Goal: Find specific page/section: Find specific page/section

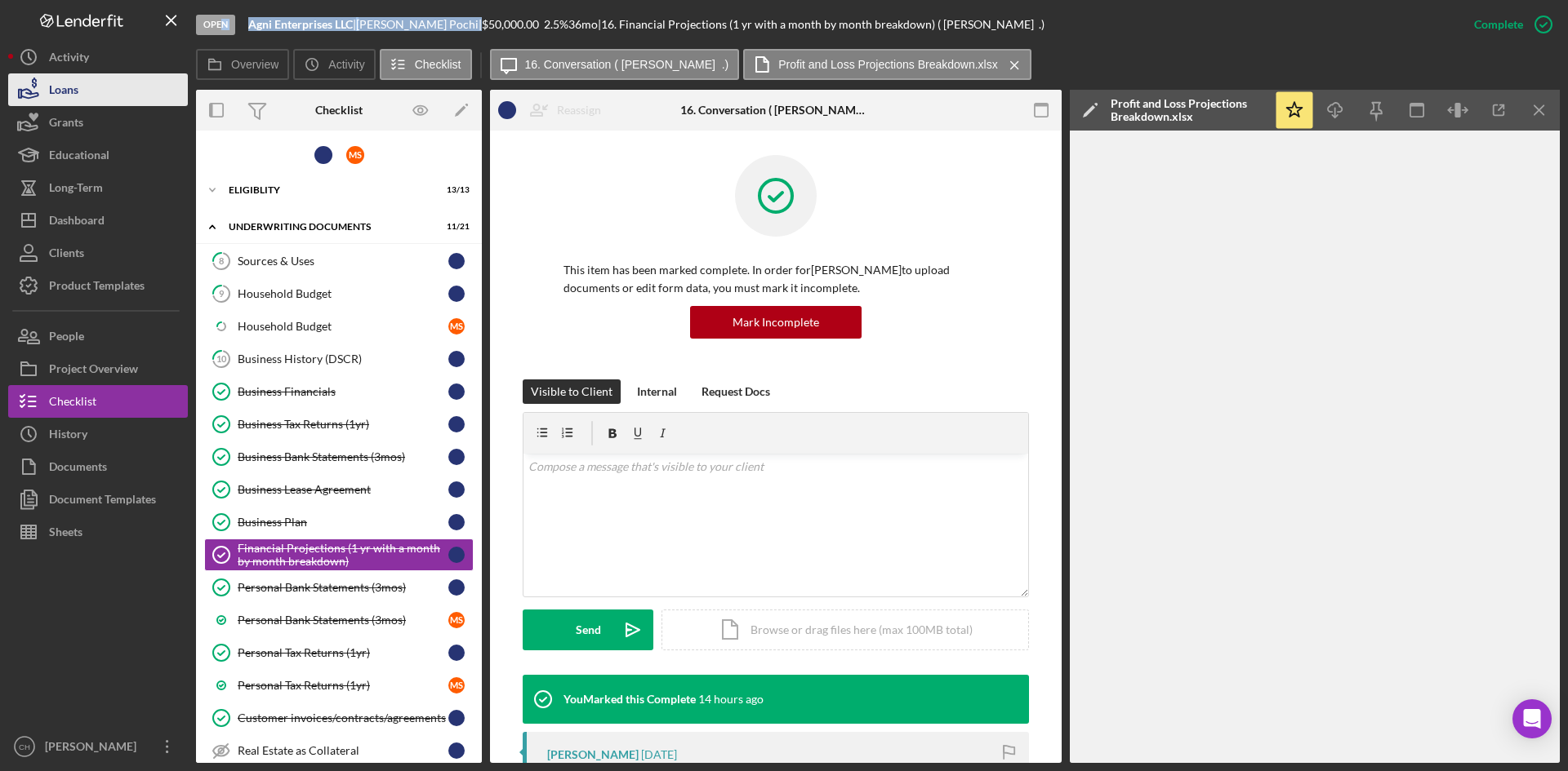
scroll to position [106, 0]
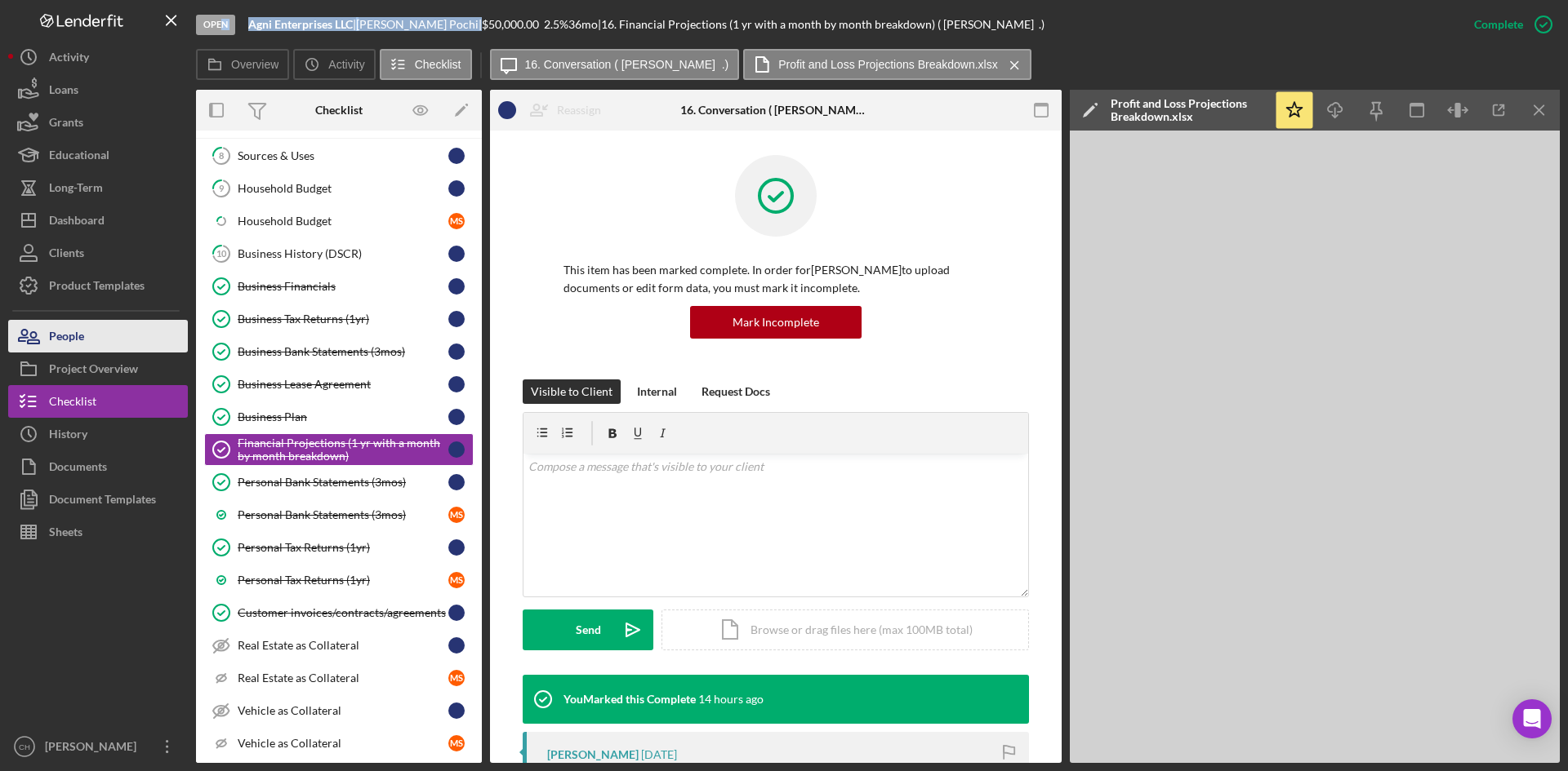
click at [92, 324] on button "People" at bounding box center [98, 336] width 179 height 33
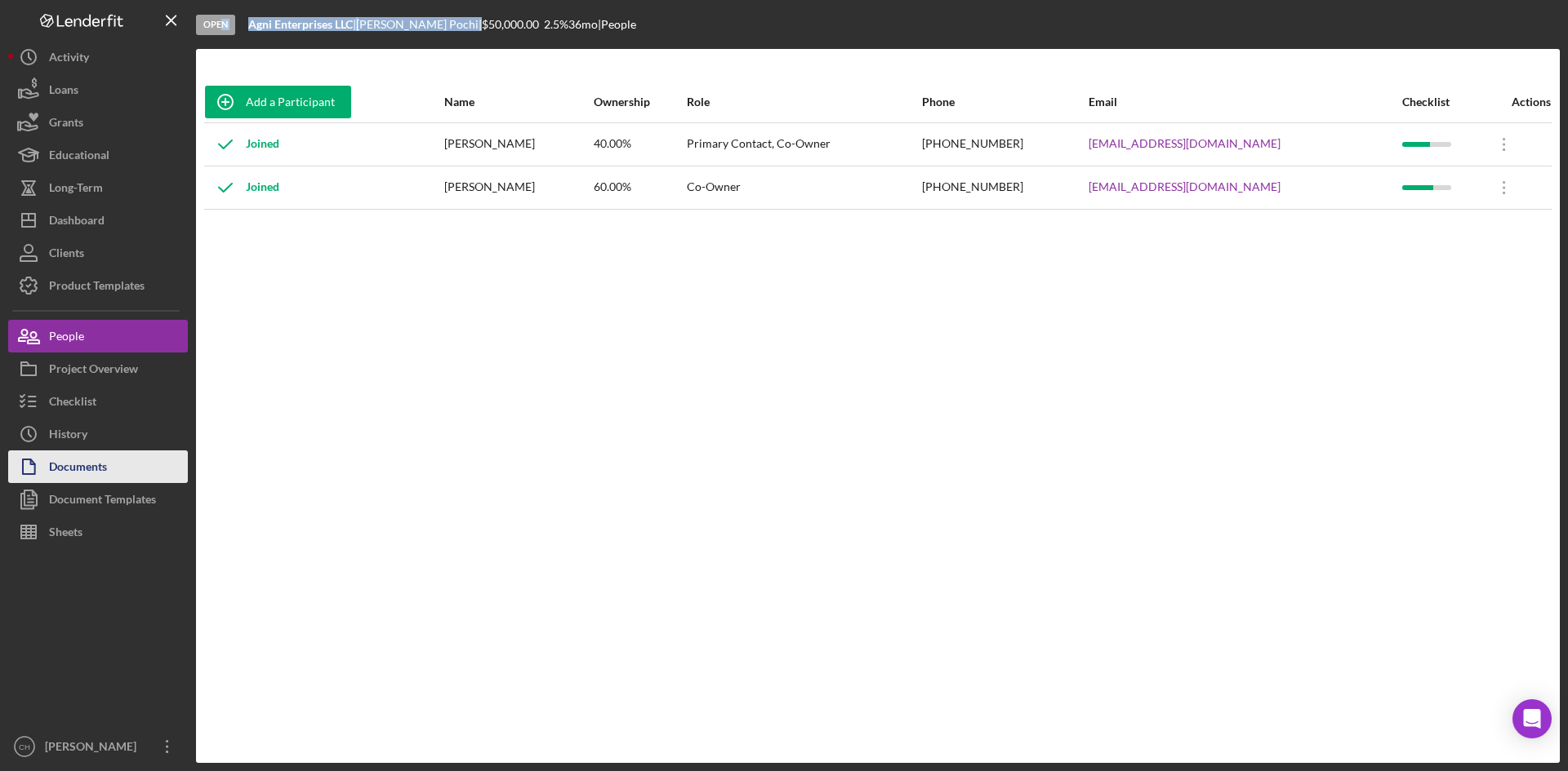
click at [120, 456] on button "Documents" at bounding box center [98, 467] width 179 height 33
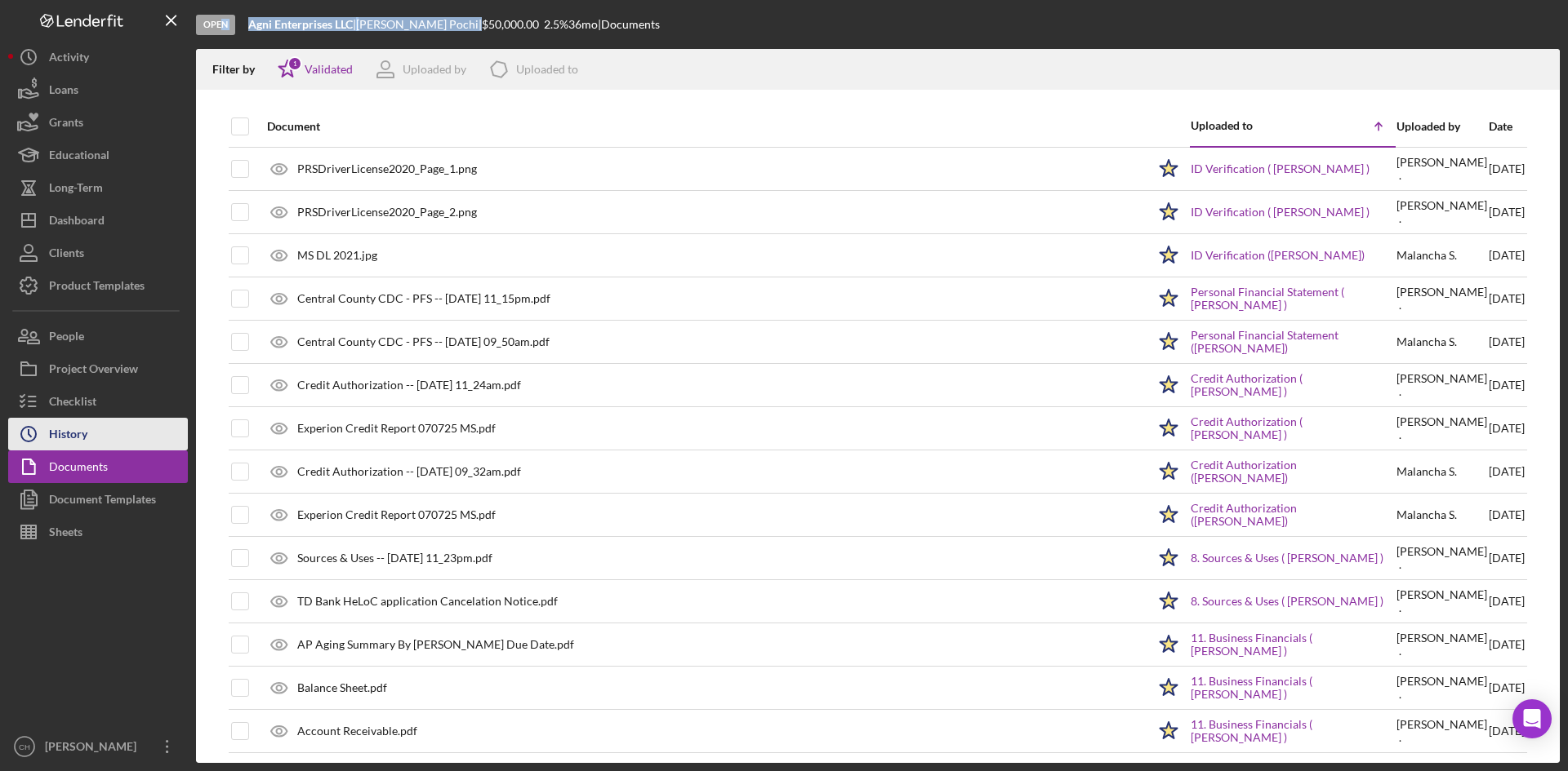
click at [67, 437] on div "History" at bounding box center [68, 436] width 39 height 37
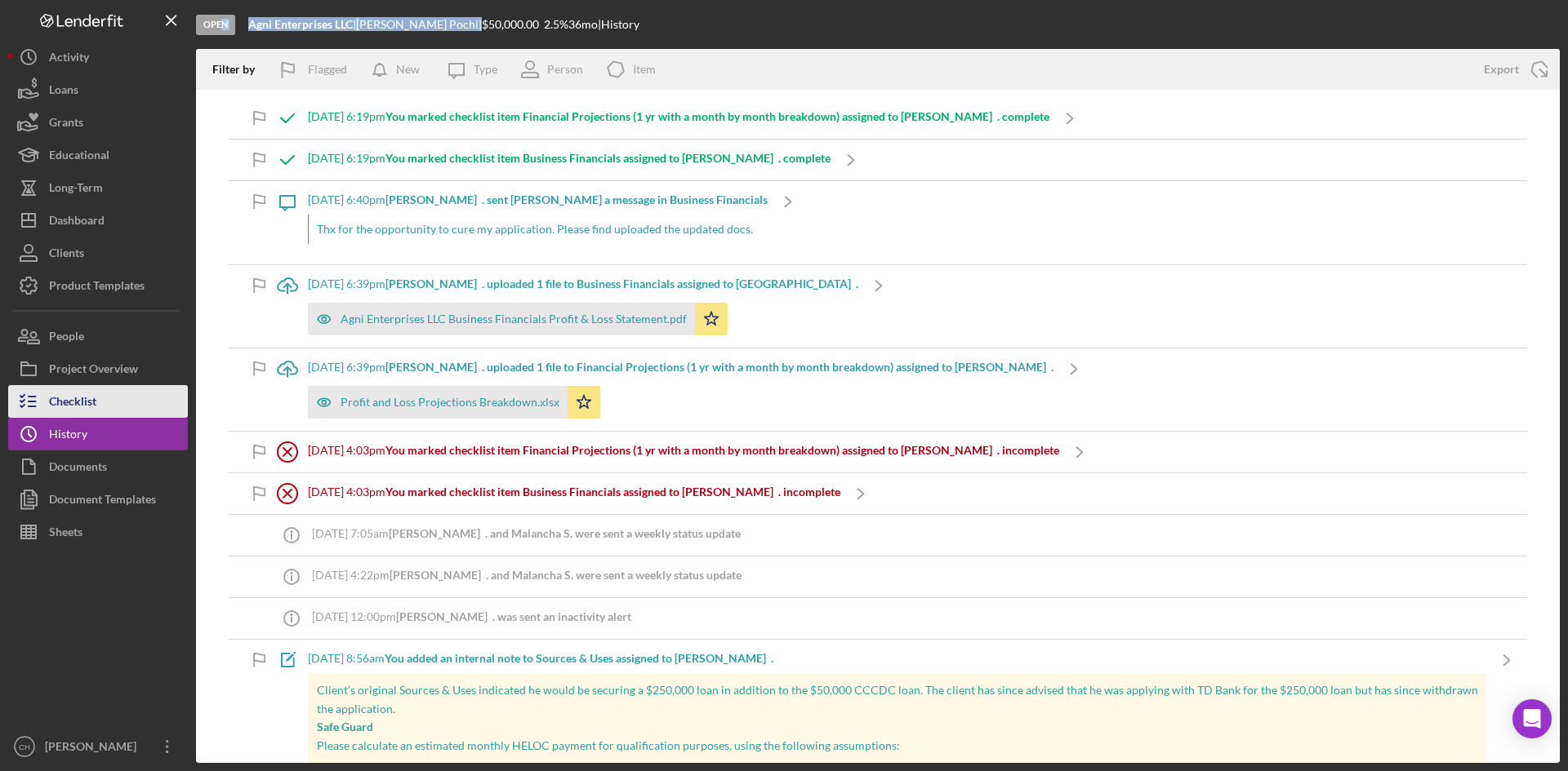
click at [109, 400] on button "Checklist" at bounding box center [98, 401] width 179 height 33
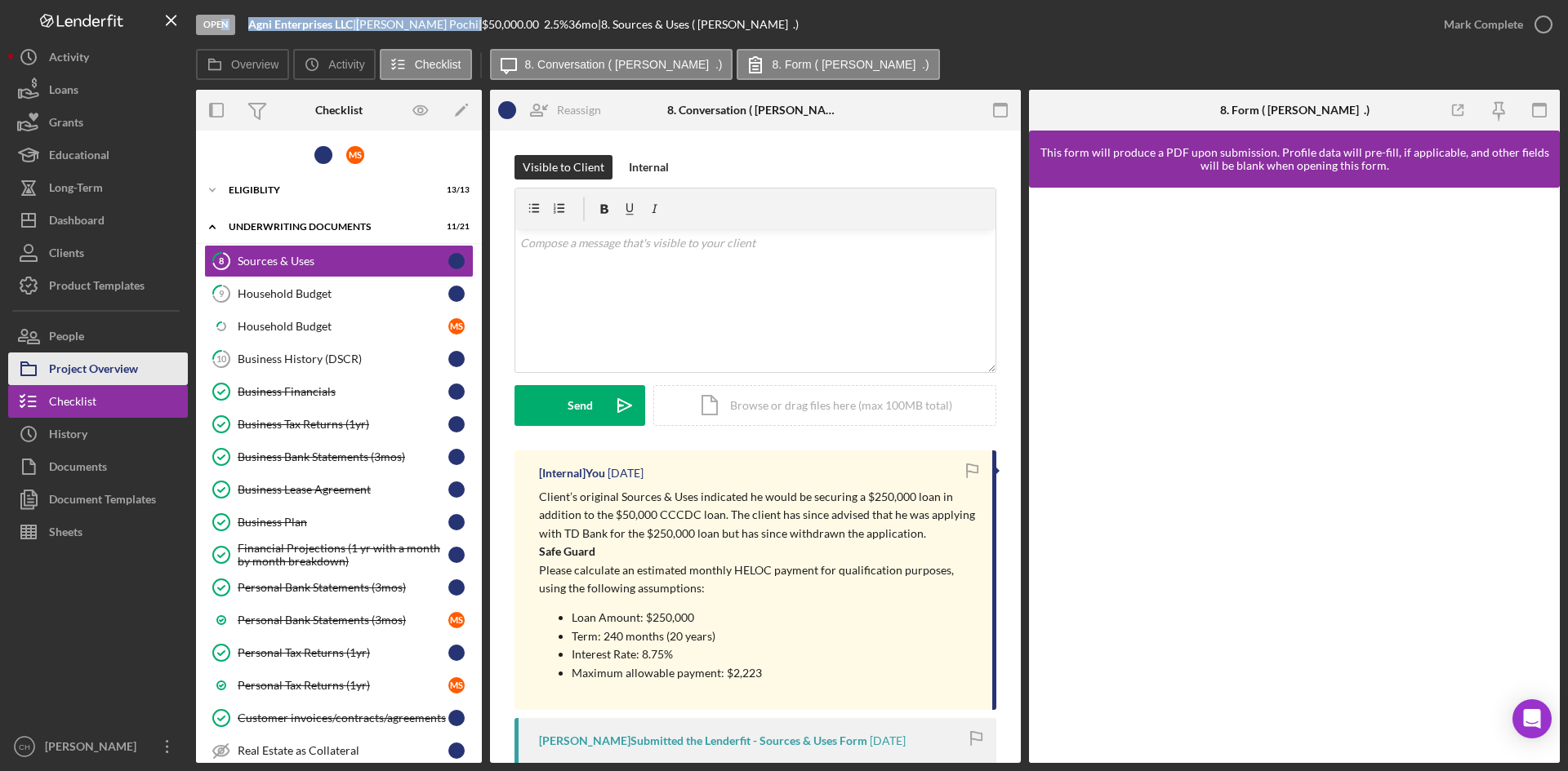
click at [117, 374] on div "Project Overview" at bounding box center [93, 371] width 89 height 37
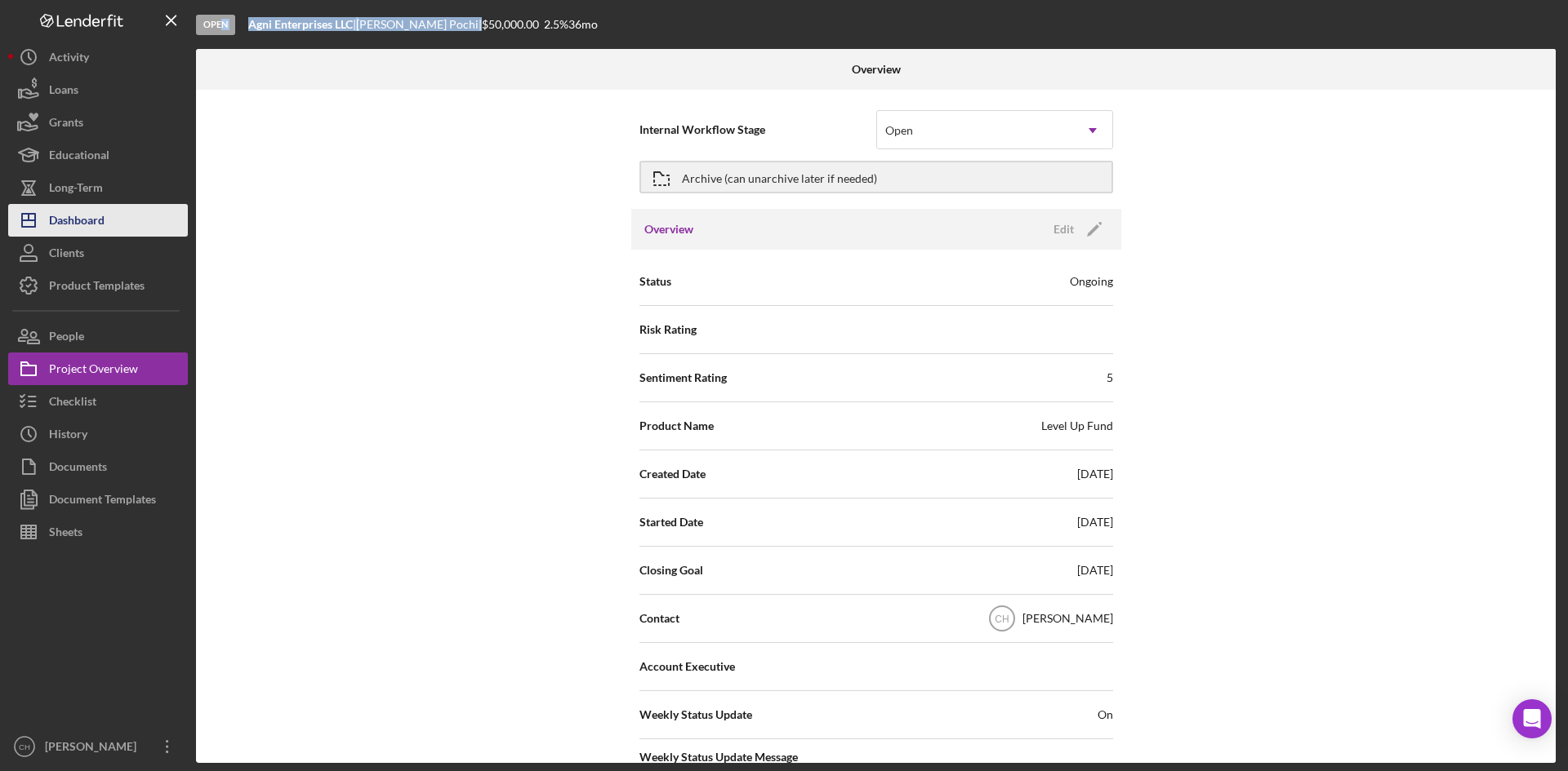
click at [94, 226] on div "Dashboard" at bounding box center [76, 222] width 56 height 37
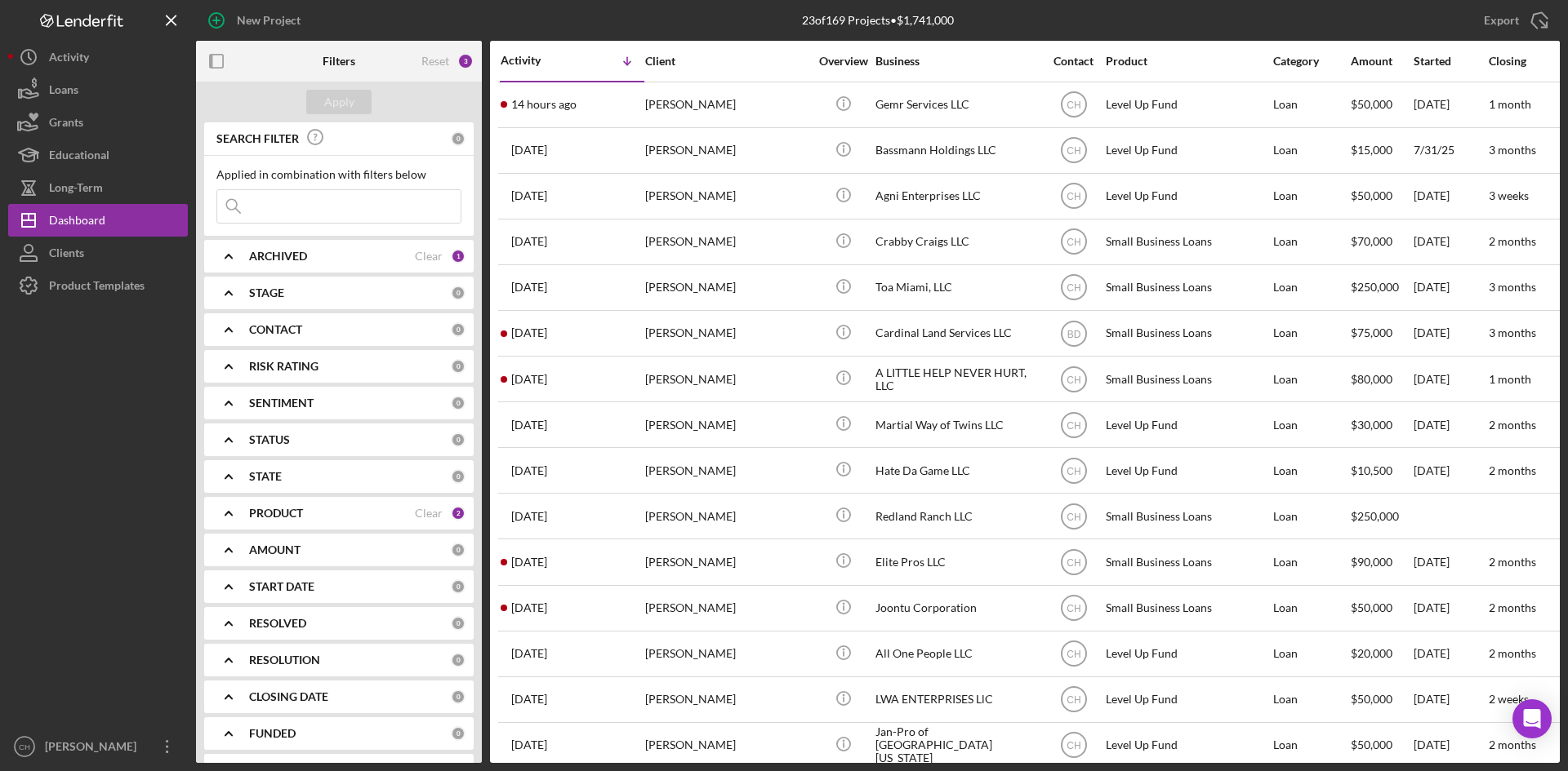
click at [334, 513] on div "PRODUCT" at bounding box center [332, 513] width 166 height 13
click at [225, 594] on input "CCCDC Loan Servicing" at bounding box center [225, 606] width 16 height 16
checkbox input "true"
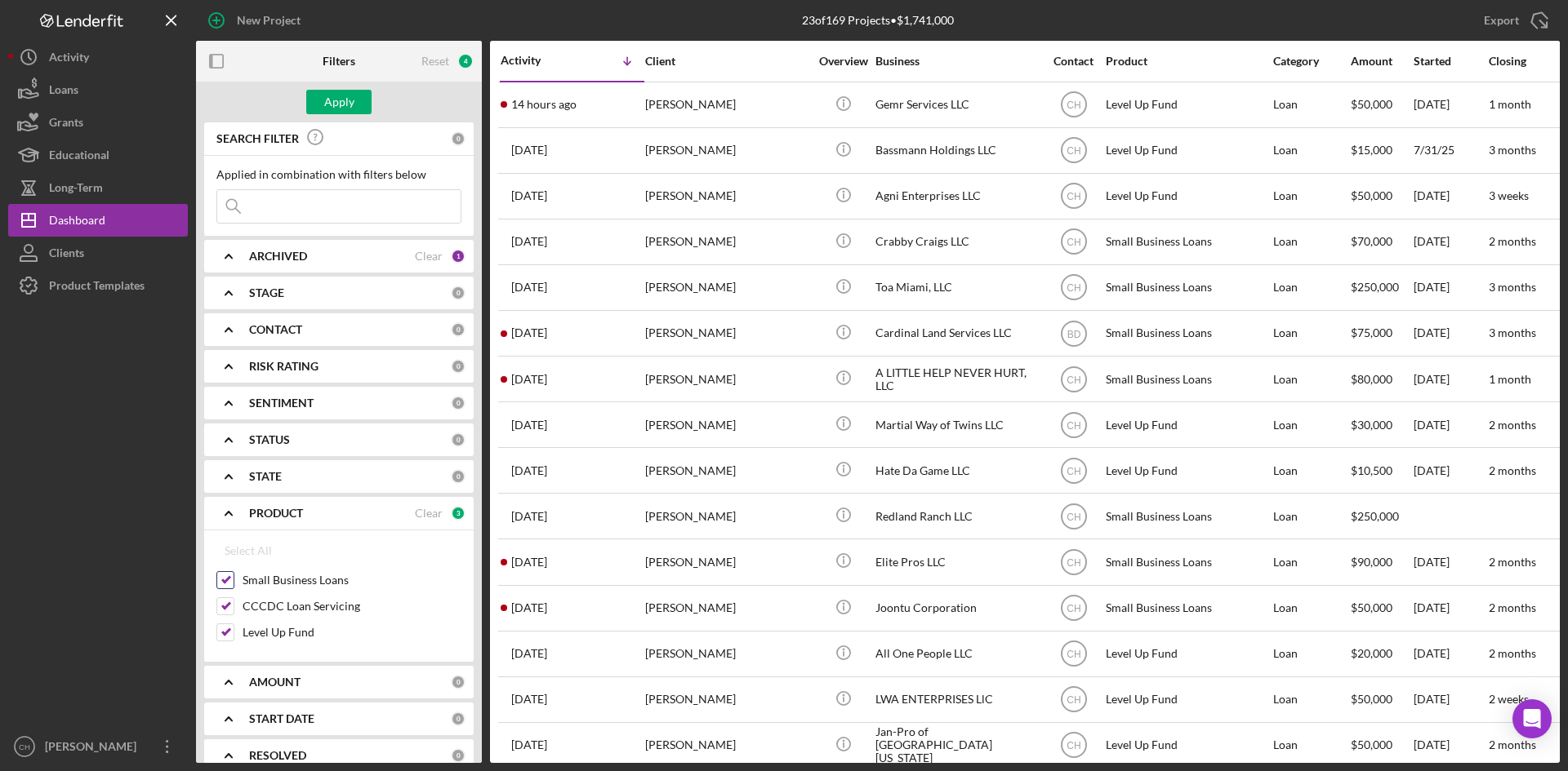
click at [229, 578] on input "Small Business Loans" at bounding box center [225, 579] width 16 height 16
checkbox input "false"
click at [230, 594] on input "Level Up Fund" at bounding box center [225, 632] width 16 height 16
checkbox input "false"
click at [351, 106] on div "Apply" at bounding box center [339, 102] width 30 height 25
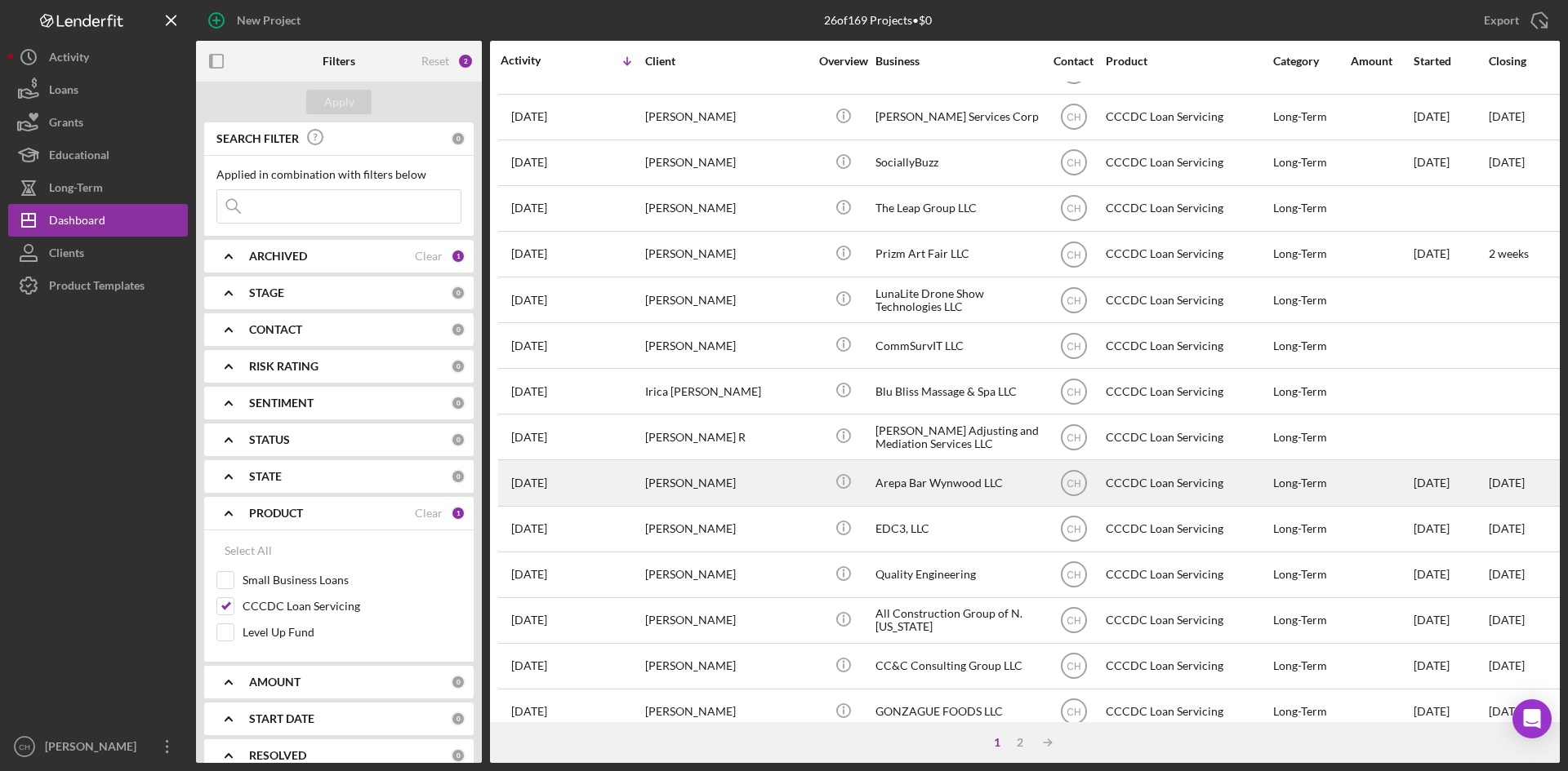
scroll to position [82, 0]
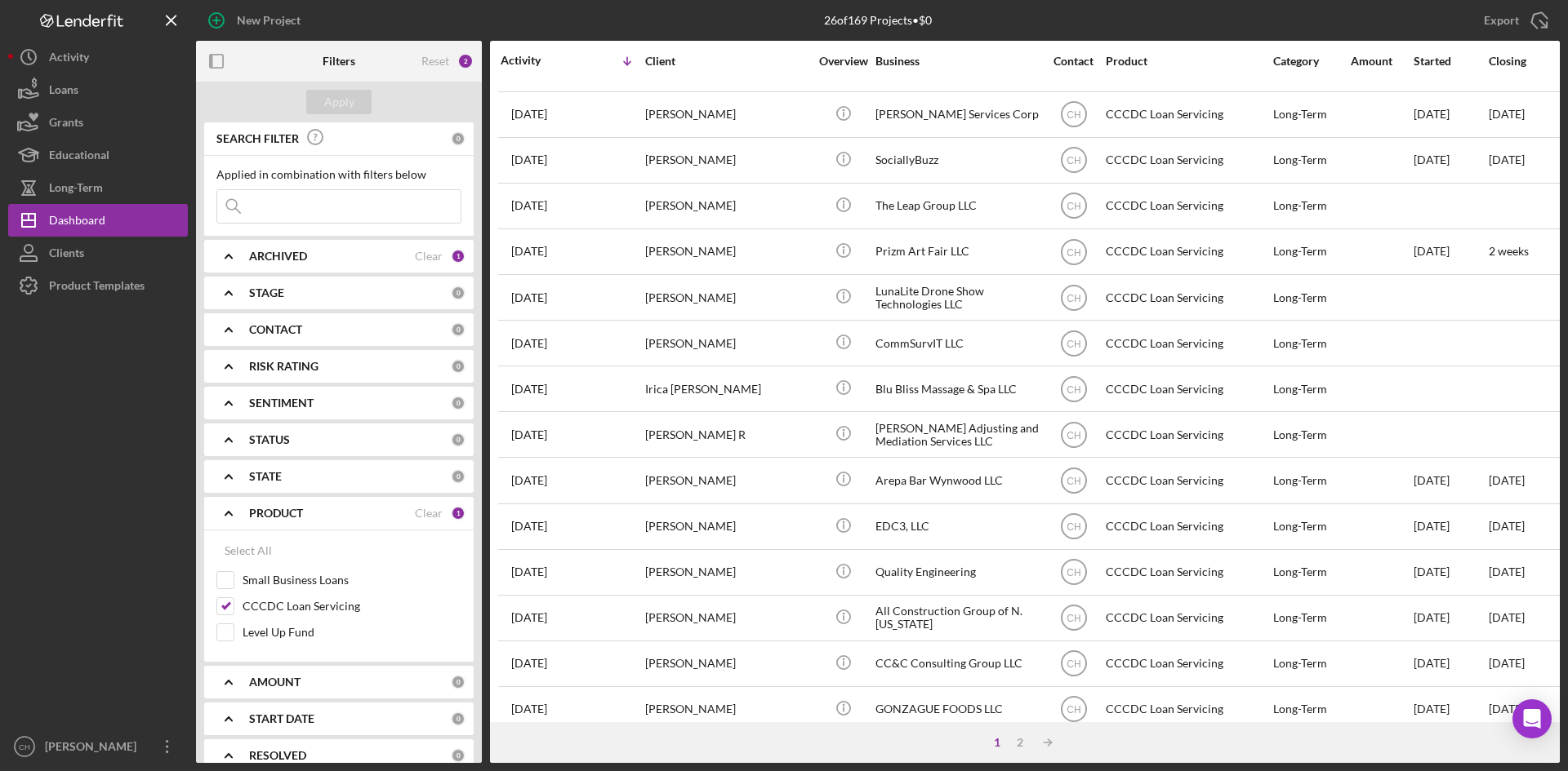
click at [335, 258] on div "ARCHIVED" at bounding box center [332, 257] width 166 height 13
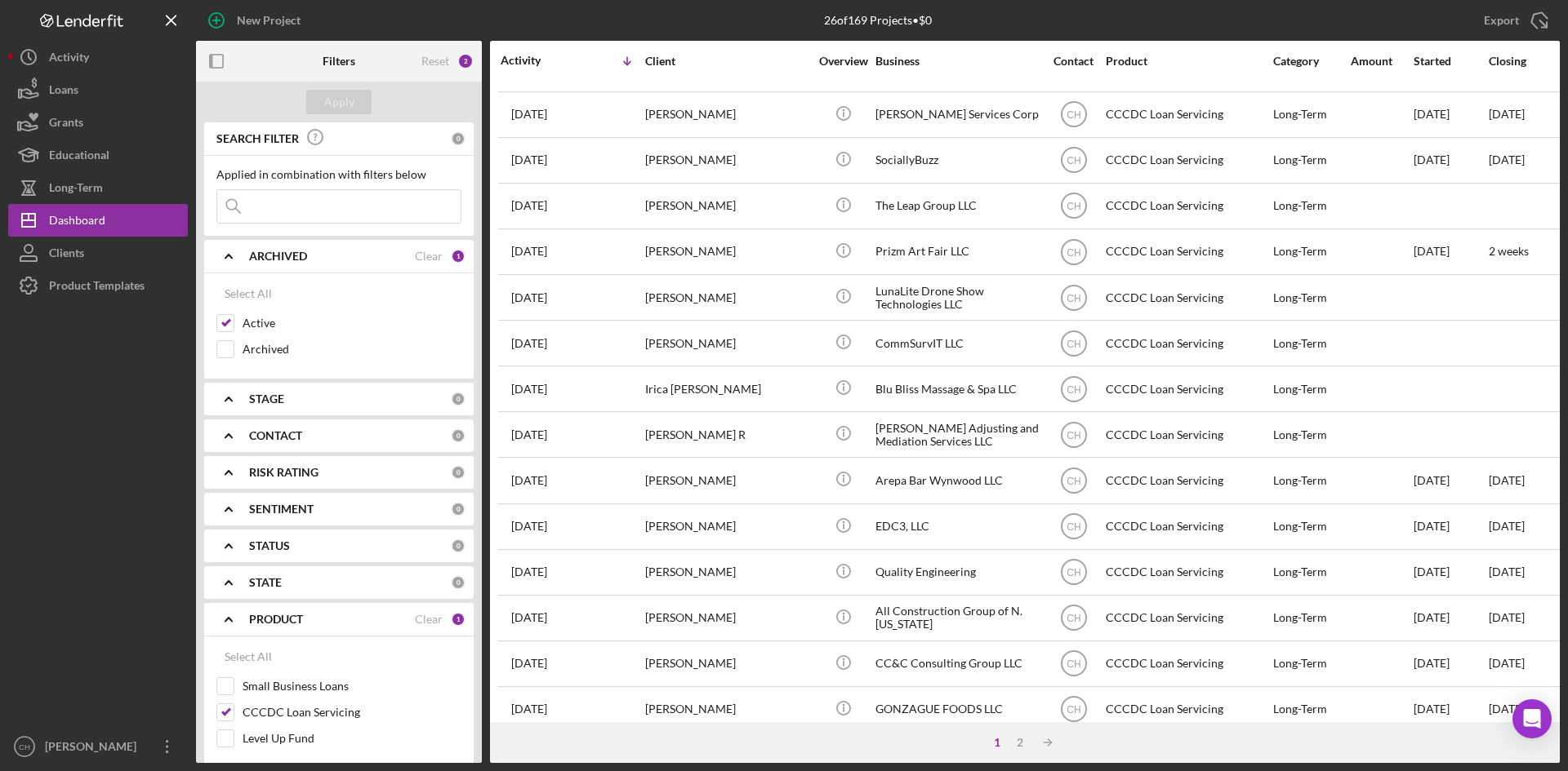
click at [335, 258] on div "ARCHIVED" at bounding box center [332, 257] width 166 height 13
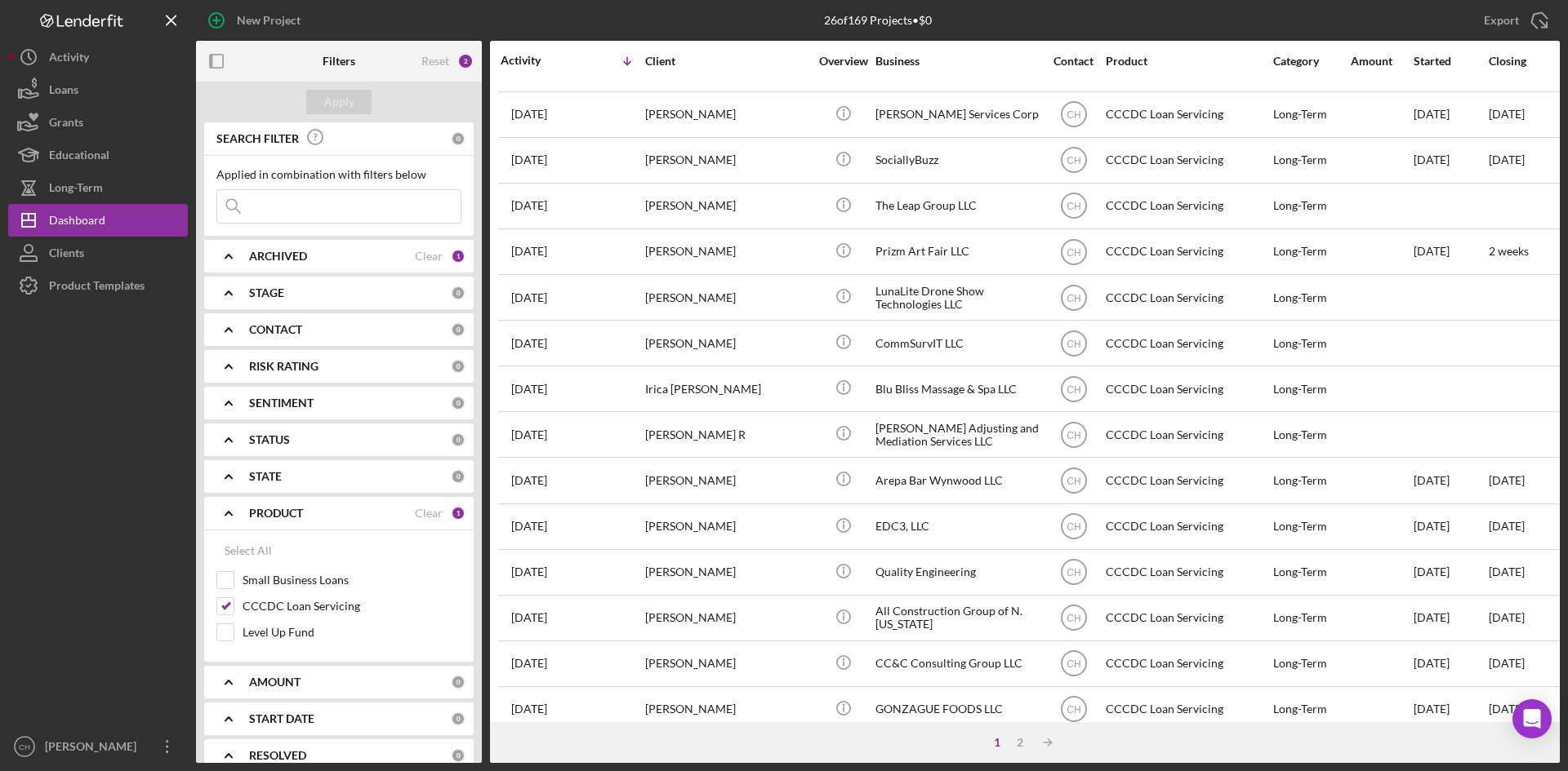
click at [233, 570] on div "Select All Small Business Loans CCCDC Loan Servicing Level Up Fund" at bounding box center [339, 593] width 245 height 115
click at [228, 579] on input "Small Business Loans" at bounding box center [225, 579] width 16 height 16
checkbox input "true"
click at [221, 594] on input "Level Up Fund" at bounding box center [225, 632] width 16 height 16
checkbox input "true"
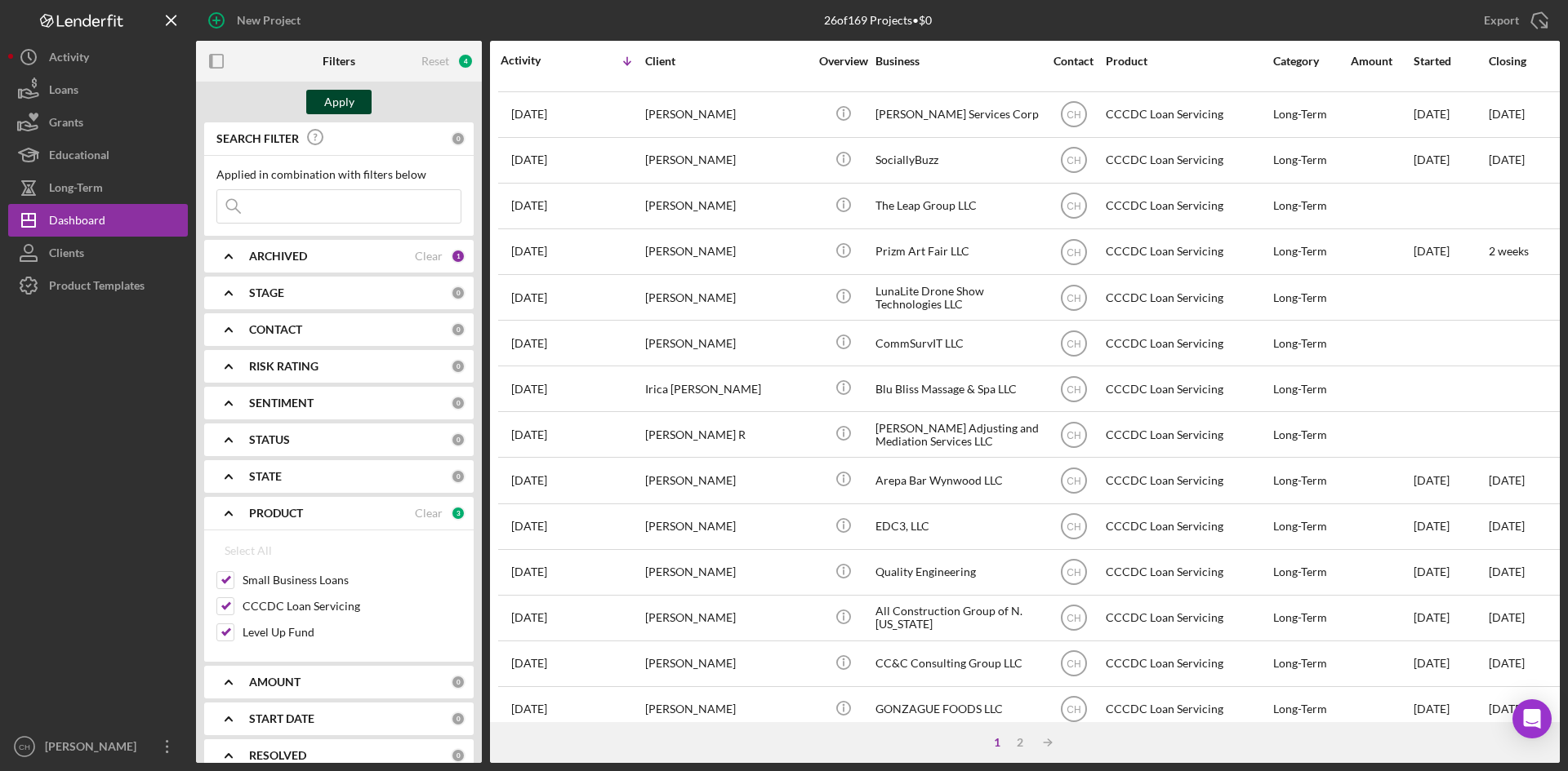
click at [348, 102] on div "Apply" at bounding box center [339, 102] width 30 height 25
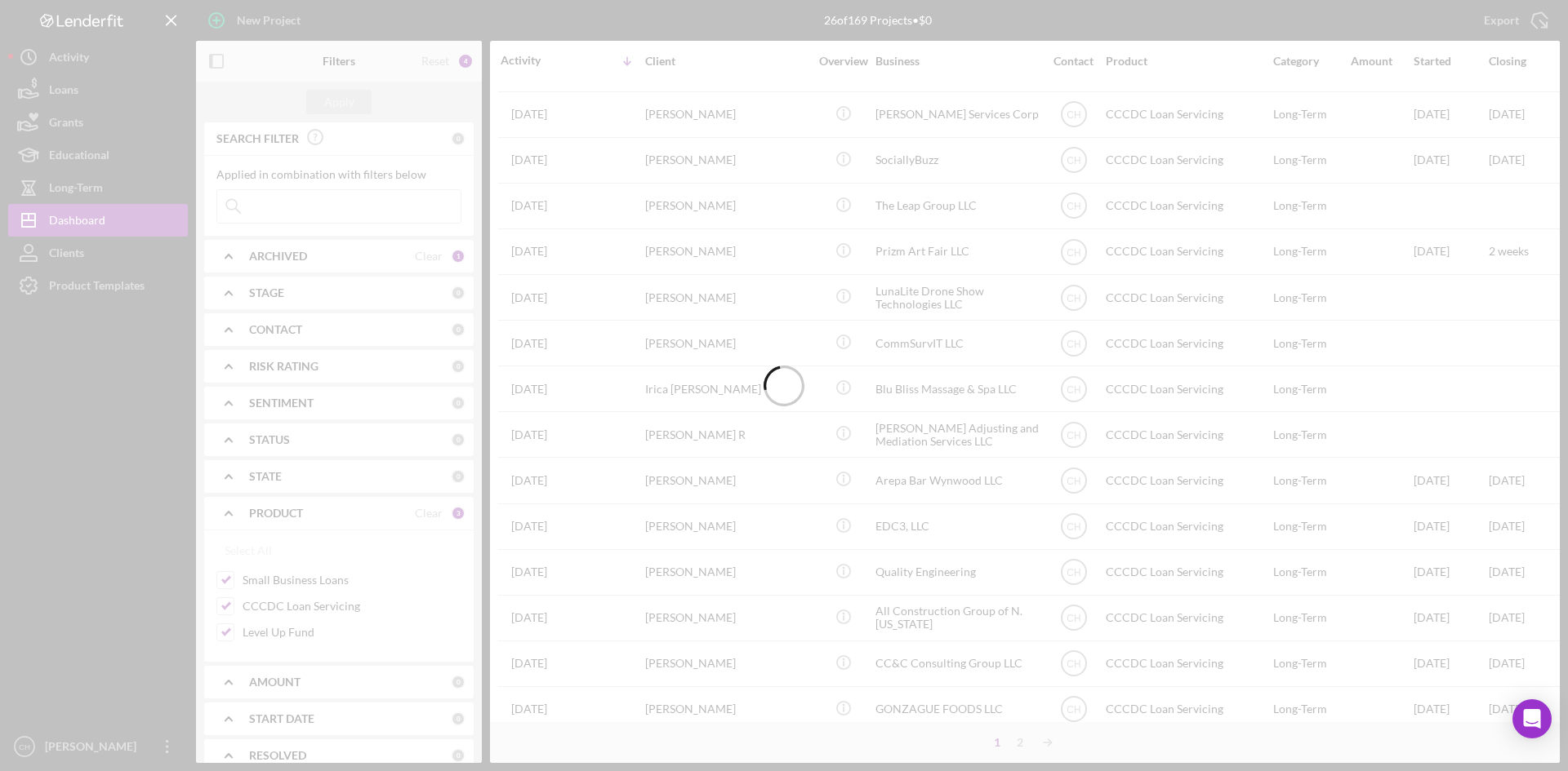
click at [222, 594] on div at bounding box center [784, 385] width 1568 height 771
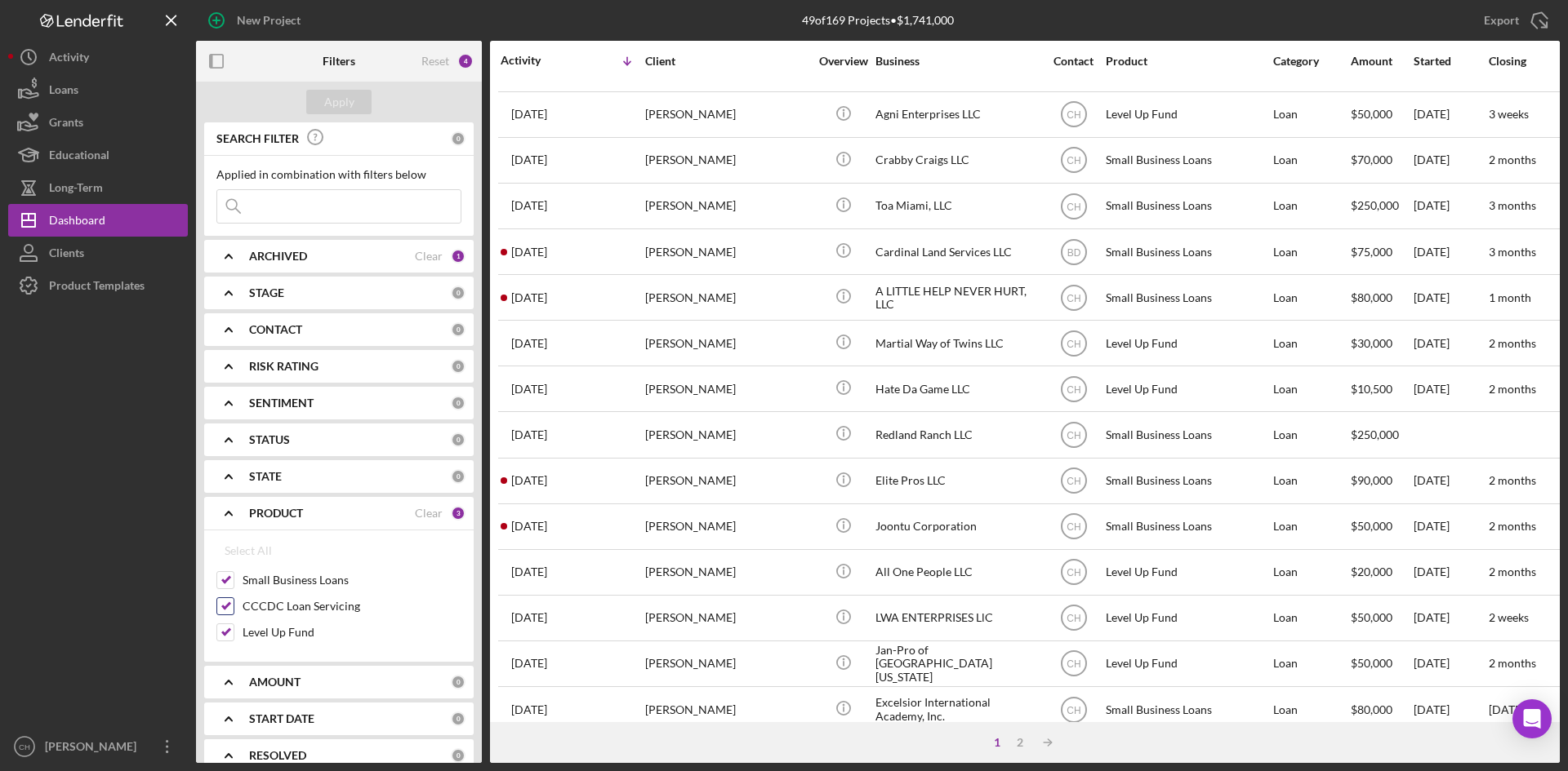
click at [228, 594] on input "CCCDC Loan Servicing" at bounding box center [225, 606] width 16 height 16
checkbox input "false"
click at [343, 89] on div "Apply" at bounding box center [339, 102] width 286 height 41
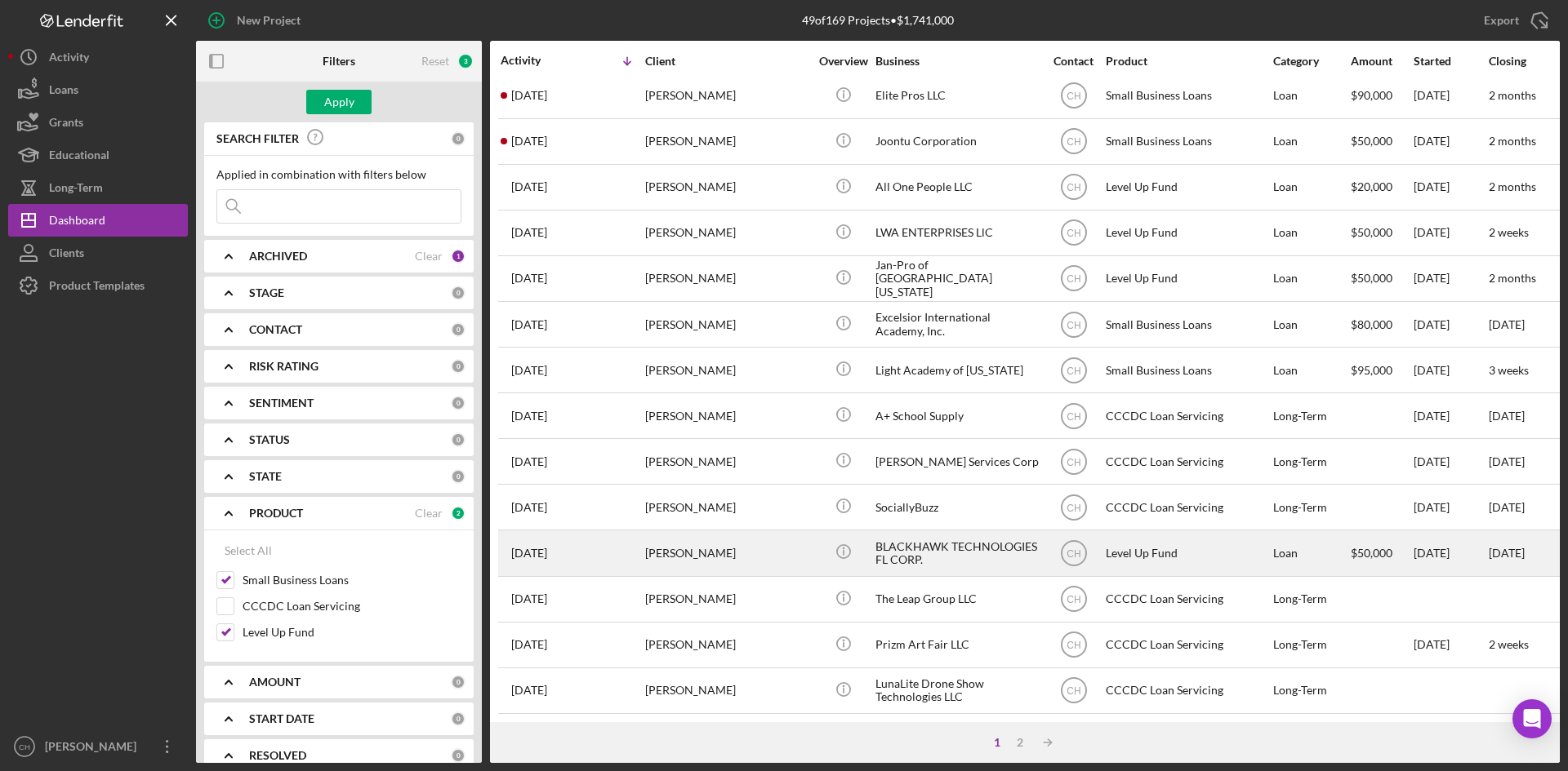
scroll to position [525, 0]
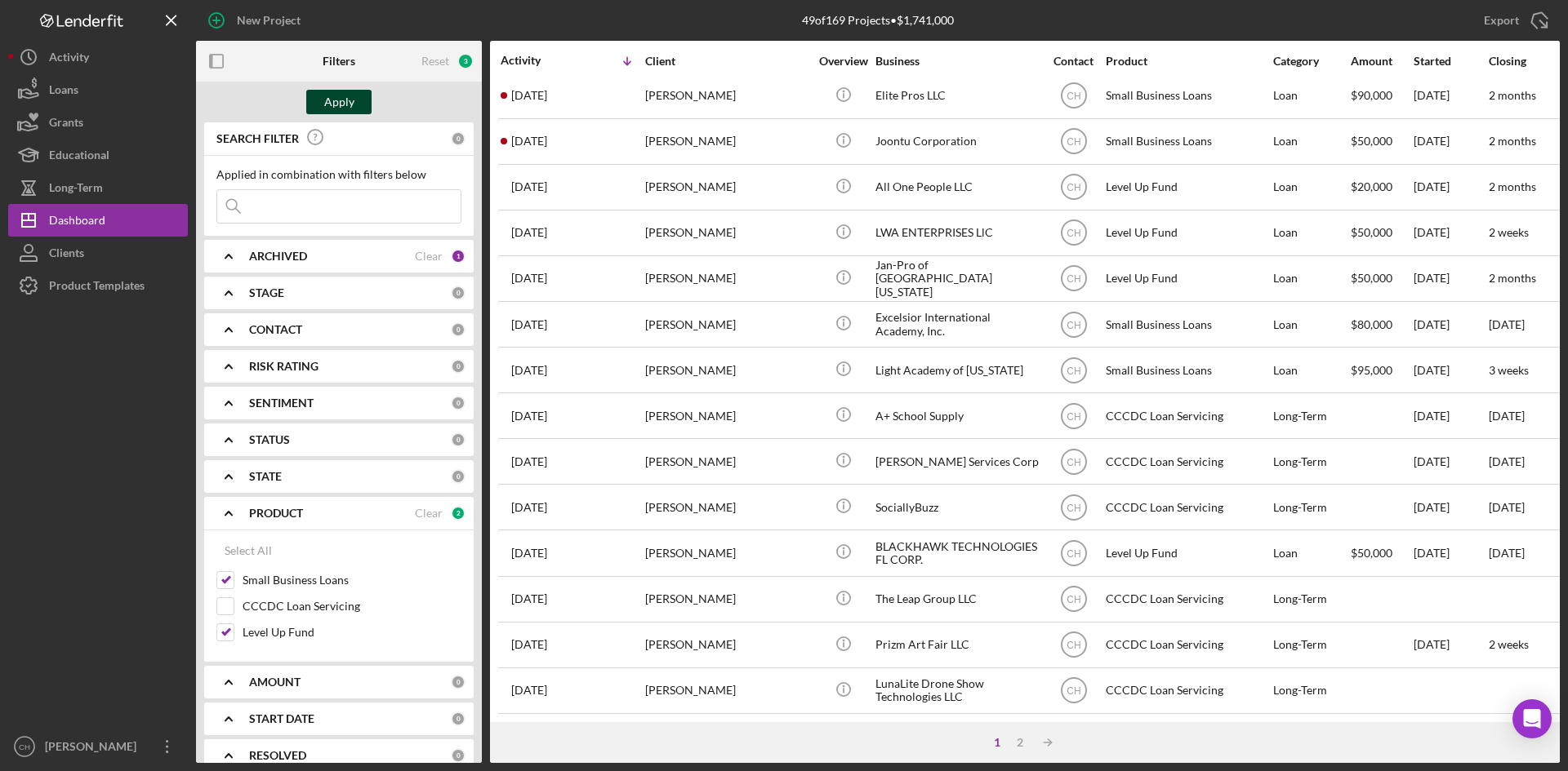
click at [321, 95] on button "Apply" at bounding box center [338, 102] width 65 height 25
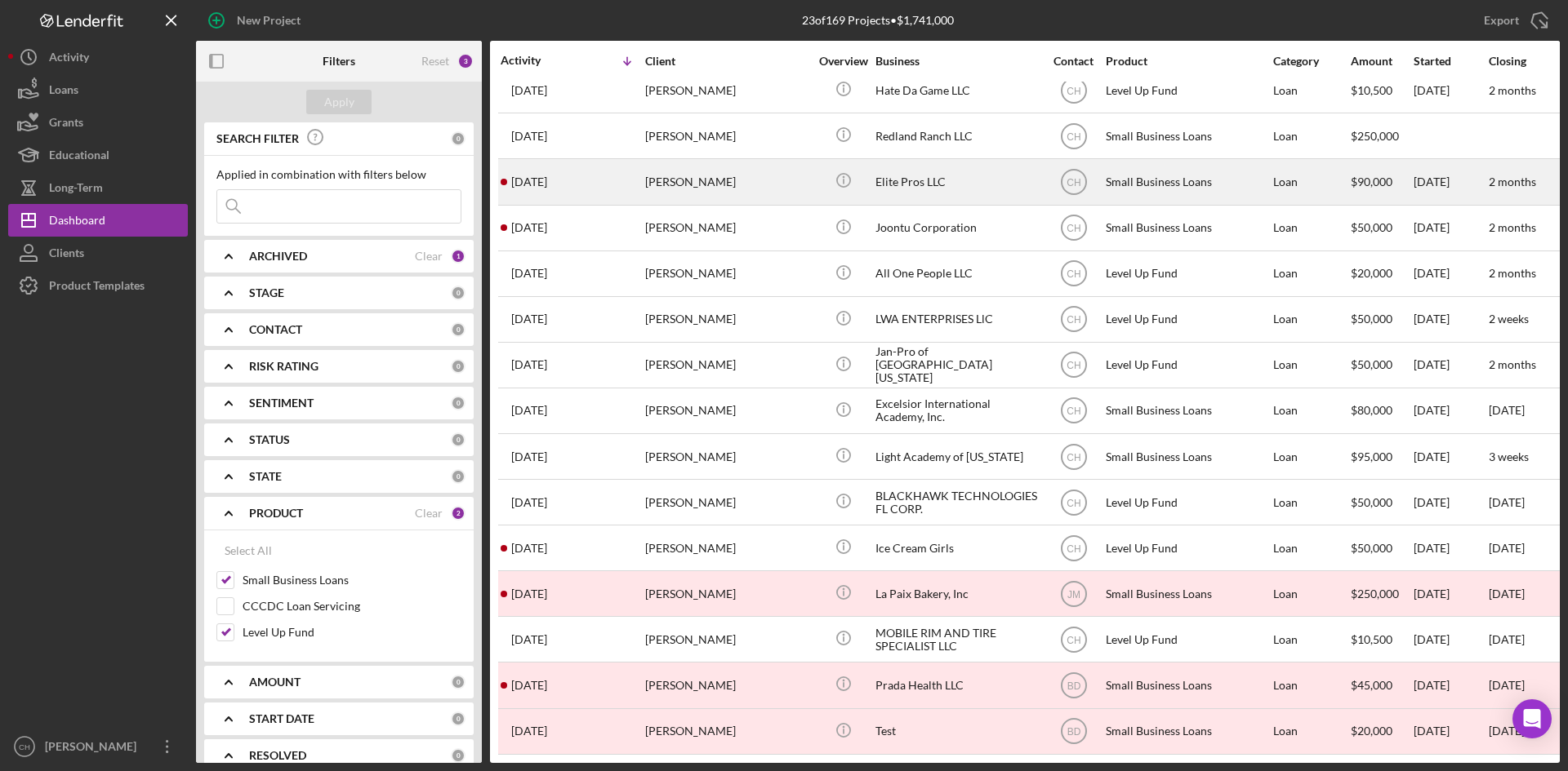
scroll to position [393, 0]
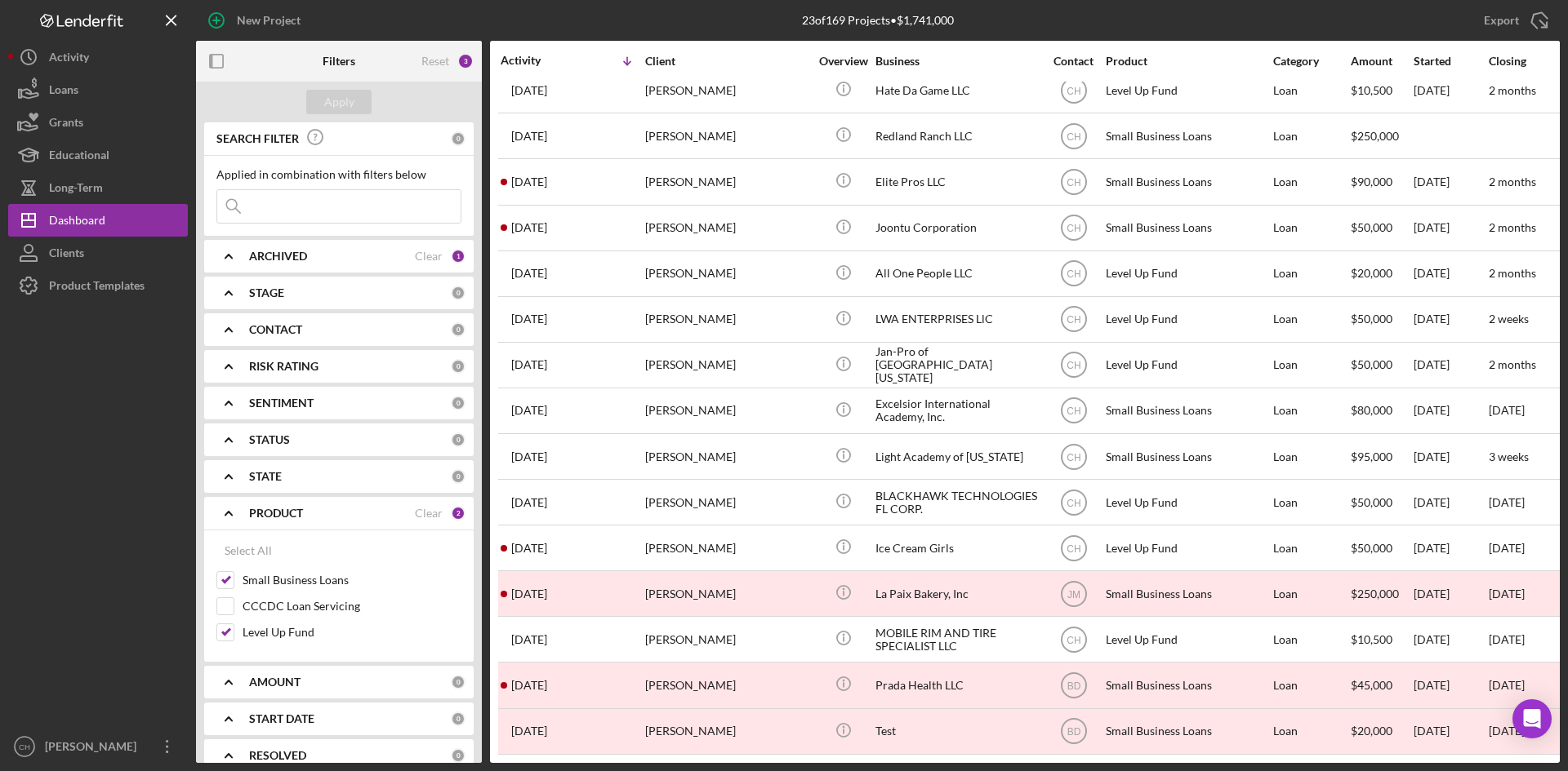
click at [313, 254] on div "ARCHIVED" at bounding box center [332, 257] width 166 height 13
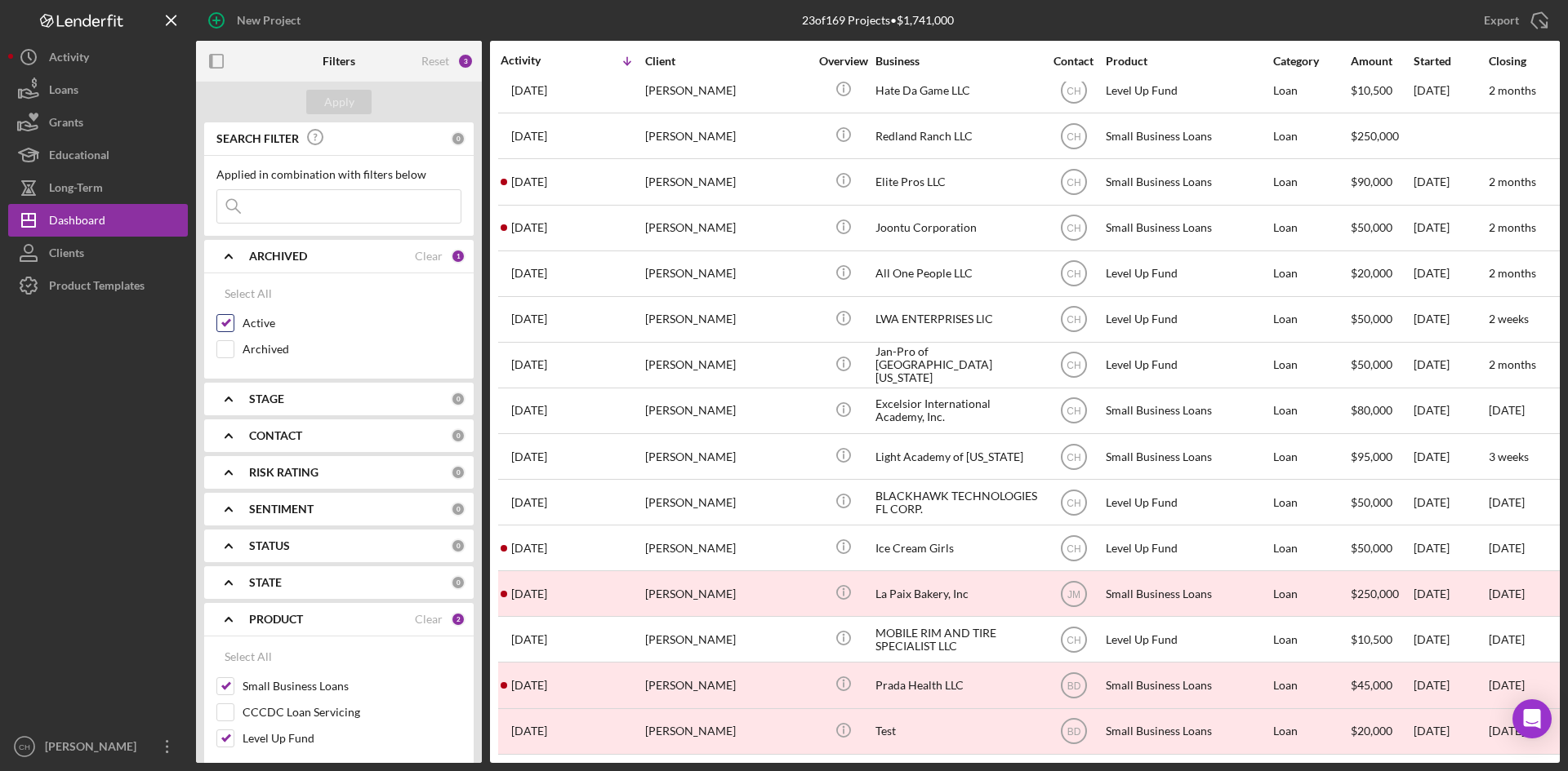
click at [228, 341] on div at bounding box center [225, 349] width 18 height 18
click at [224, 321] on input "Active" at bounding box center [225, 323] width 16 height 16
checkbox input "false"
click at [223, 348] on input "Archived" at bounding box center [225, 349] width 16 height 16
checkbox input "true"
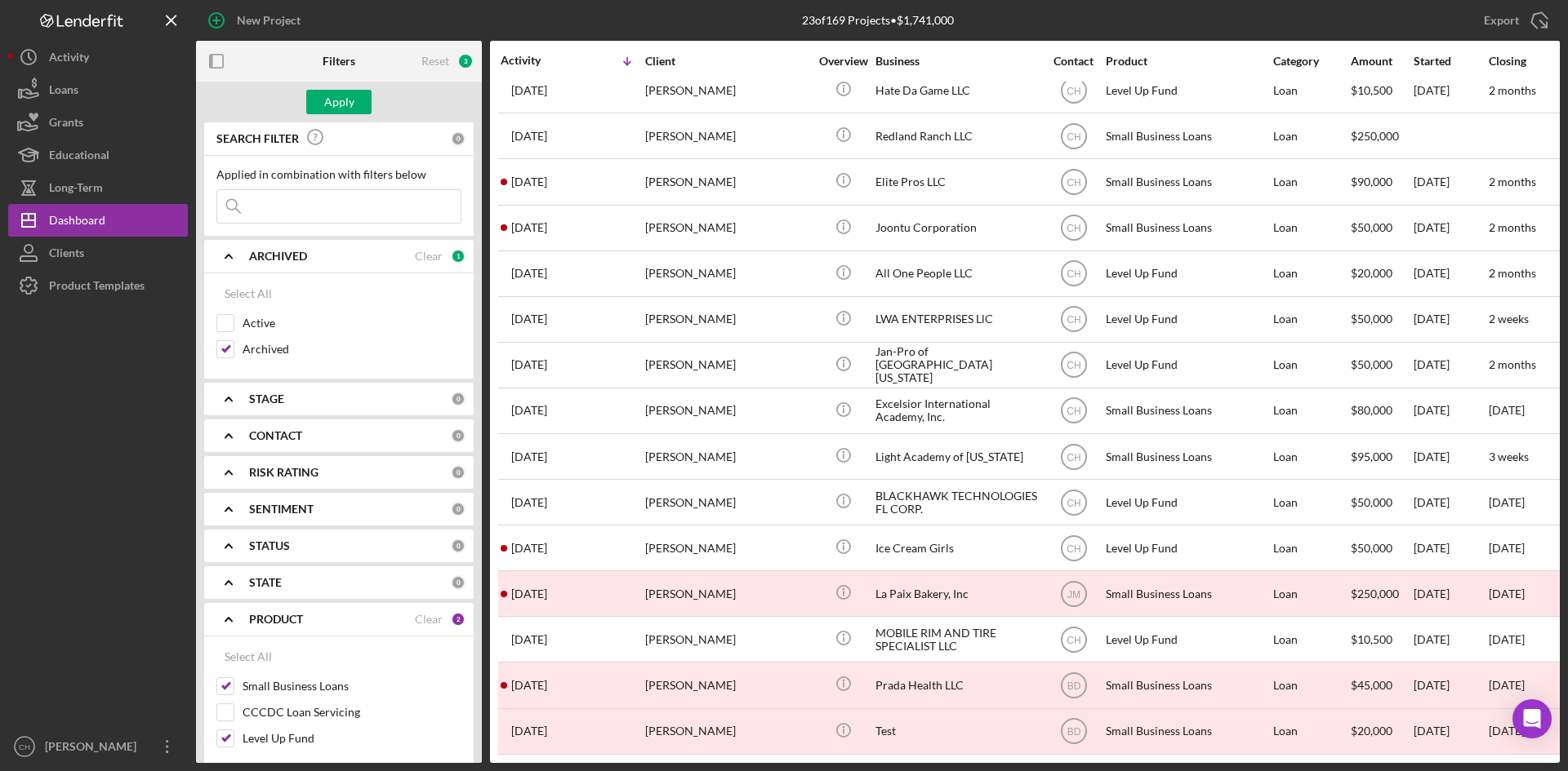
click at [343, 87] on div "Apply" at bounding box center [339, 102] width 286 height 41
click at [338, 94] on div "Apply" at bounding box center [339, 102] width 30 height 25
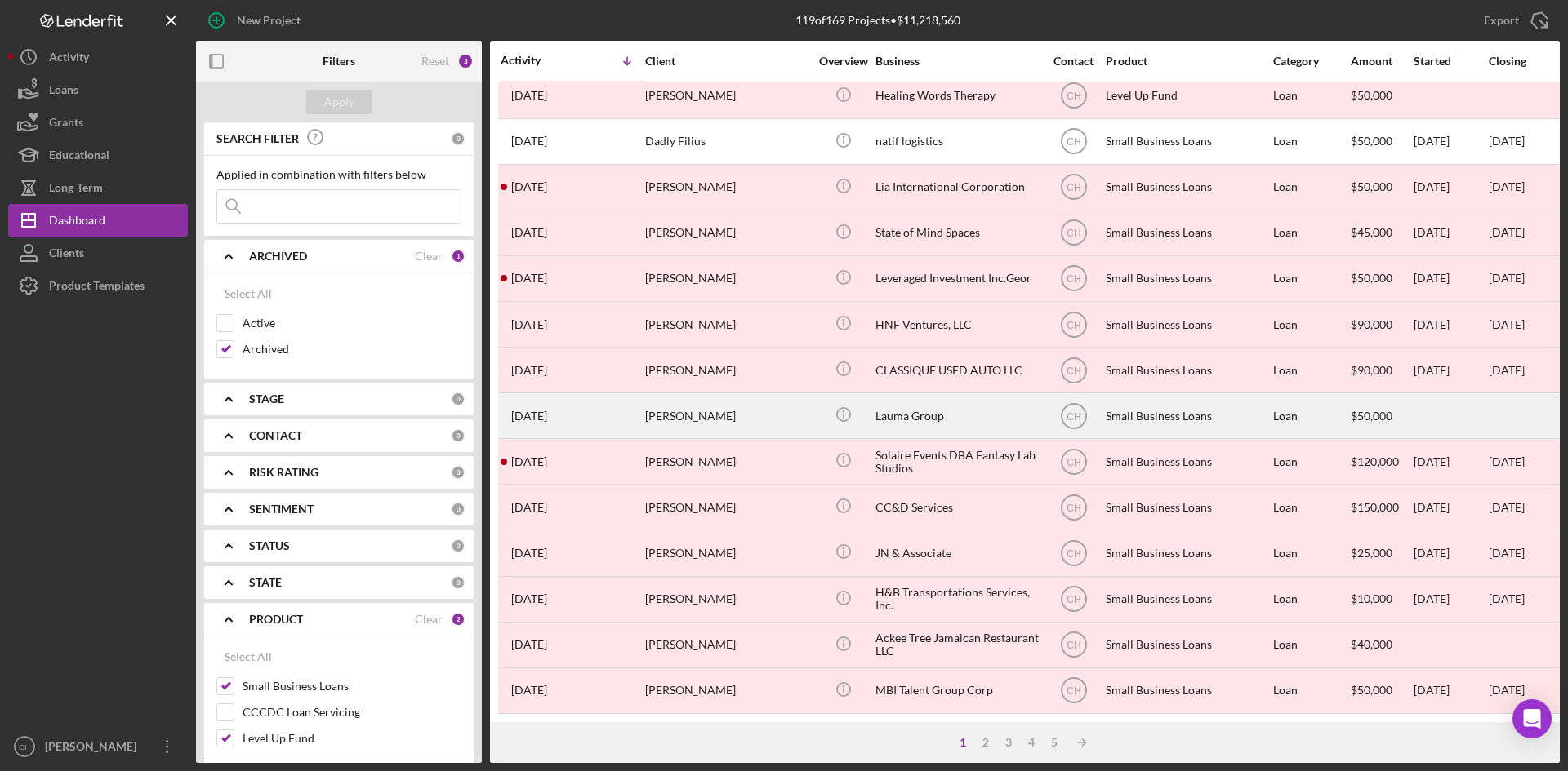
scroll to position [525, 0]
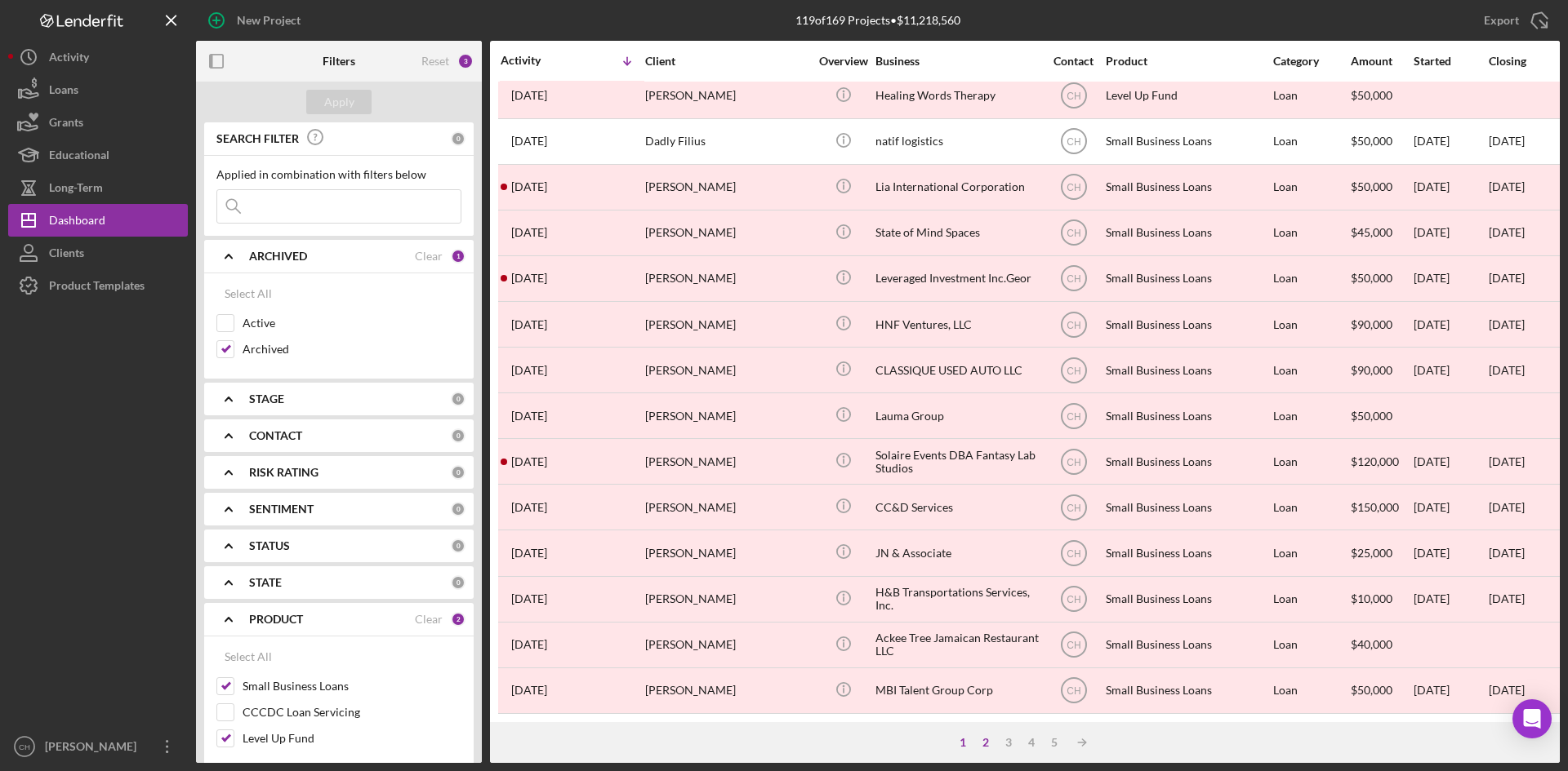
click at [987, 594] on div "2" at bounding box center [986, 743] width 23 height 13
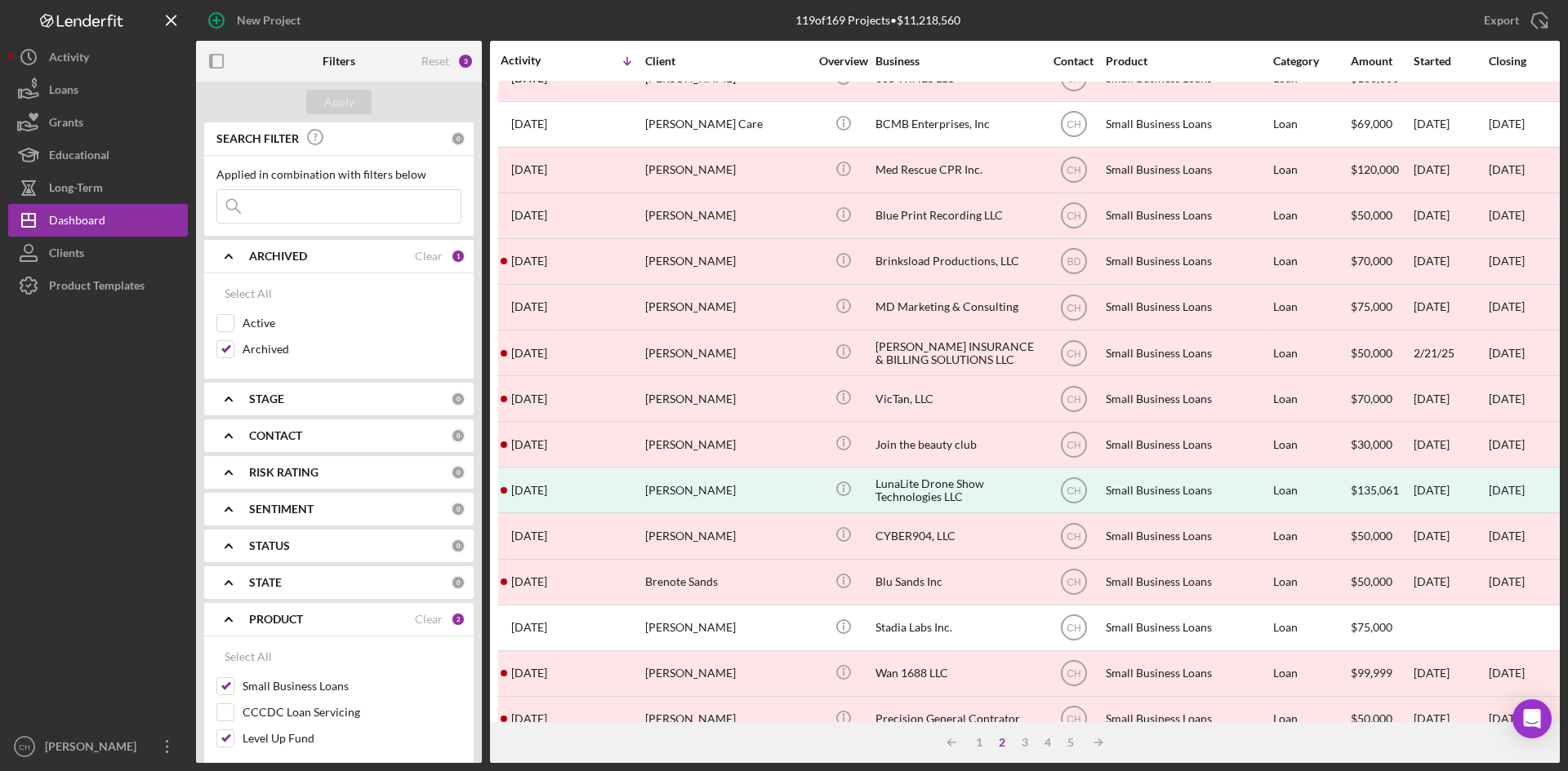
scroll to position [0, 0]
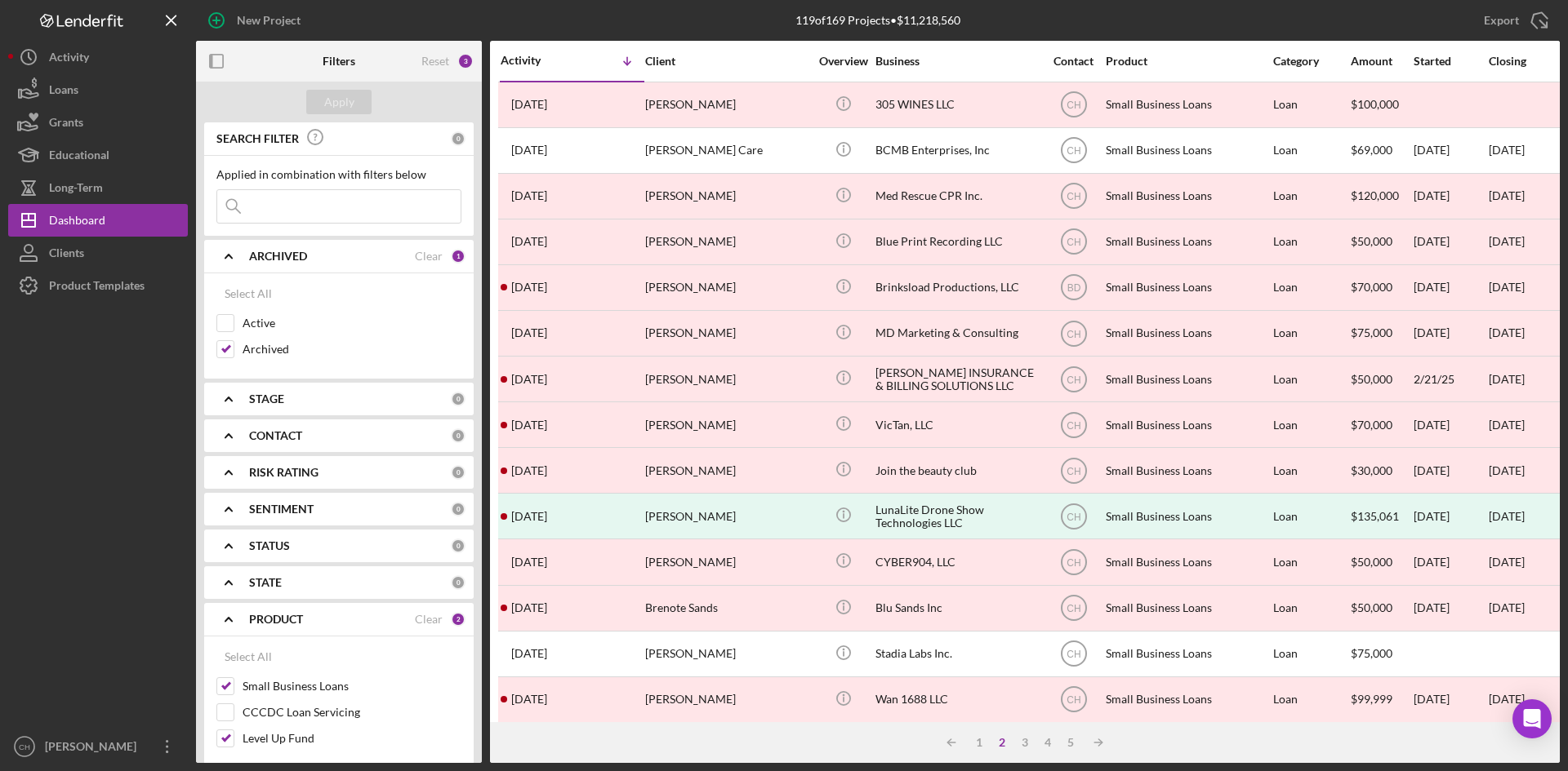
click at [294, 208] on input at bounding box center [339, 207] width 244 height 33
click at [349, 204] on input "[PERSON_NAME]" at bounding box center [339, 207] width 244 height 33
click at [329, 93] on div "Apply" at bounding box center [339, 102] width 30 height 25
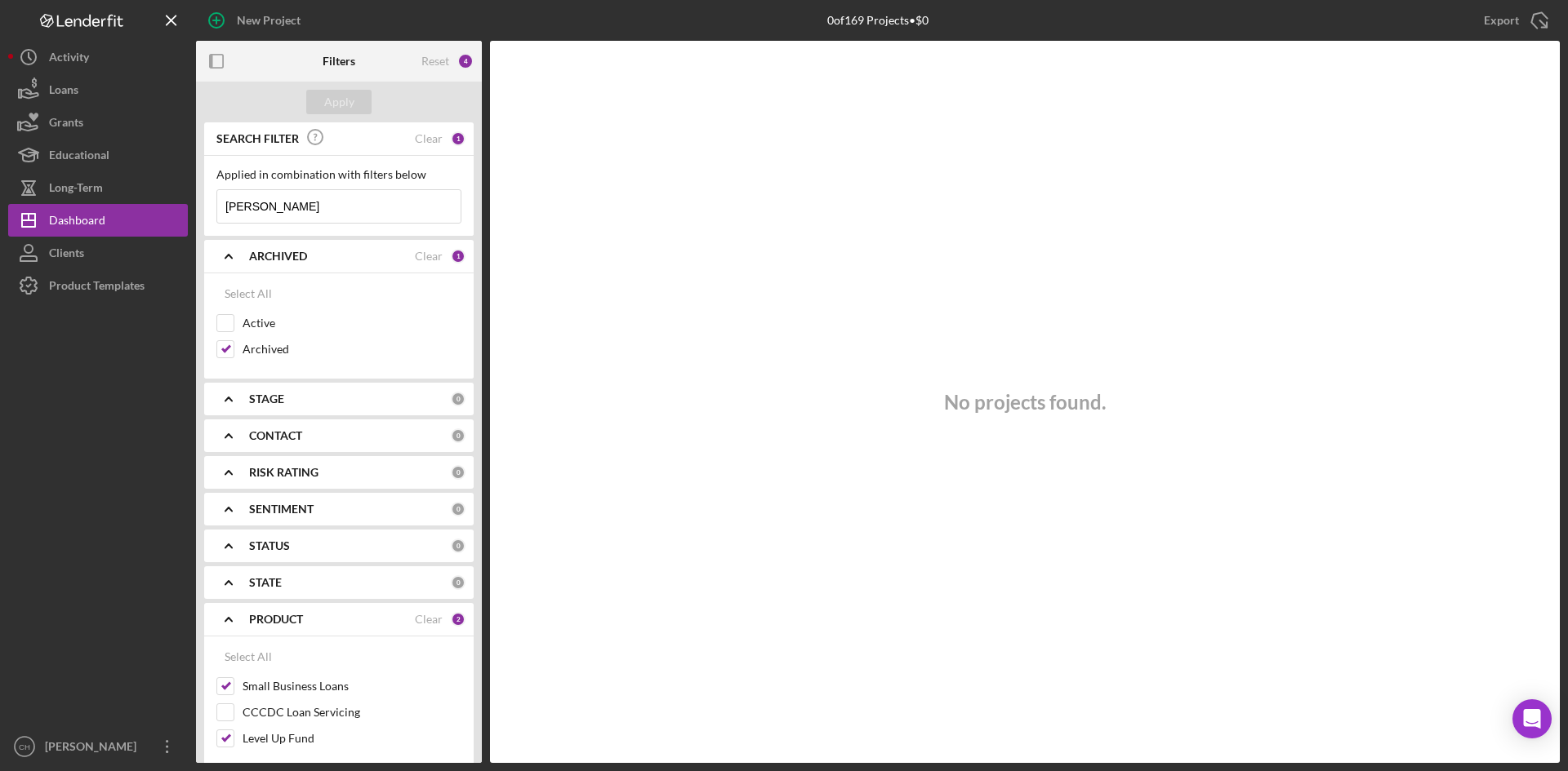
drag, startPoint x: 334, startPoint y: 205, endPoint x: 354, endPoint y: 199, distance: 20.9
click at [334, 204] on input "[PERSON_NAME]" at bounding box center [339, 207] width 244 height 33
type input "[PERSON_NAME]"
click at [352, 94] on div "Apply" at bounding box center [339, 102] width 30 height 25
drag, startPoint x: 160, startPoint y: 211, endPoint x: 21, endPoint y: 191, distance: 140.4
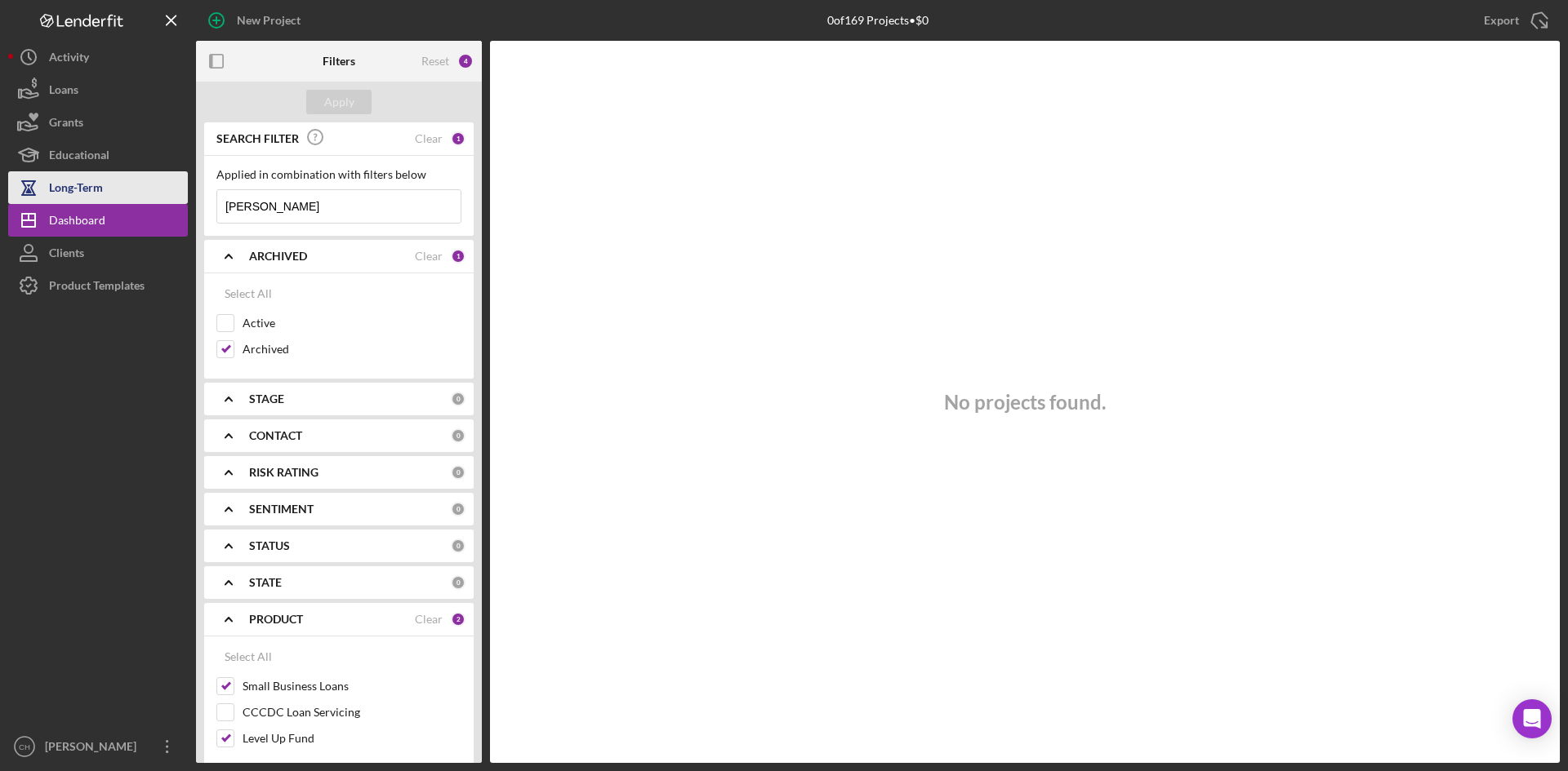
click at [21, 191] on div "New Project 0 of 169 Projects • $0 Export Icon/Export Filters Reset 4 Apply SEA…" at bounding box center [784, 381] width 1552 height 763
click at [323, 115] on div "Apply" at bounding box center [339, 102] width 286 height 41
click at [343, 106] on div "Apply" at bounding box center [339, 102] width 30 height 25
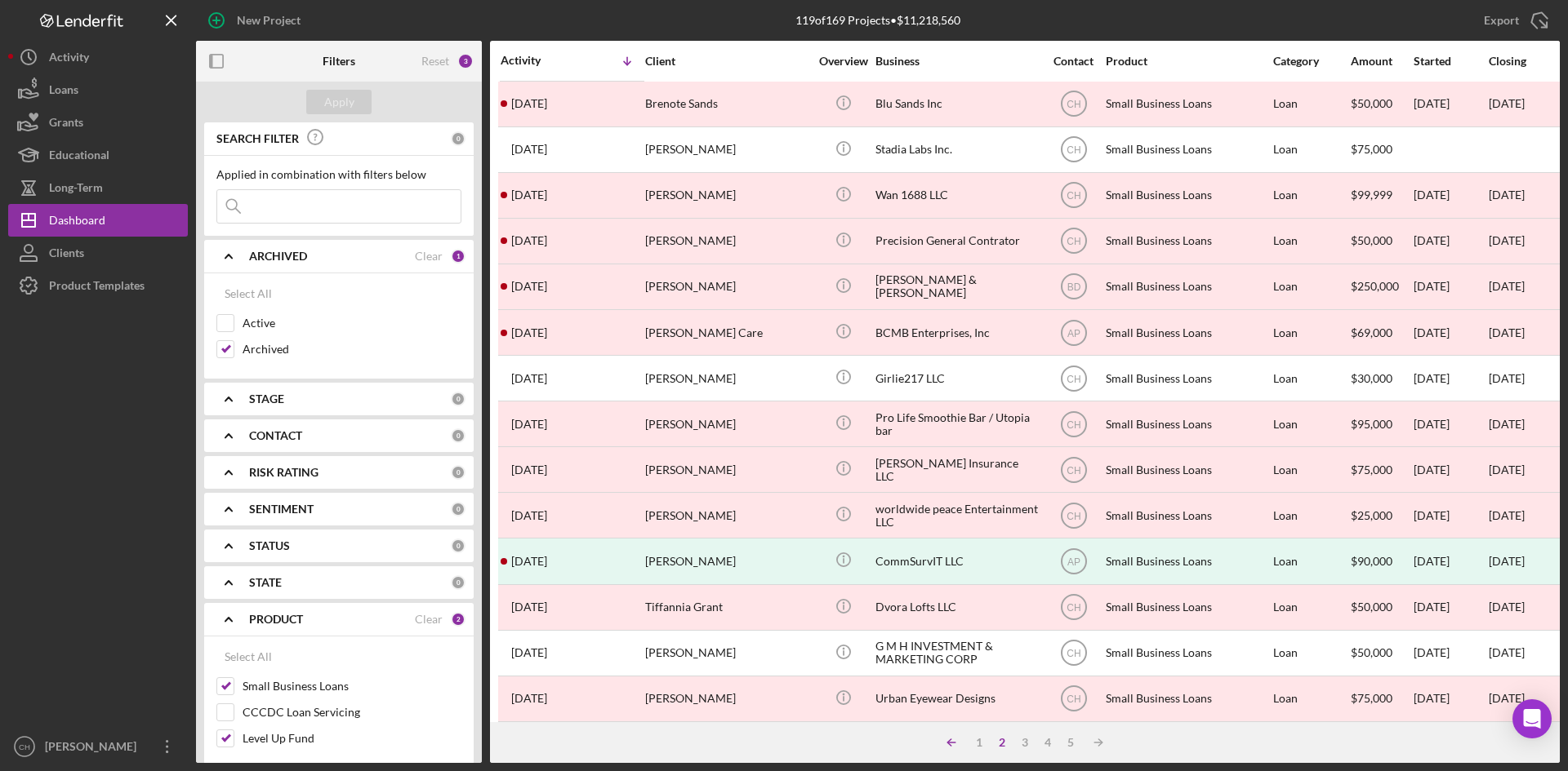
scroll to position [525, 0]
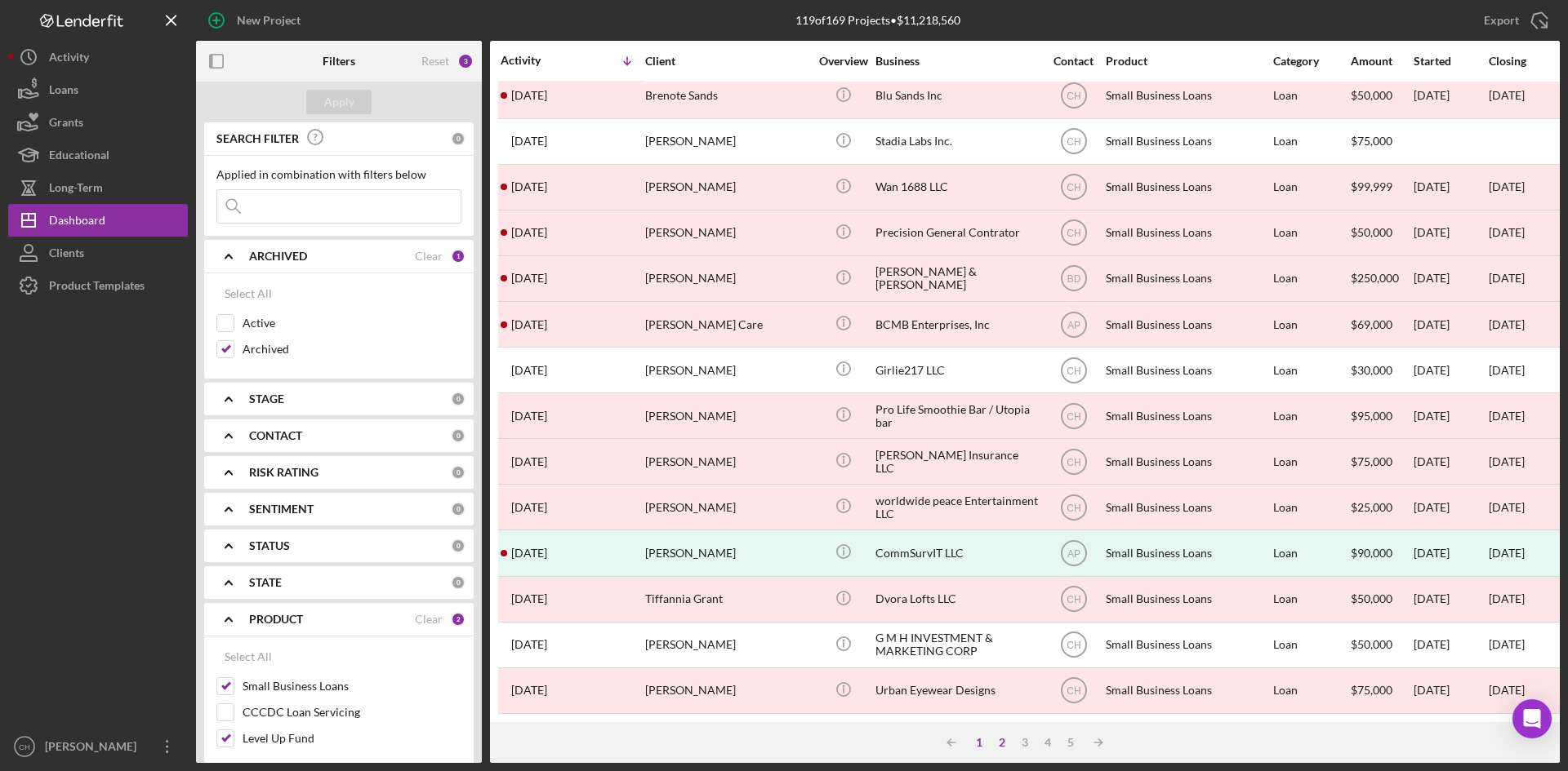
click at [977, 594] on div "1" at bounding box center [979, 743] width 23 height 13
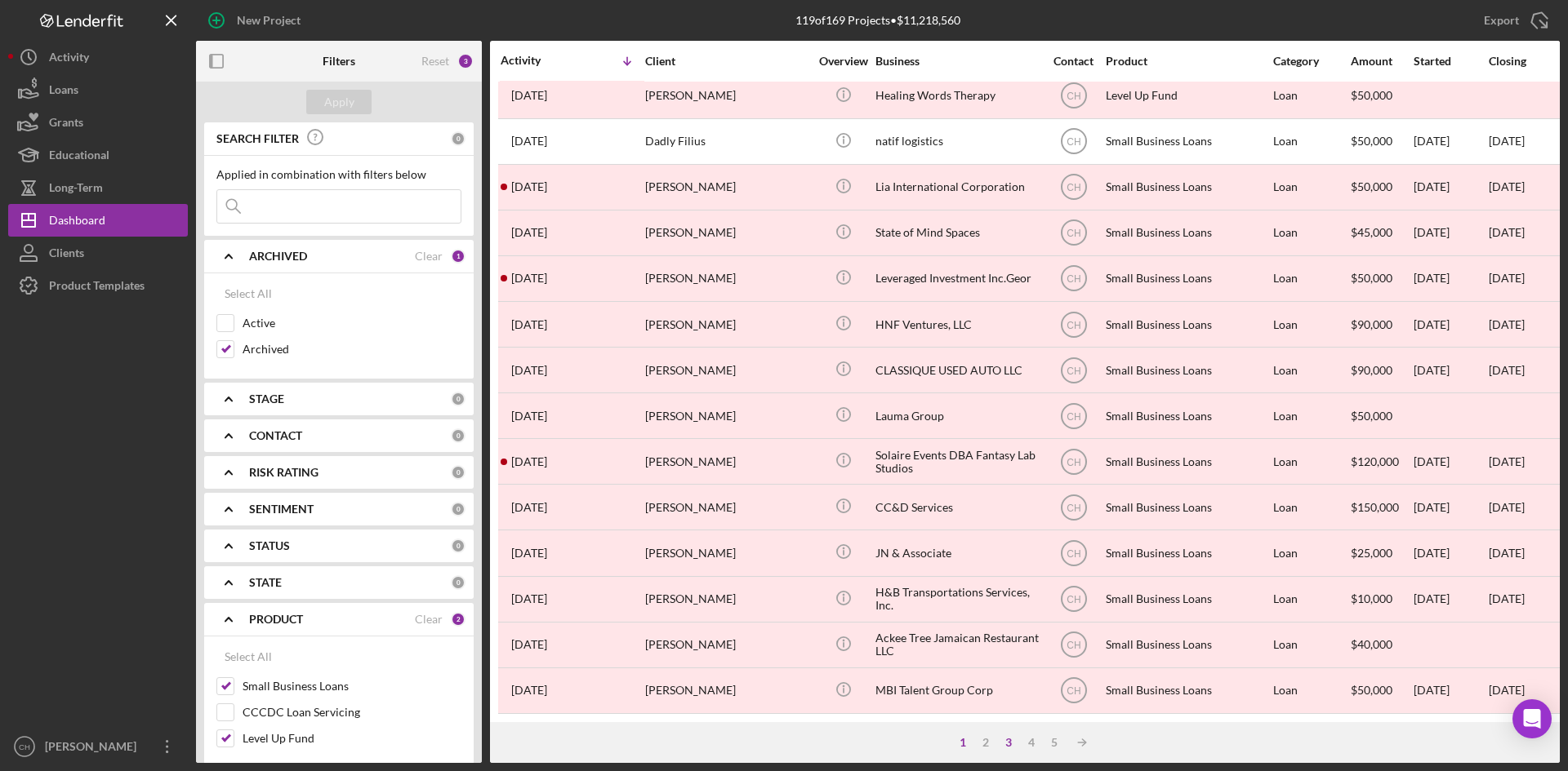
click at [1011, 594] on div "3" at bounding box center [1008, 743] width 23 height 13
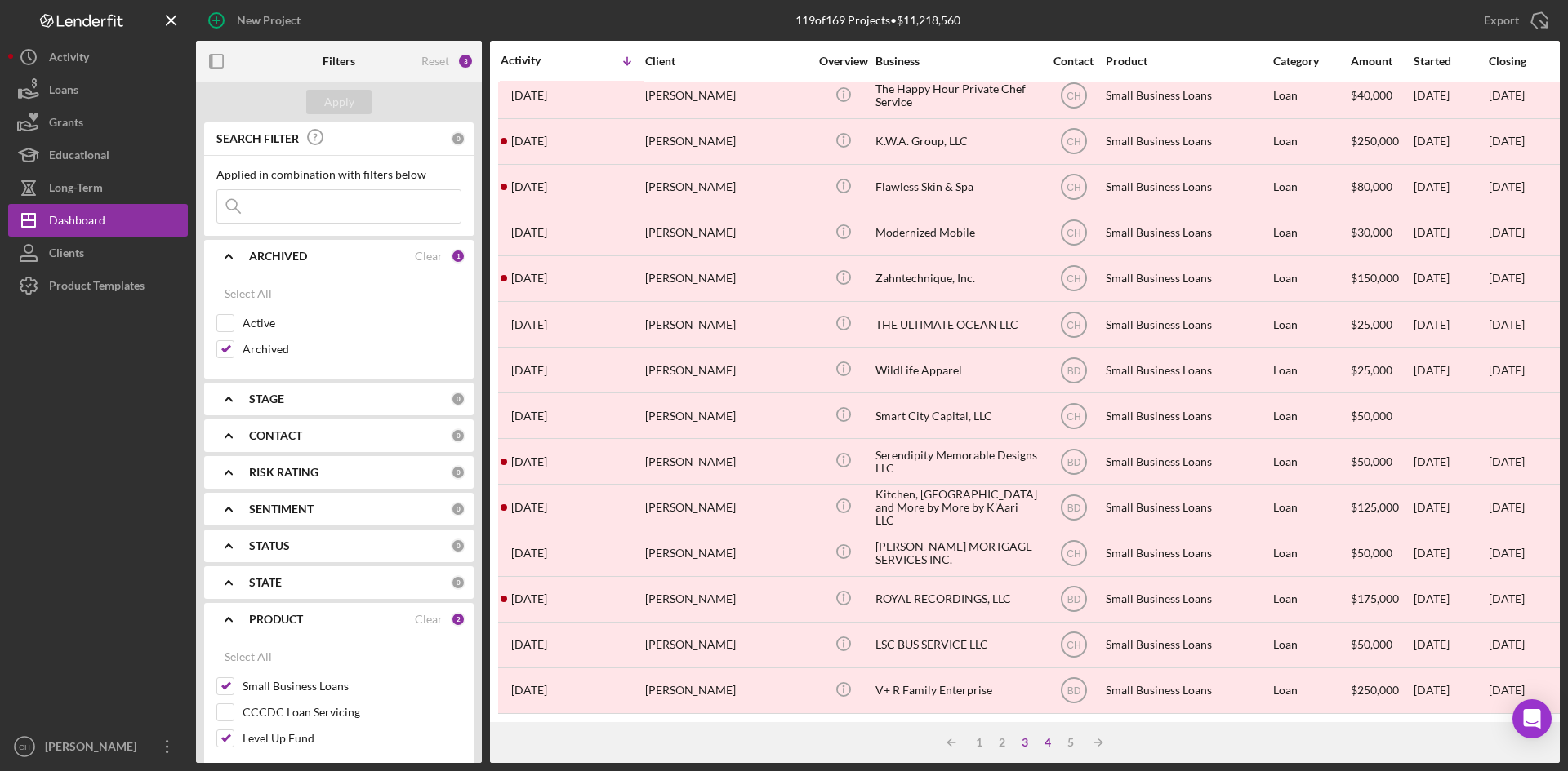
click at [1053, 594] on div "4" at bounding box center [1048, 743] width 23 height 13
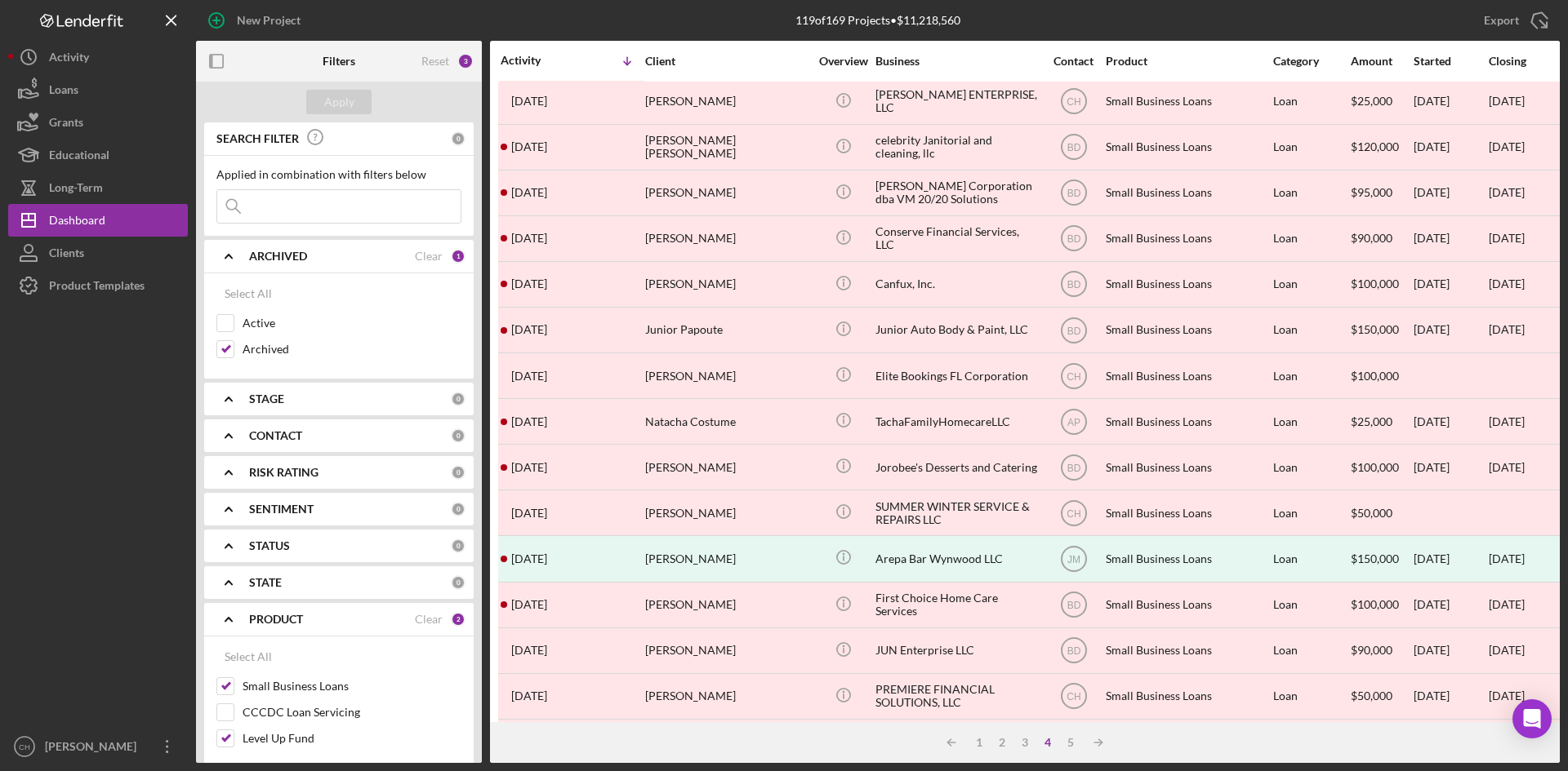
scroll to position [0, 0]
click at [225, 324] on input "Active" at bounding box center [225, 323] width 16 height 16
checkbox input "true"
drag, startPoint x: 268, startPoint y: 210, endPoint x: 284, endPoint y: 215, distance: 16.8
click at [268, 209] on input at bounding box center [339, 207] width 244 height 33
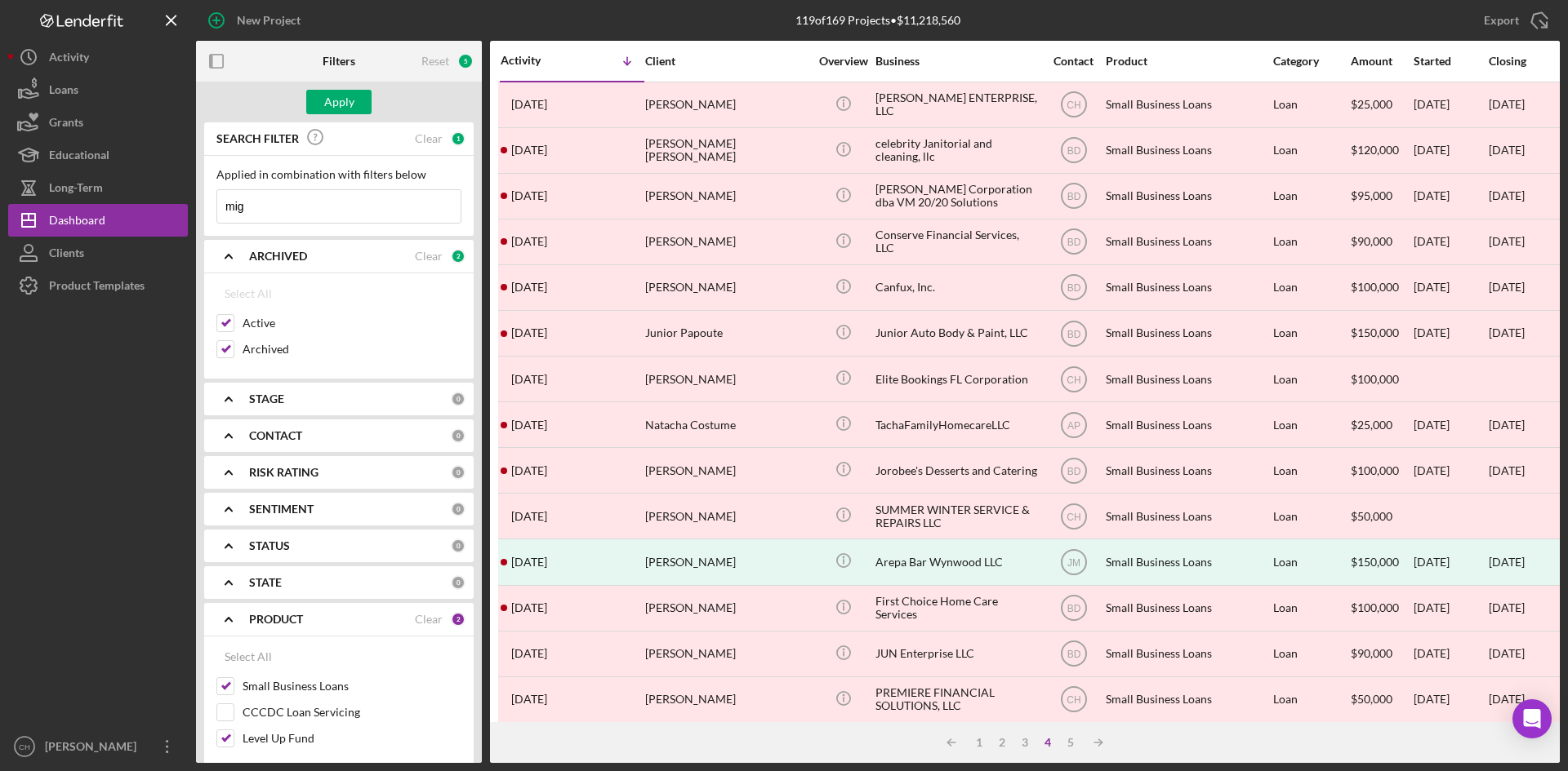
type input "[PERSON_NAME]"
click at [325, 100] on div "Apply" at bounding box center [339, 102] width 30 height 25
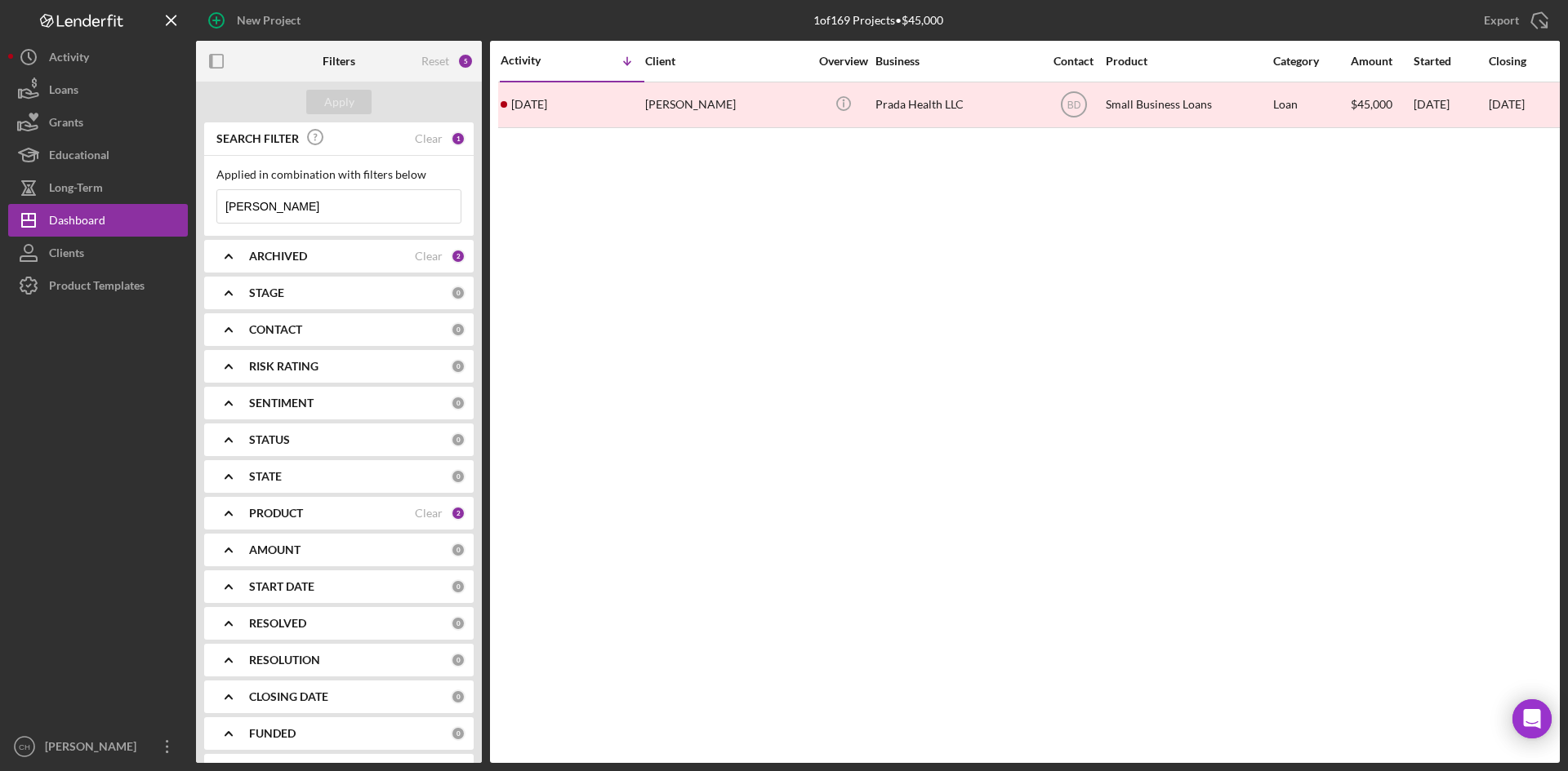
drag, startPoint x: 287, startPoint y: 205, endPoint x: 255, endPoint y: 203, distance: 32.1
click at [255, 203] on input "[PERSON_NAME]" at bounding box center [339, 207] width 244 height 33
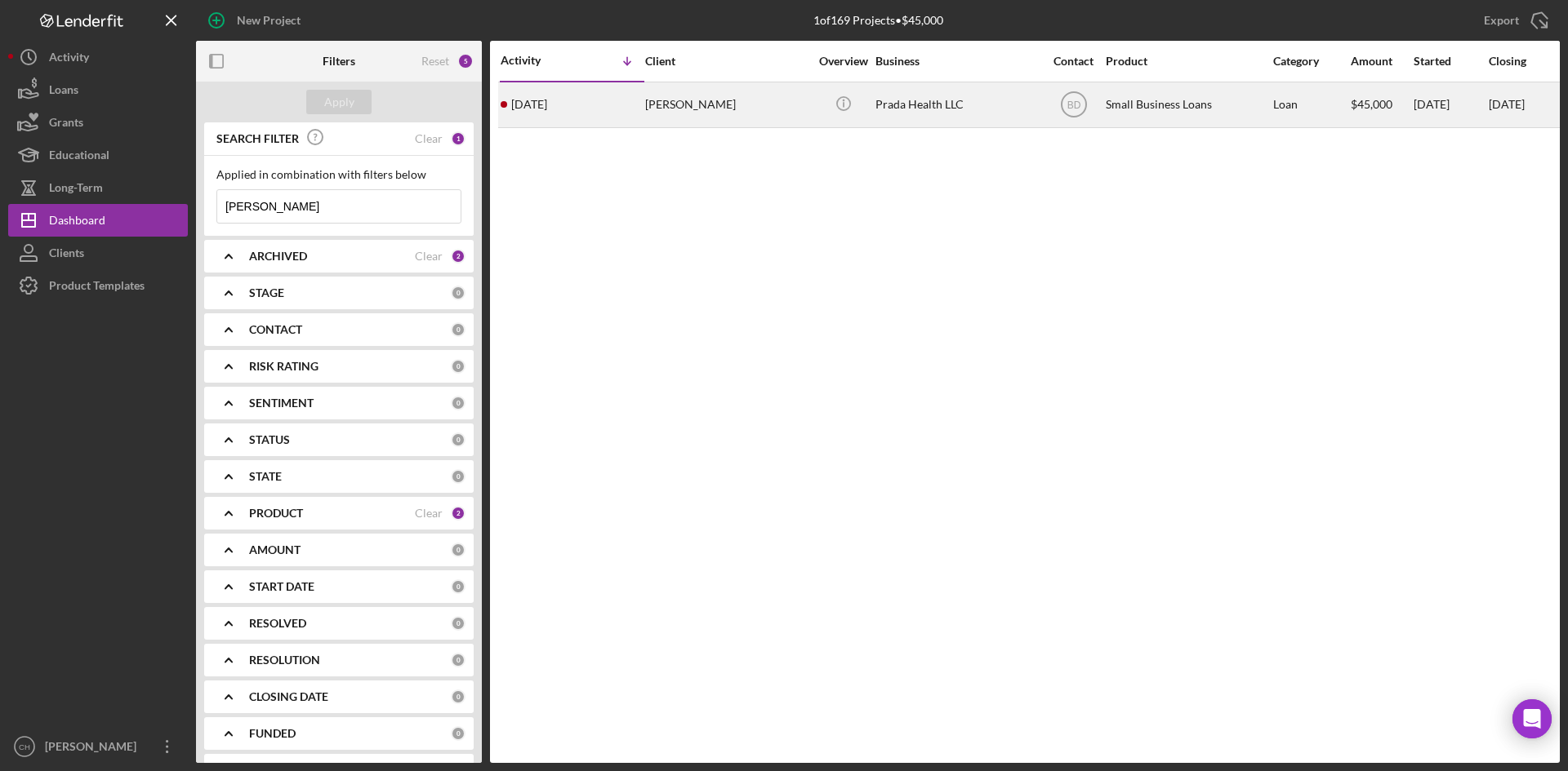
click at [772, 94] on div "[PERSON_NAME]" at bounding box center [726, 105] width 163 height 43
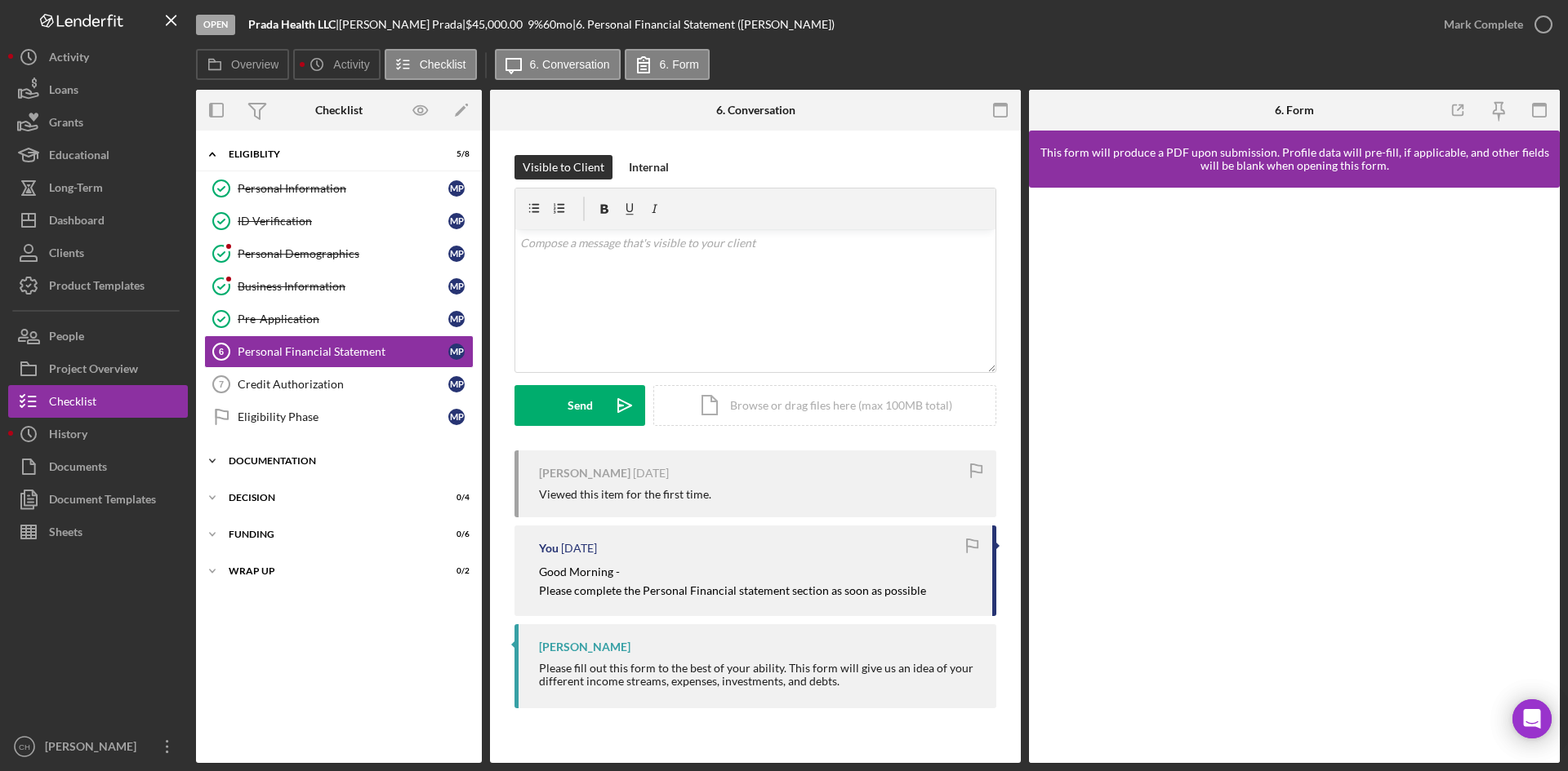
click at [314, 461] on div "Documentation" at bounding box center [345, 461] width 233 height 9
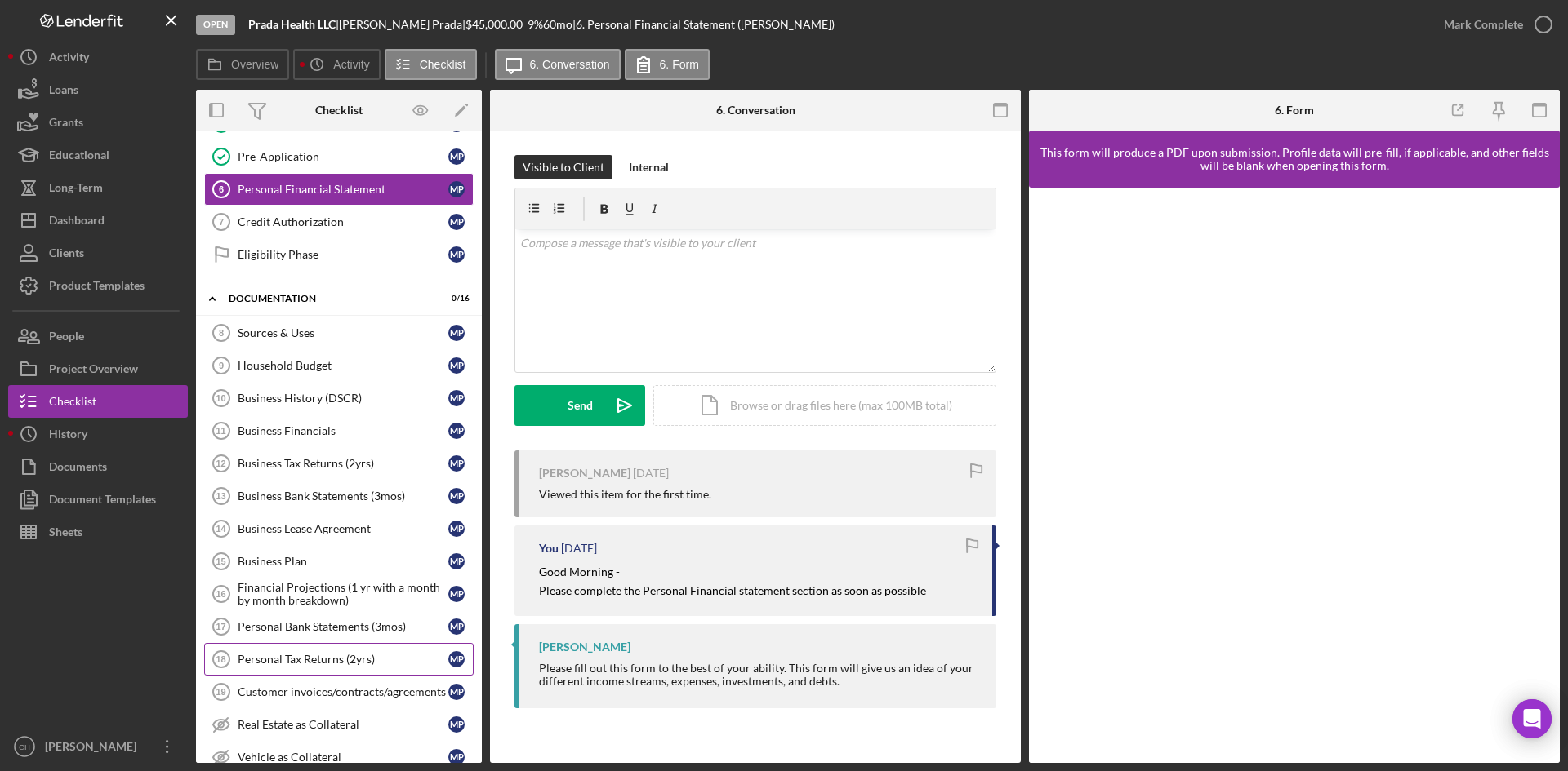
scroll to position [365, 0]
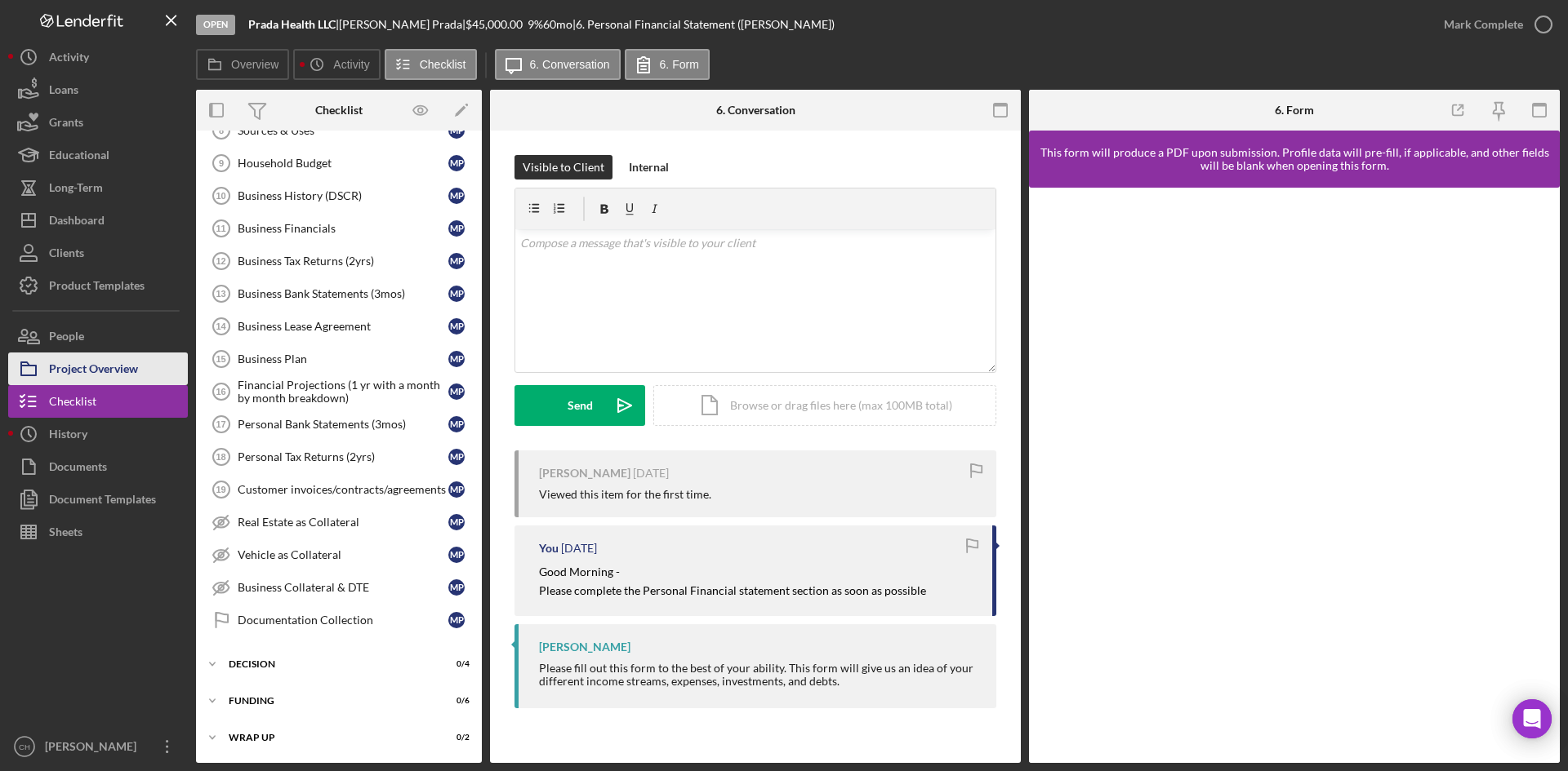
click at [112, 354] on div "Project Overview" at bounding box center [93, 371] width 89 height 37
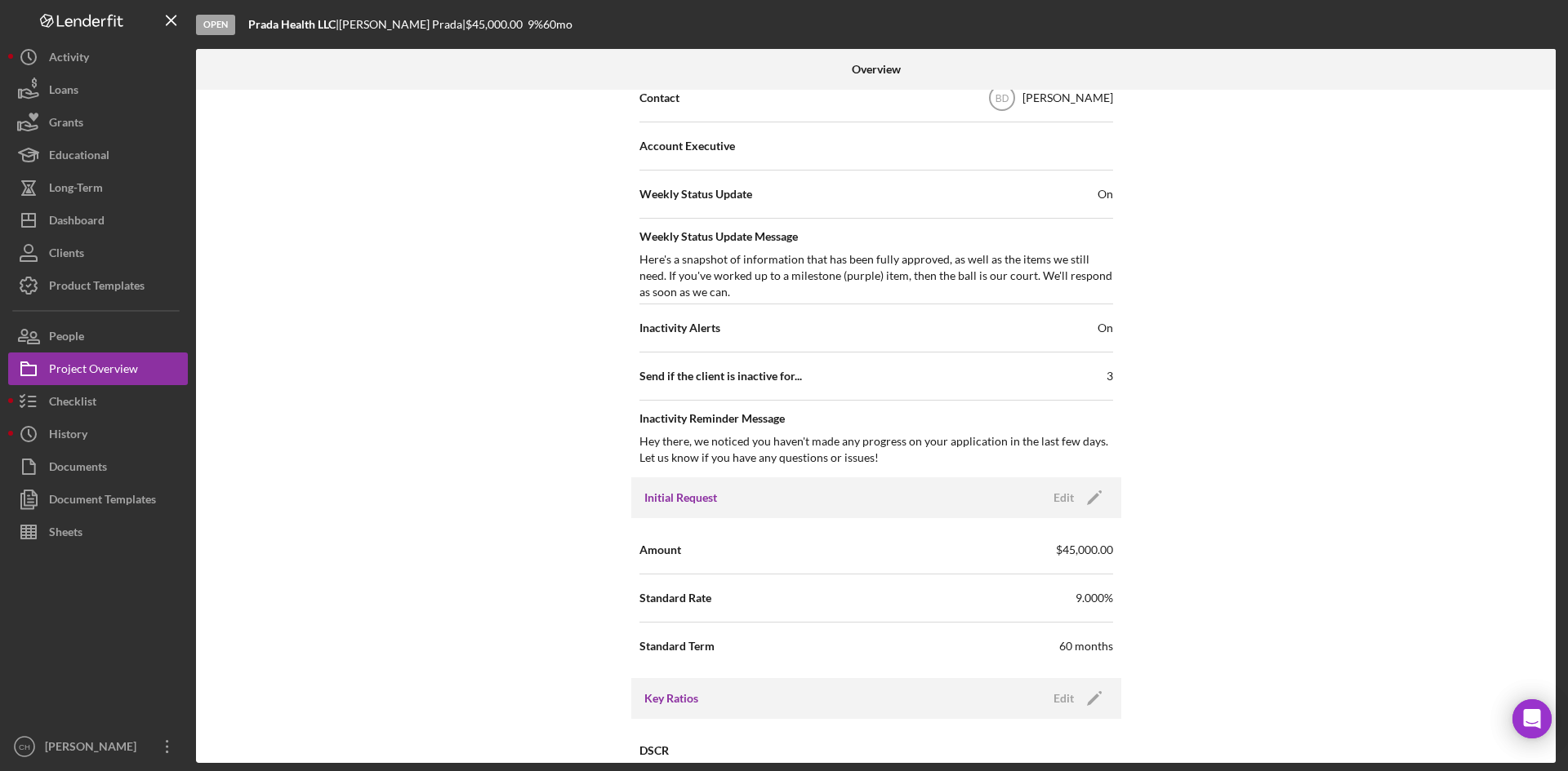
scroll to position [572, 0]
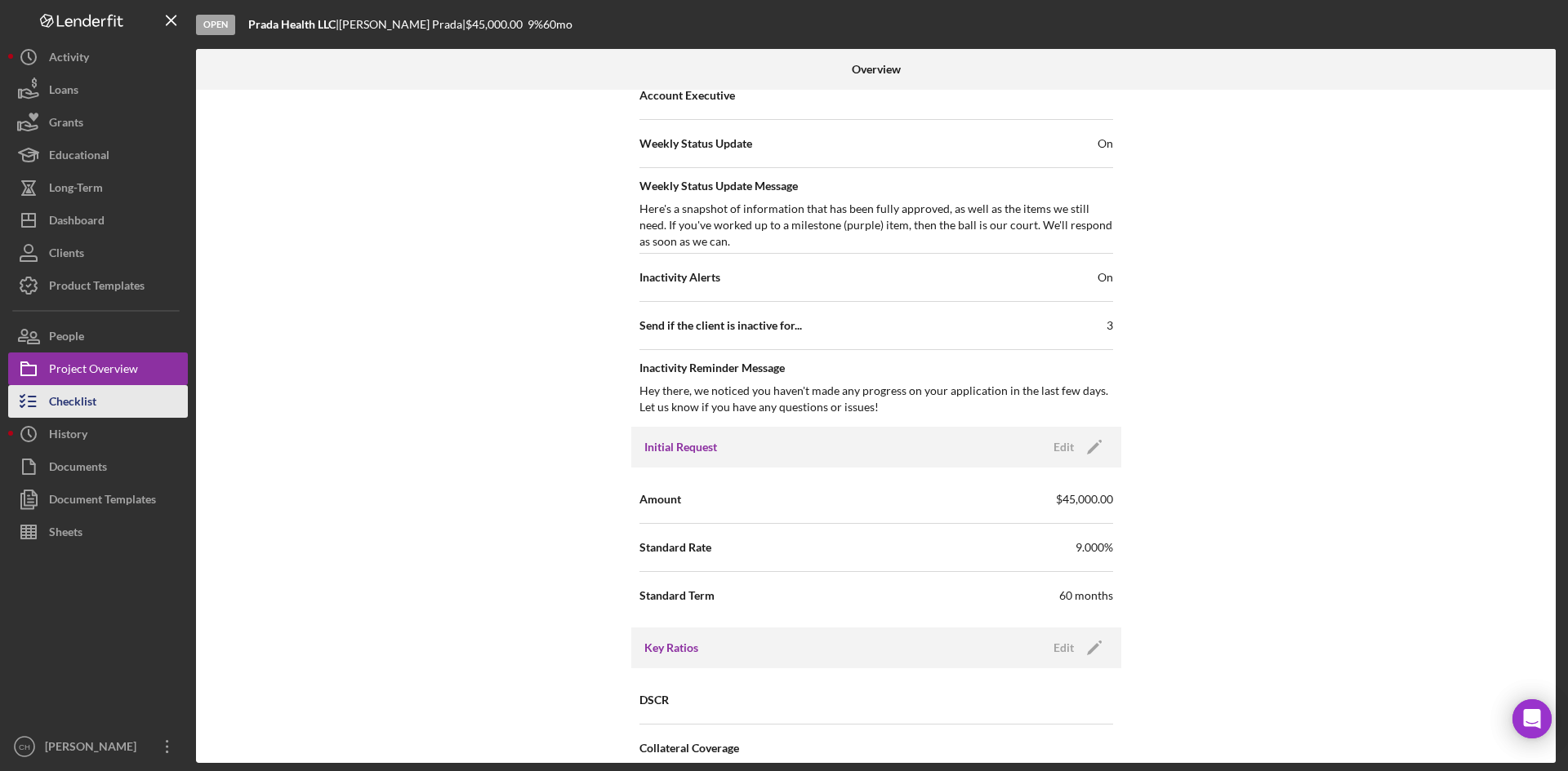
click at [93, 395] on div "Checklist" at bounding box center [73, 403] width 47 height 37
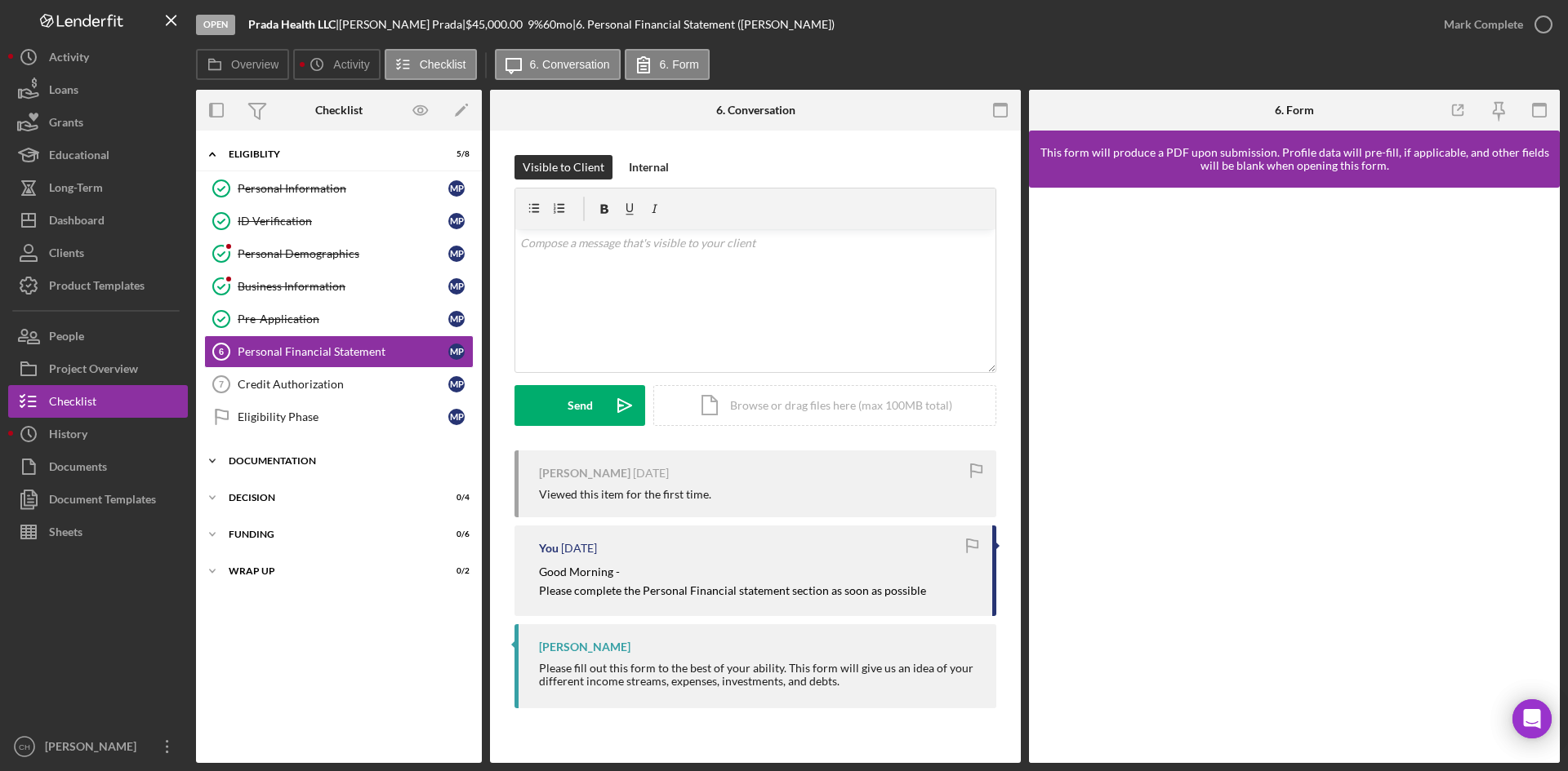
click at [294, 461] on div "Documentation" at bounding box center [345, 461] width 233 height 9
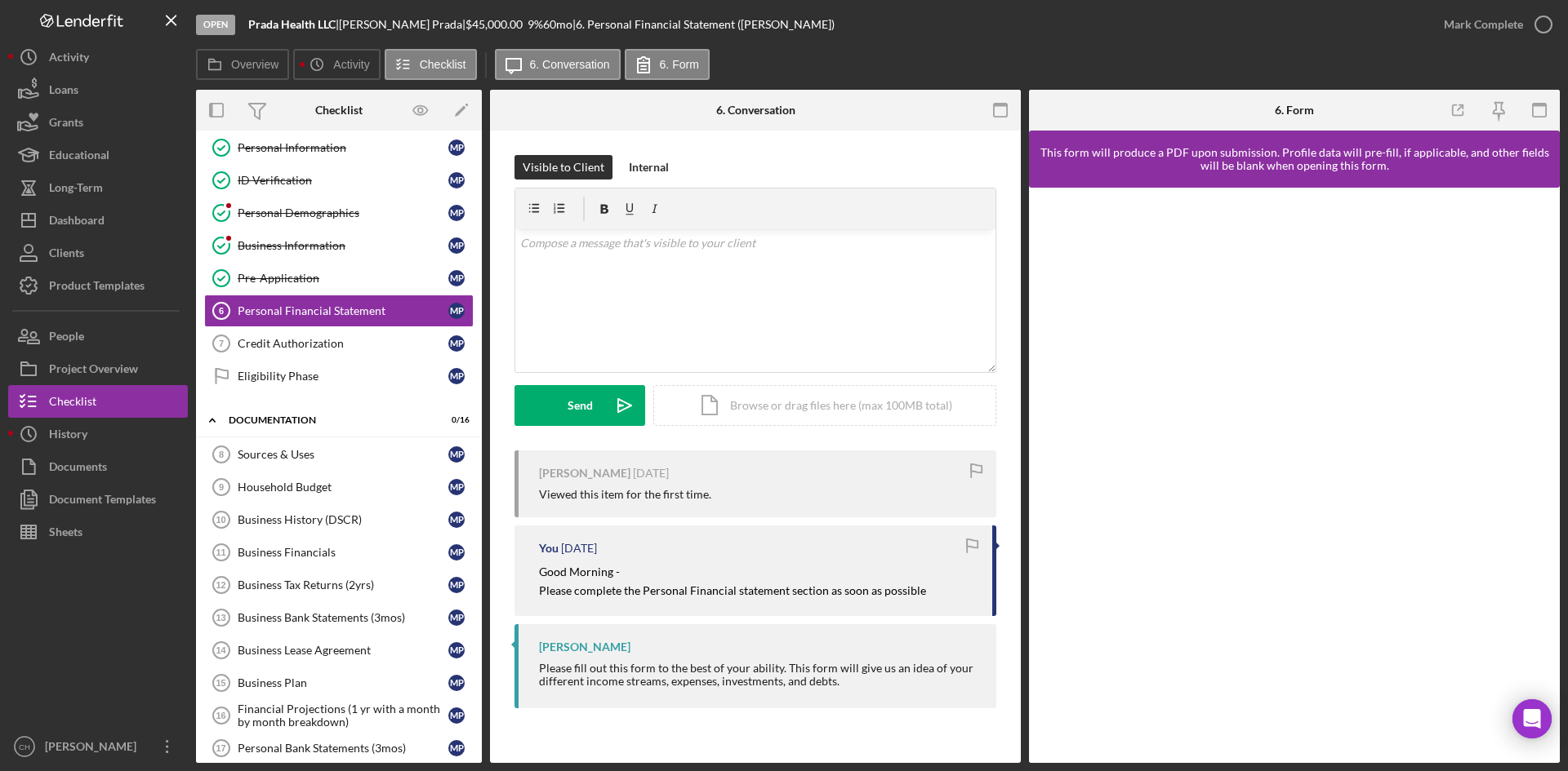
scroll to position [39, 0]
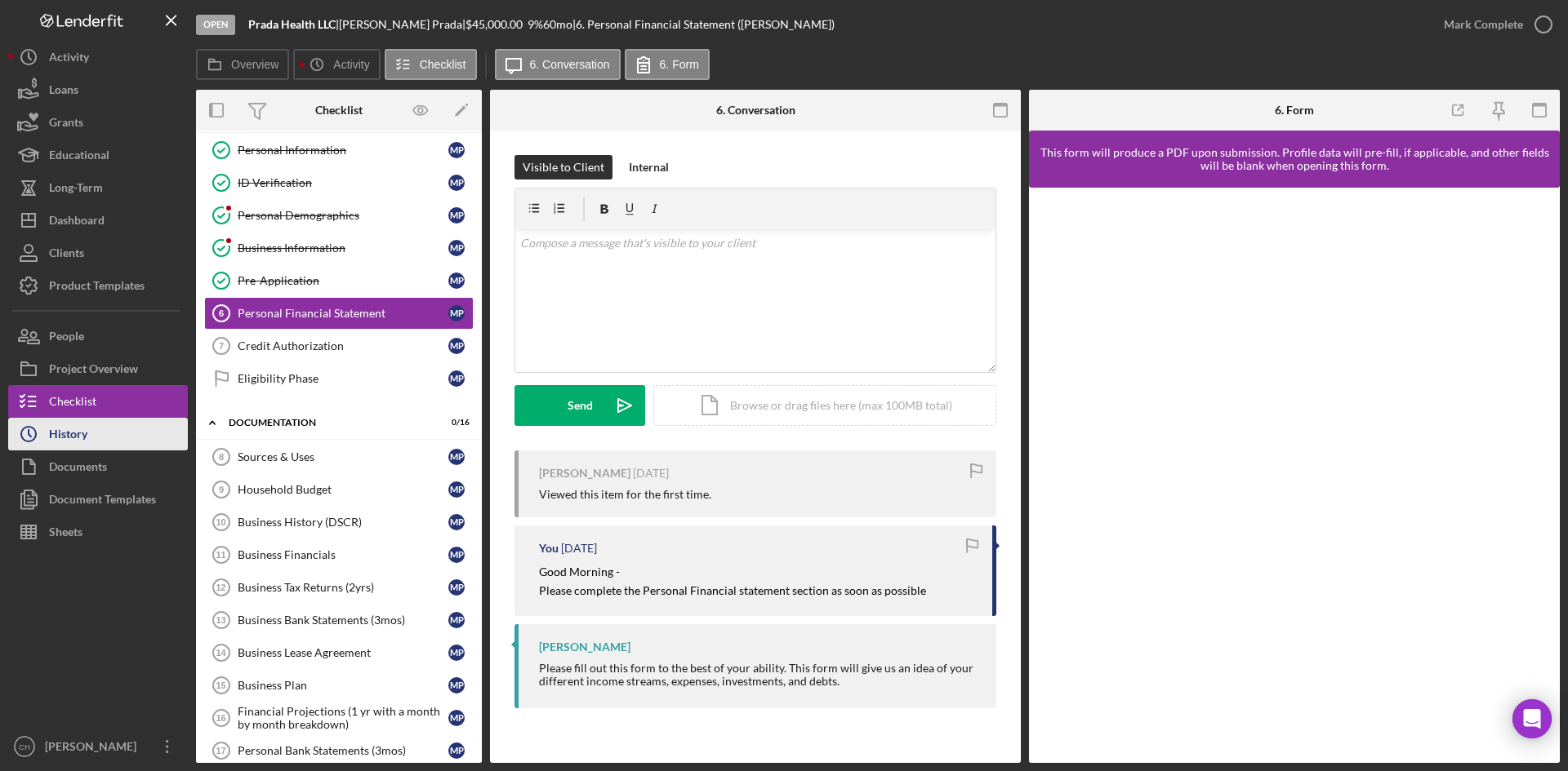
click at [73, 438] on div "History" at bounding box center [68, 436] width 39 height 37
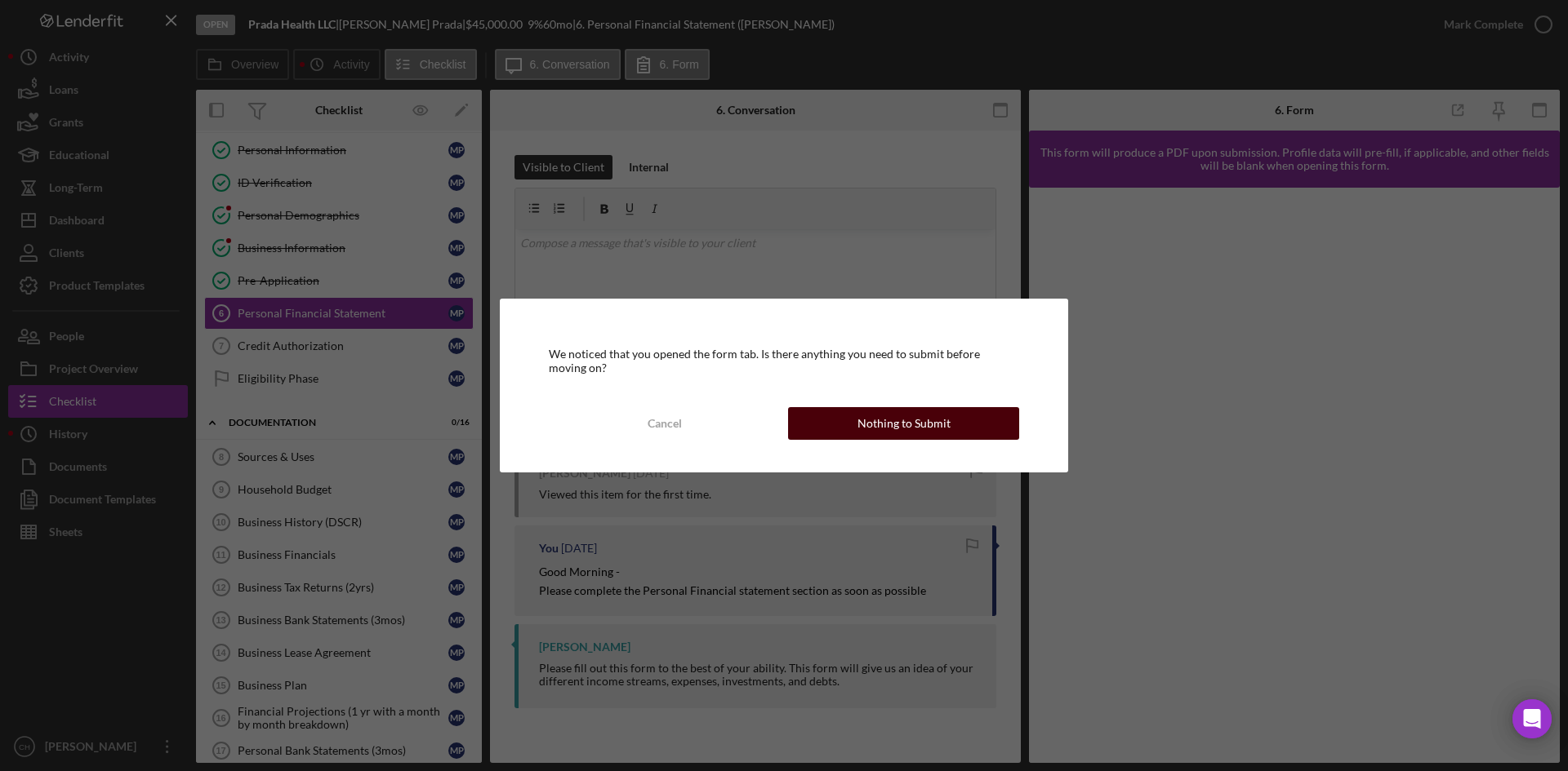
click at [865, 427] on div "Nothing to Submit" at bounding box center [903, 424] width 93 height 33
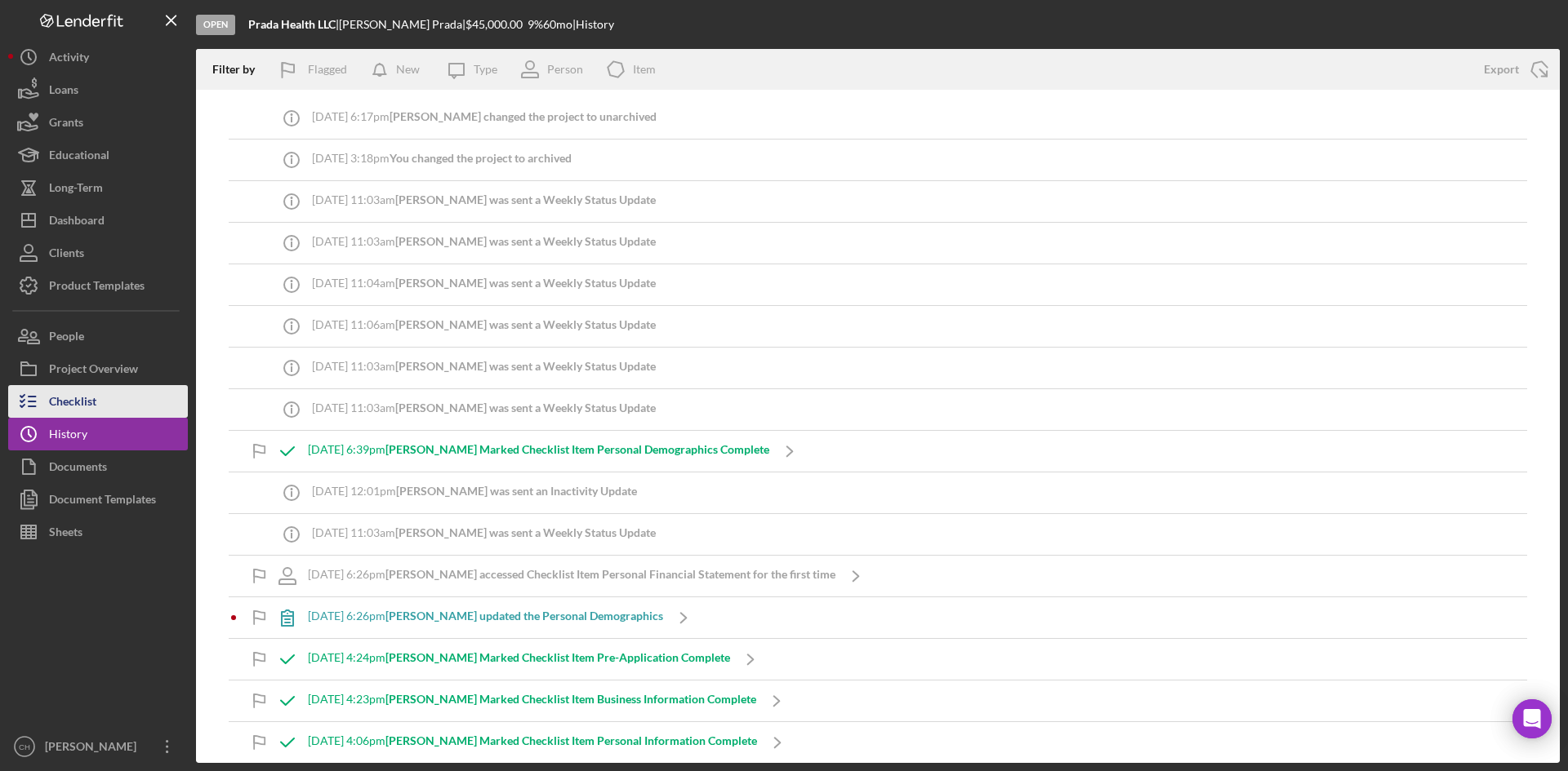
click at [93, 400] on div "Checklist" at bounding box center [73, 403] width 47 height 37
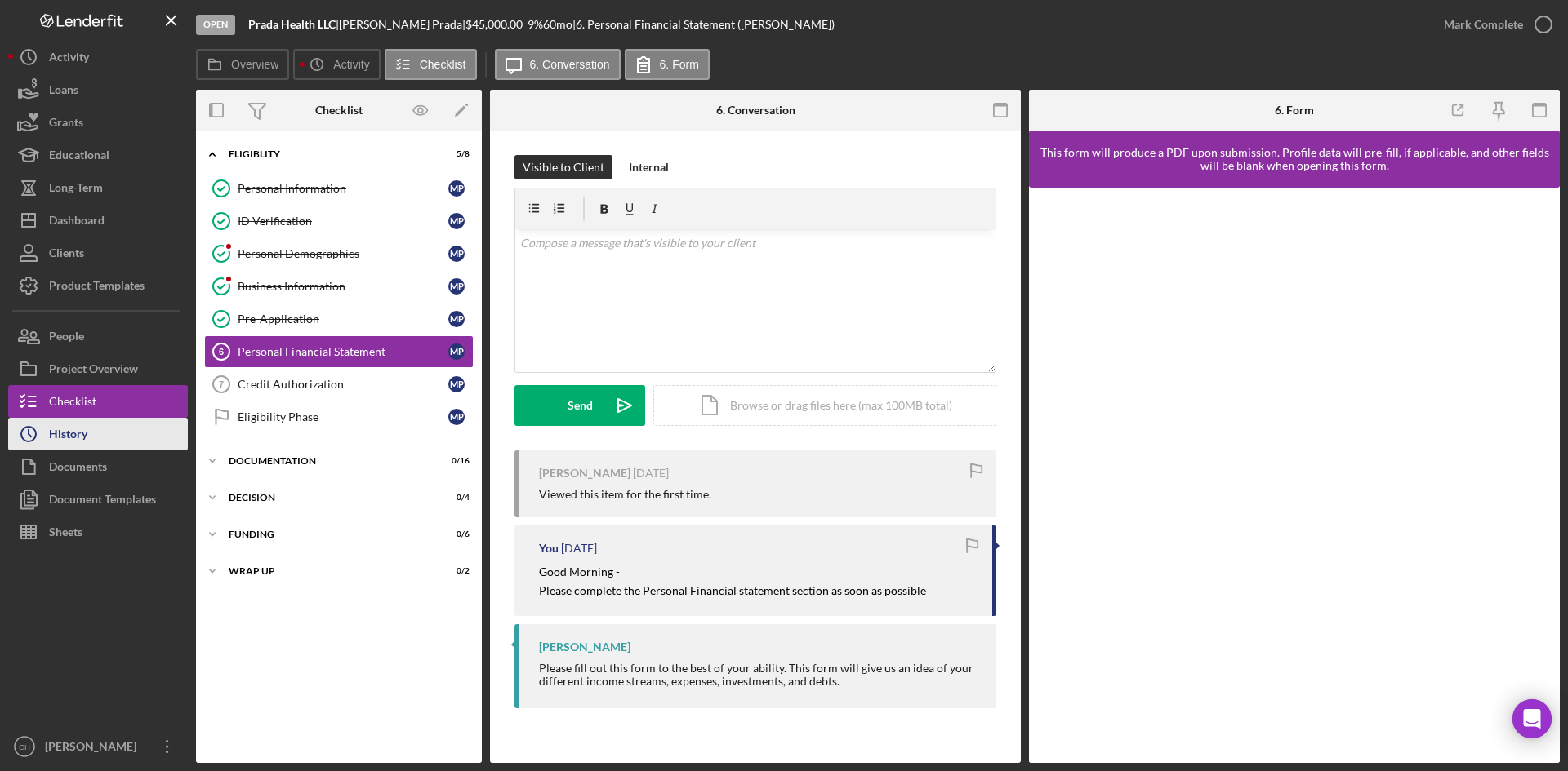
click at [93, 434] on button "Icon/History History" at bounding box center [98, 434] width 179 height 33
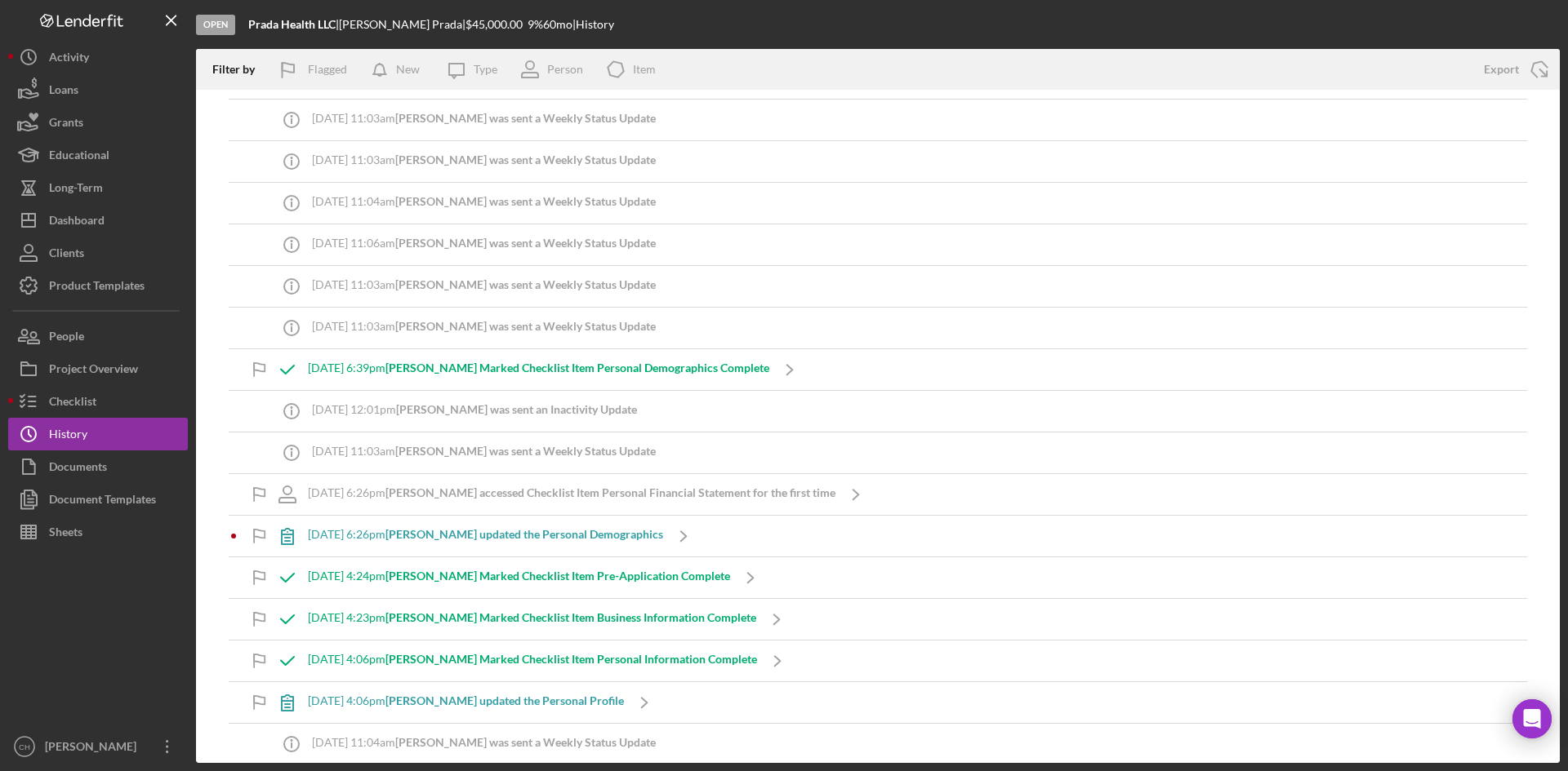
scroll to position [245, 0]
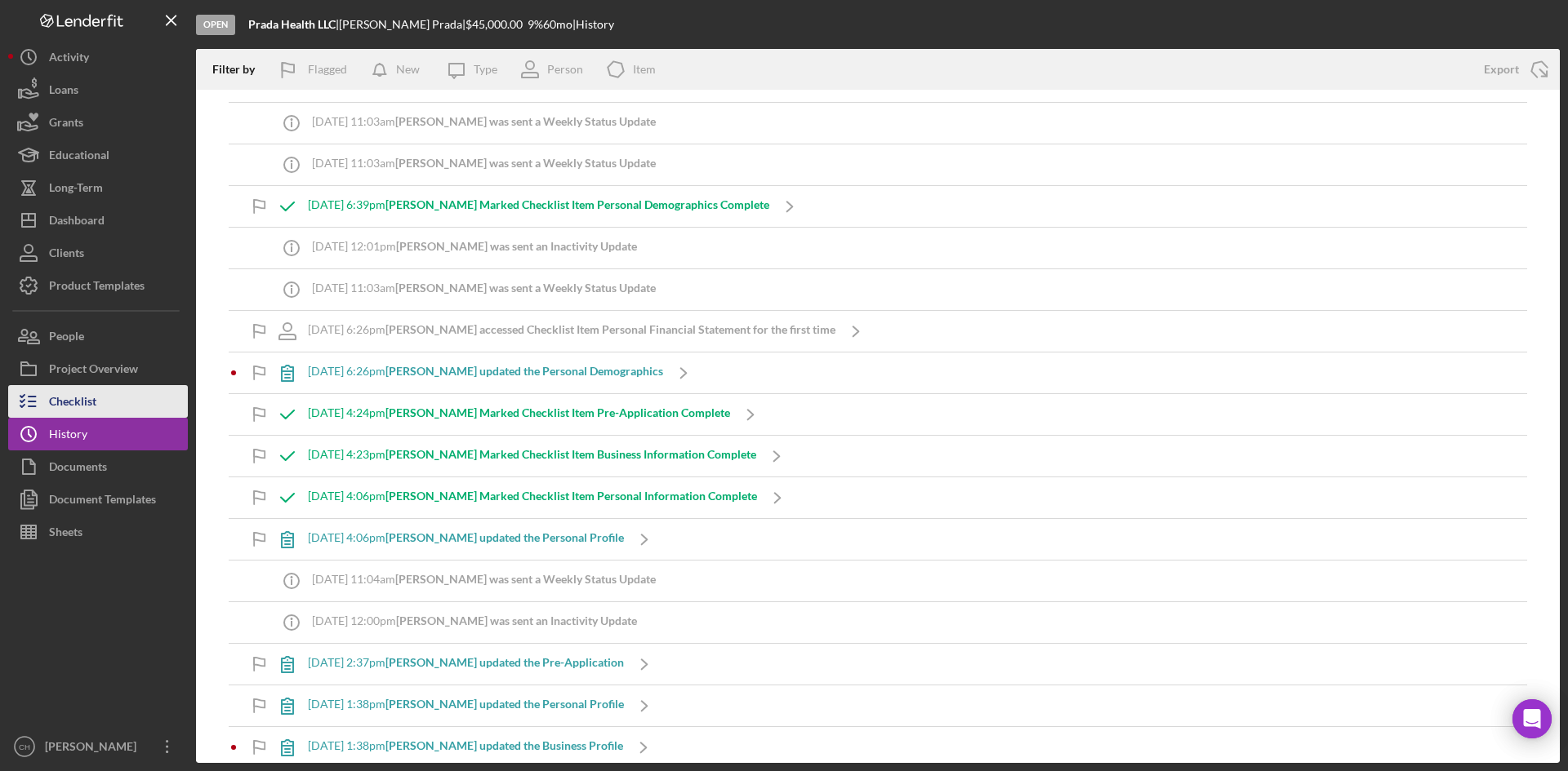
click at [103, 413] on button "Checklist" at bounding box center [98, 401] width 179 height 33
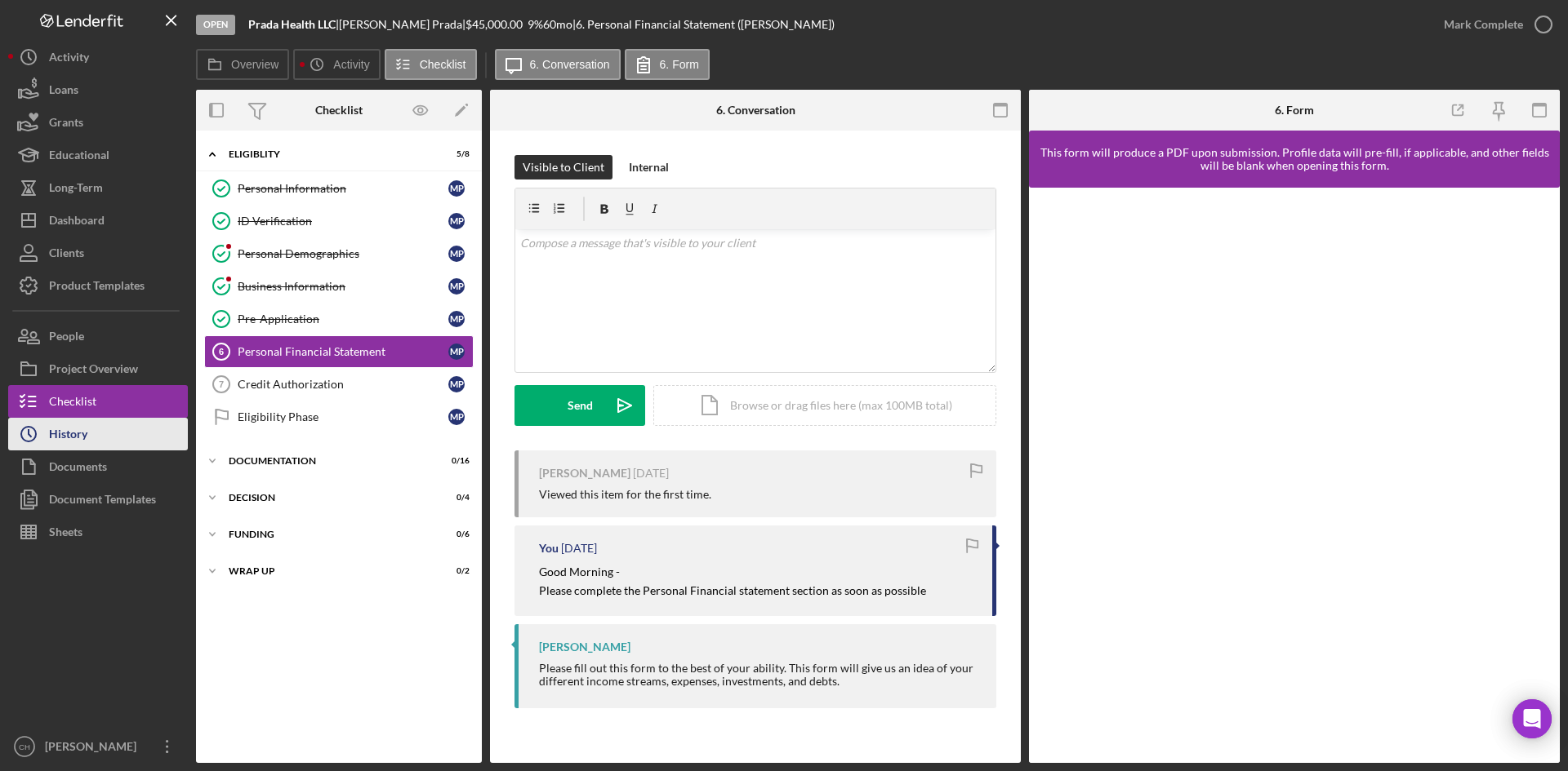
click at [108, 428] on button "Icon/History History" at bounding box center [98, 434] width 179 height 33
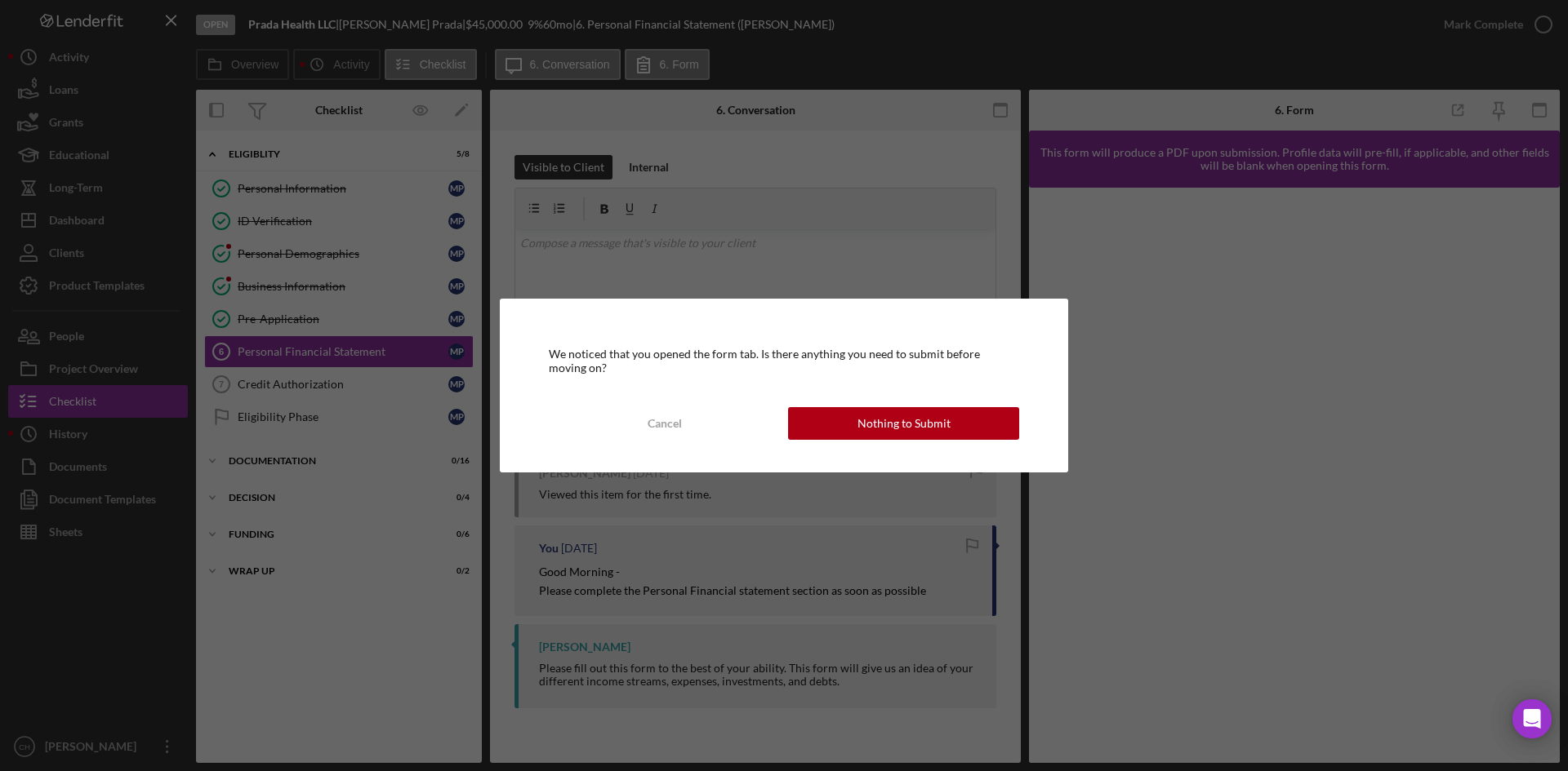
click at [868, 408] on div "Cancel Nothing to Submit" at bounding box center [784, 424] width 470 height 33
click at [846, 421] on button "Nothing to Submit" at bounding box center [903, 424] width 231 height 33
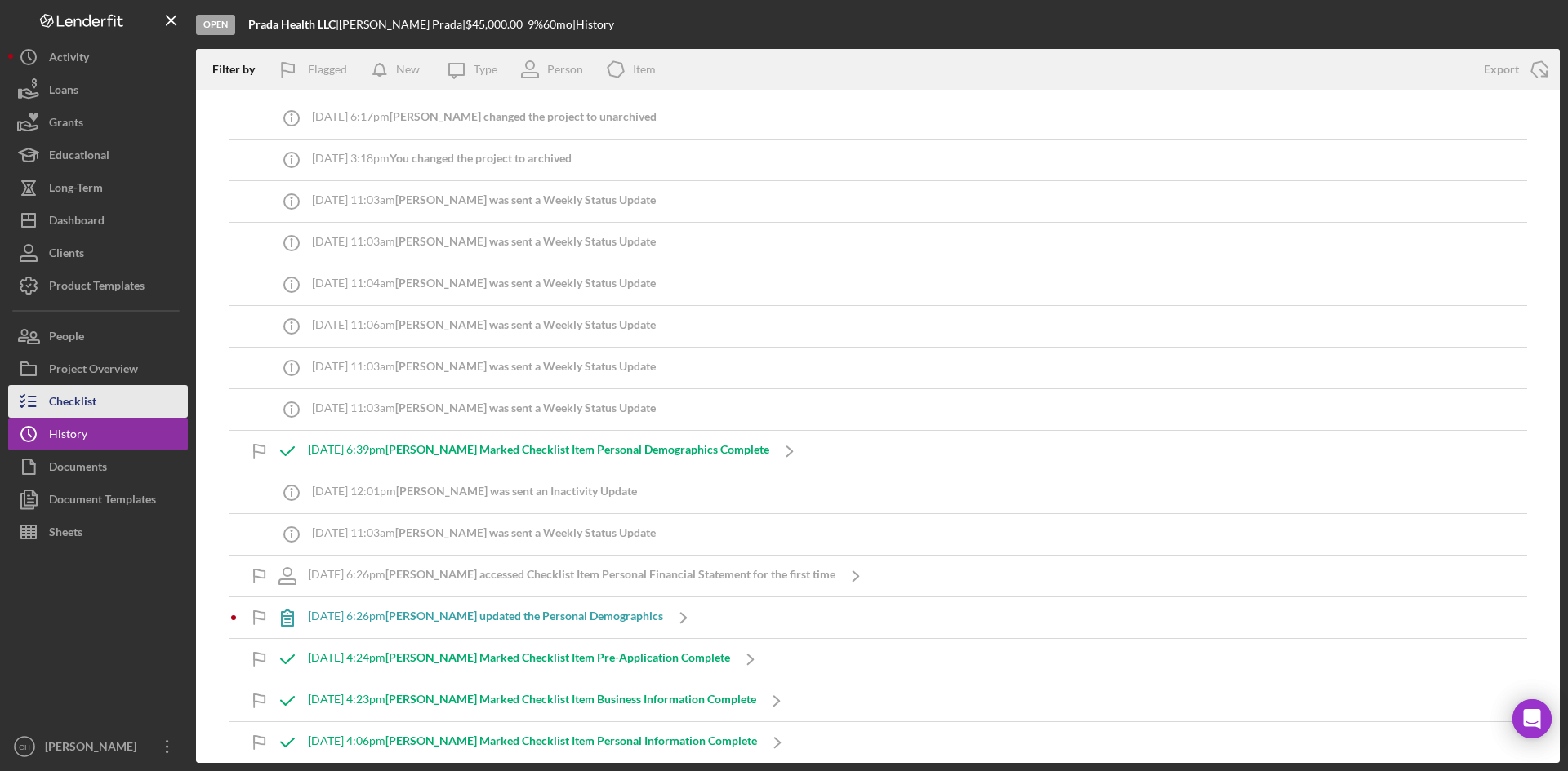
click at [104, 390] on button "Checklist" at bounding box center [98, 401] width 179 height 33
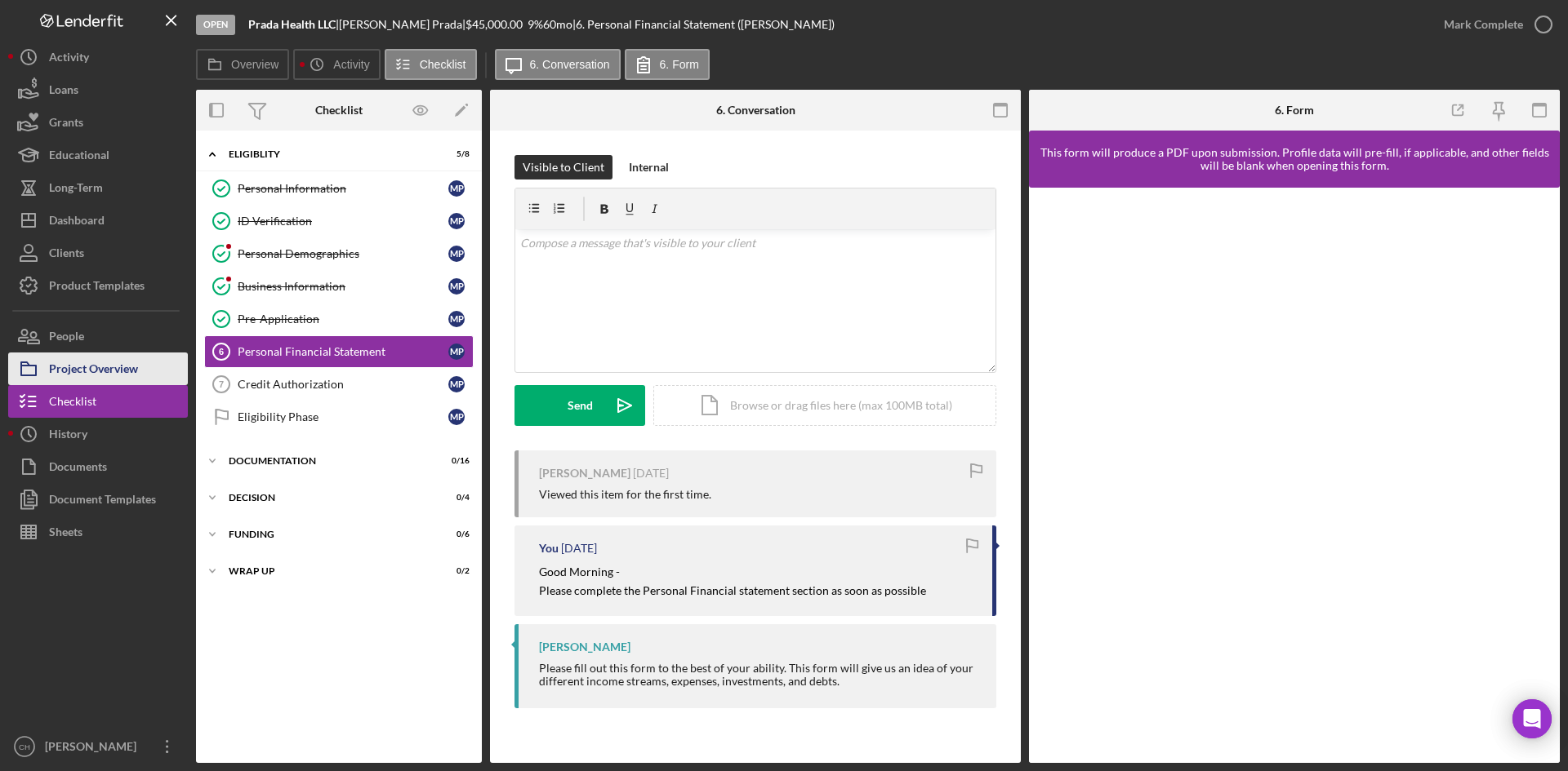
click at [111, 372] on div "Project Overview" at bounding box center [93, 371] width 89 height 37
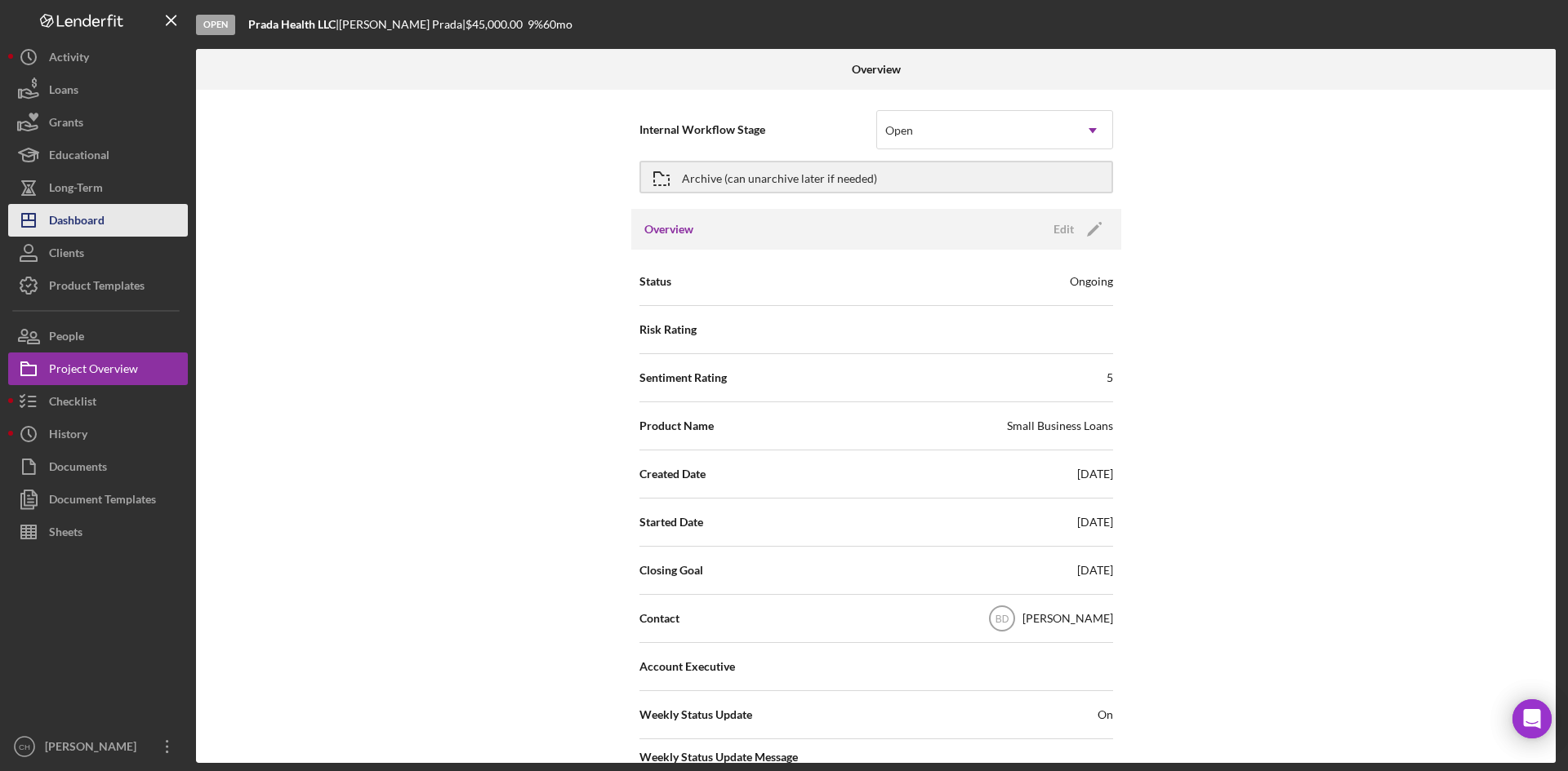
click at [91, 227] on div "Dashboard" at bounding box center [76, 222] width 56 height 37
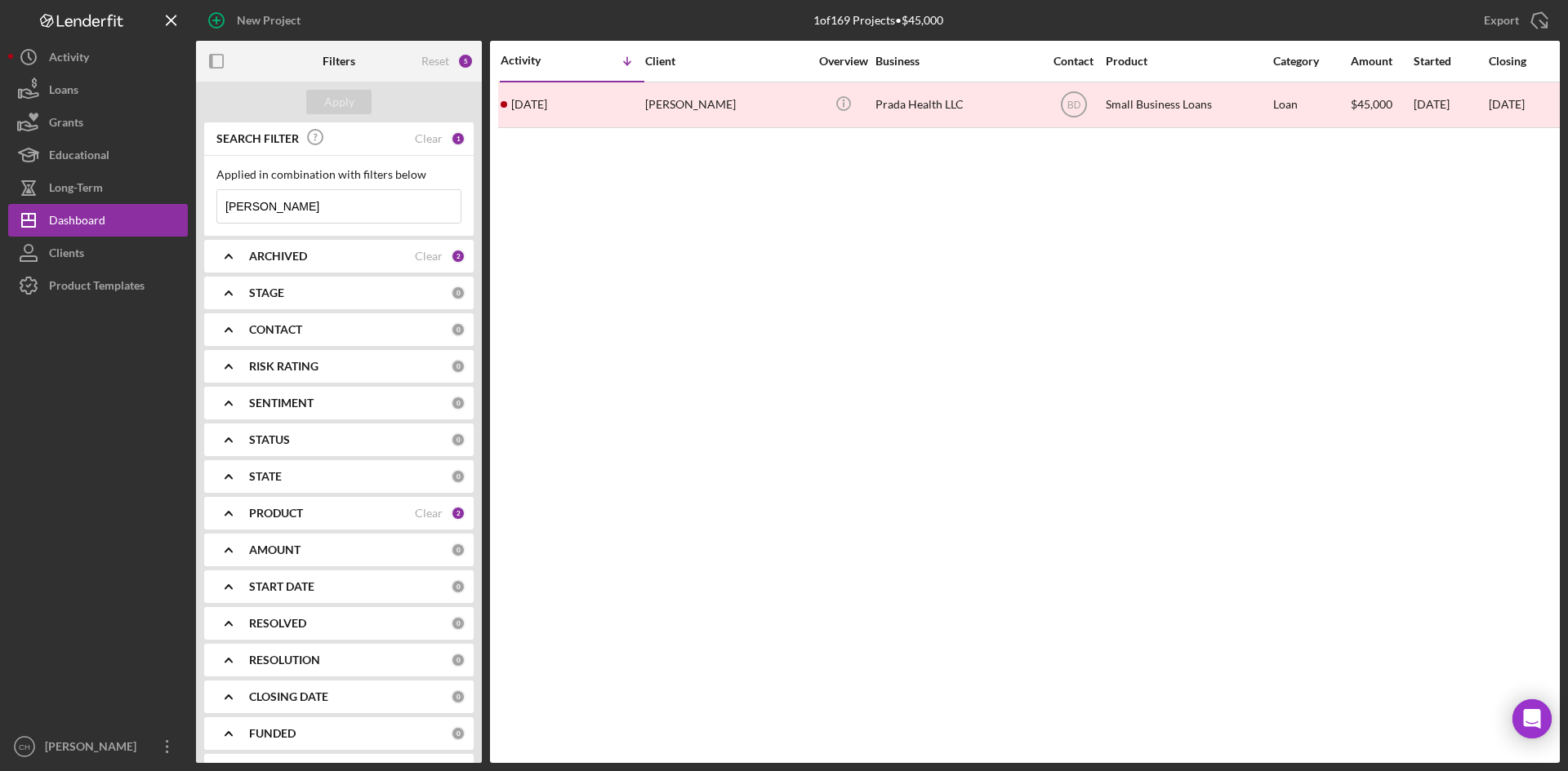
click at [316, 517] on div "PRODUCT" at bounding box center [332, 513] width 166 height 13
click at [227, 606] on input "CCCDC Loan Servicing" at bounding box center [225, 606] width 16 height 16
checkbox input "true"
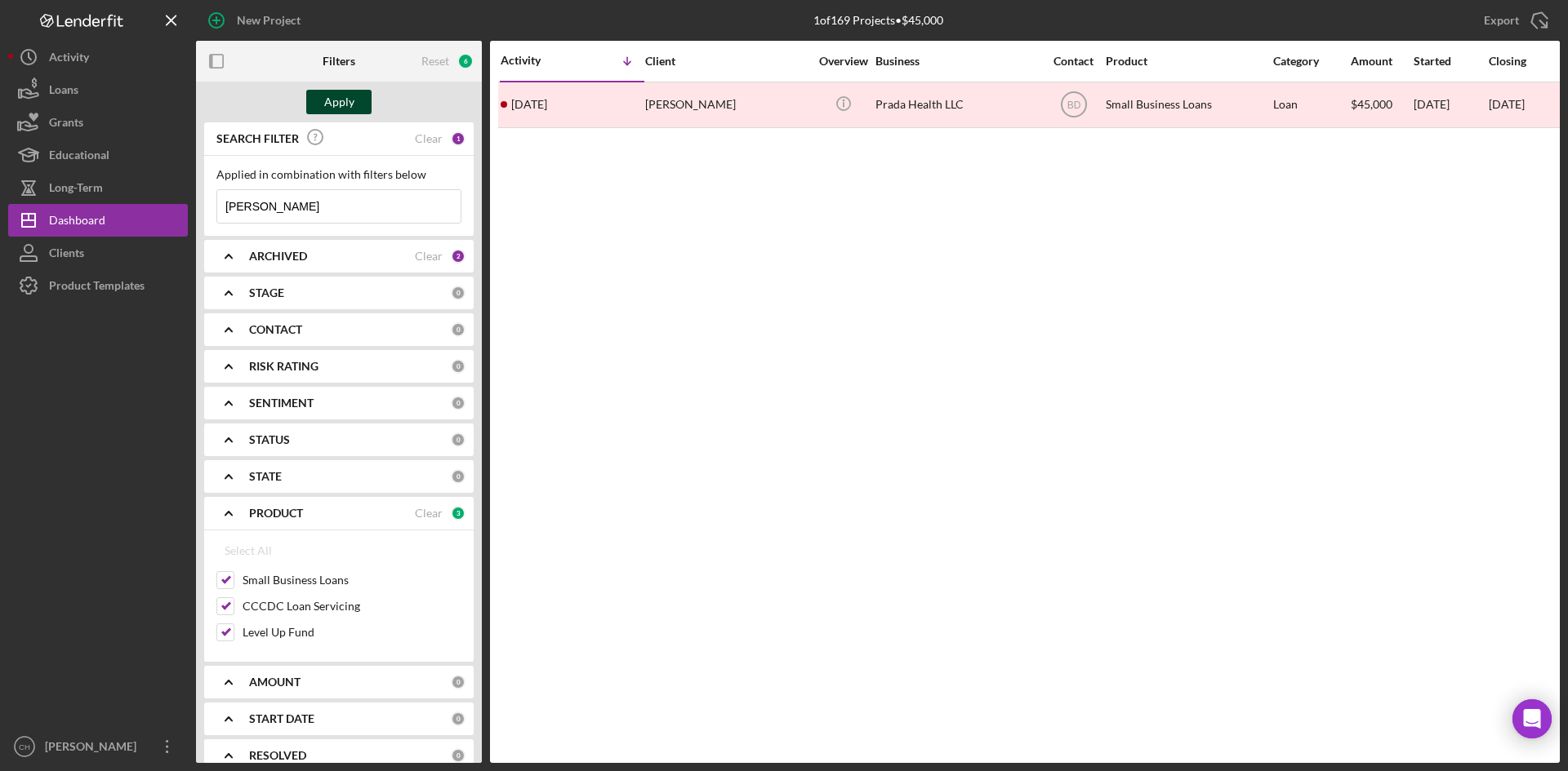
click at [336, 107] on div "Apply" at bounding box center [339, 102] width 30 height 25
click at [107, 223] on button "Icon/Dashboard Dashboard" at bounding box center [98, 220] width 179 height 33
drag, startPoint x: 290, startPoint y: 203, endPoint x: 356, endPoint y: 169, distance: 74.2
click at [77, 215] on div "New Project 1 of 169 Projects • $45,000 miguel Export Icon/Export Filters Reset…" at bounding box center [784, 381] width 1552 height 763
click at [341, 98] on div "Apply" at bounding box center [339, 102] width 30 height 25
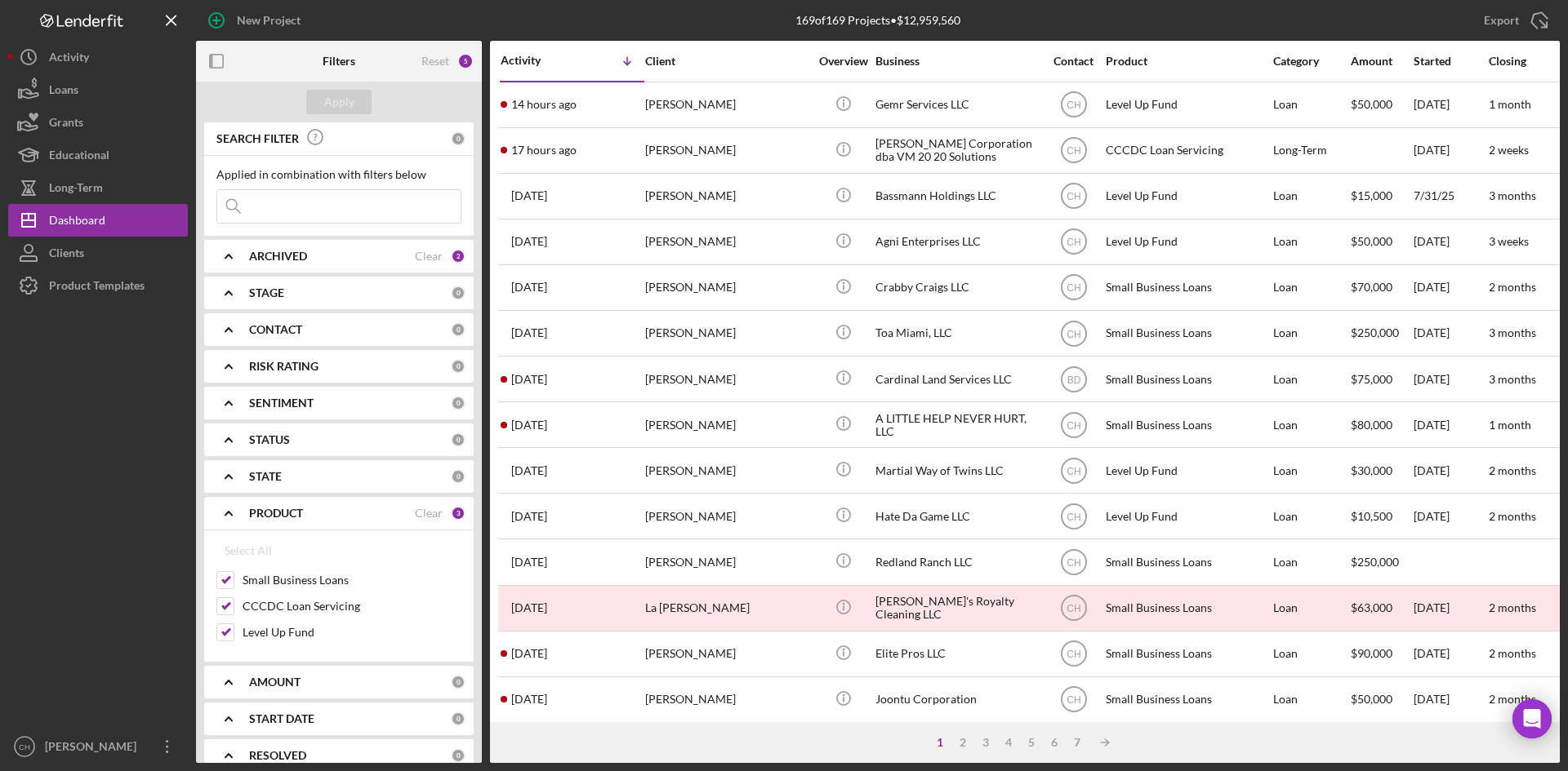
click at [353, 251] on div "ARCHIVED" at bounding box center [332, 257] width 166 height 13
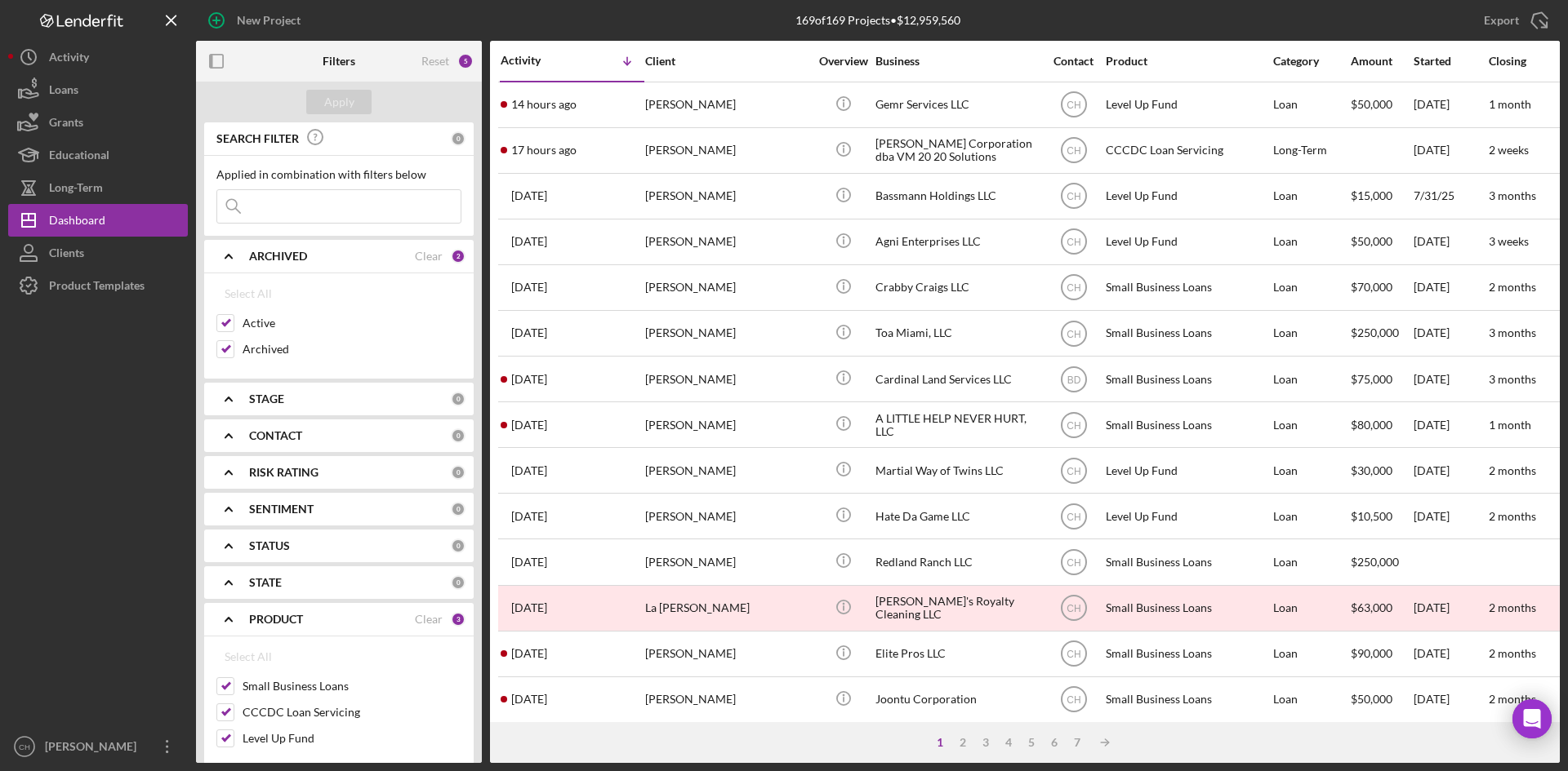
drag, startPoint x: 223, startPoint y: 348, endPoint x: 245, endPoint y: 311, distance: 43.0
click at [221, 347] on input "Archived" at bounding box center [225, 349] width 16 height 16
checkbox input "false"
click at [339, 100] on div "Apply" at bounding box center [339, 102] width 30 height 25
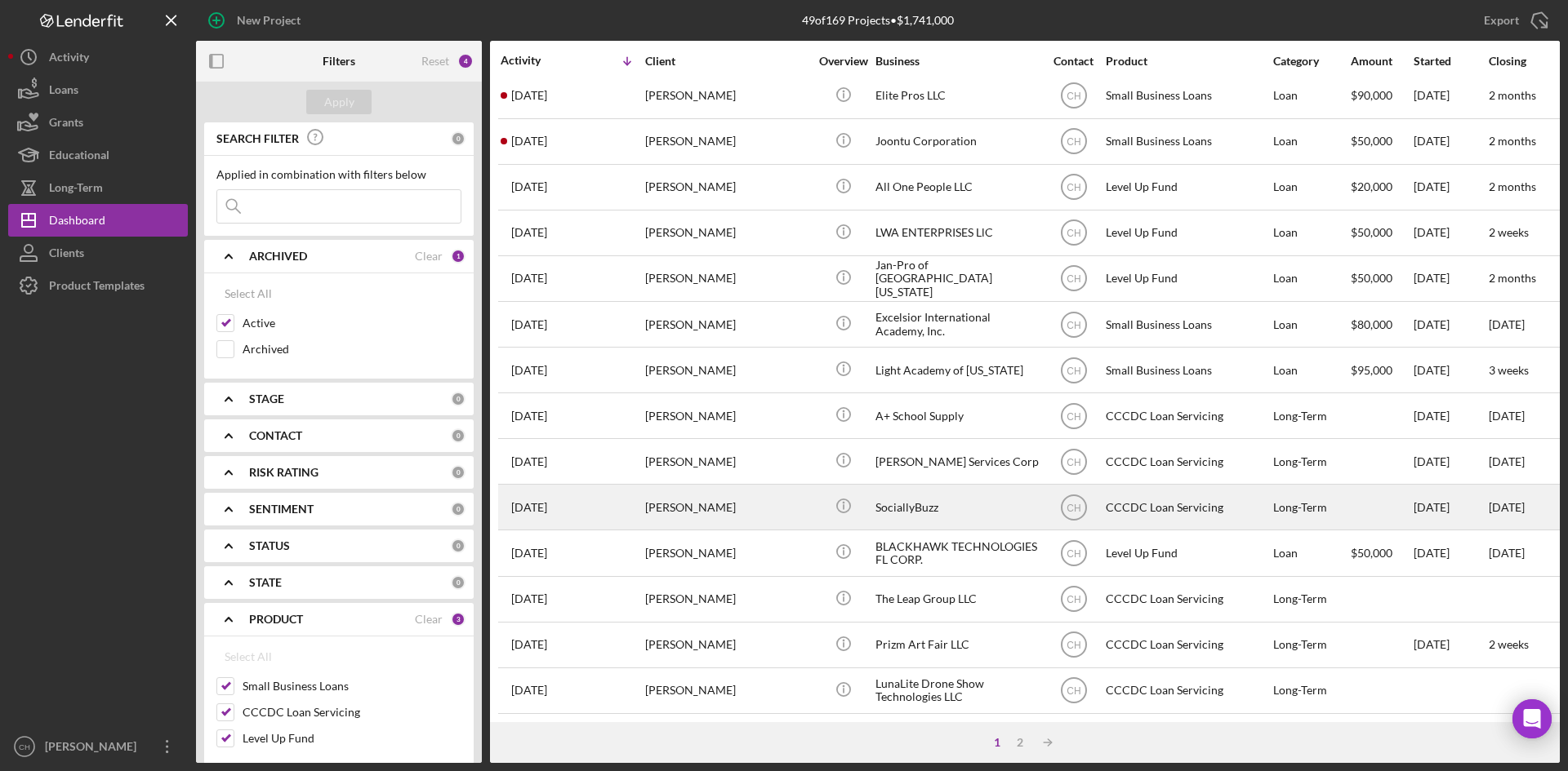
scroll to position [525, 0]
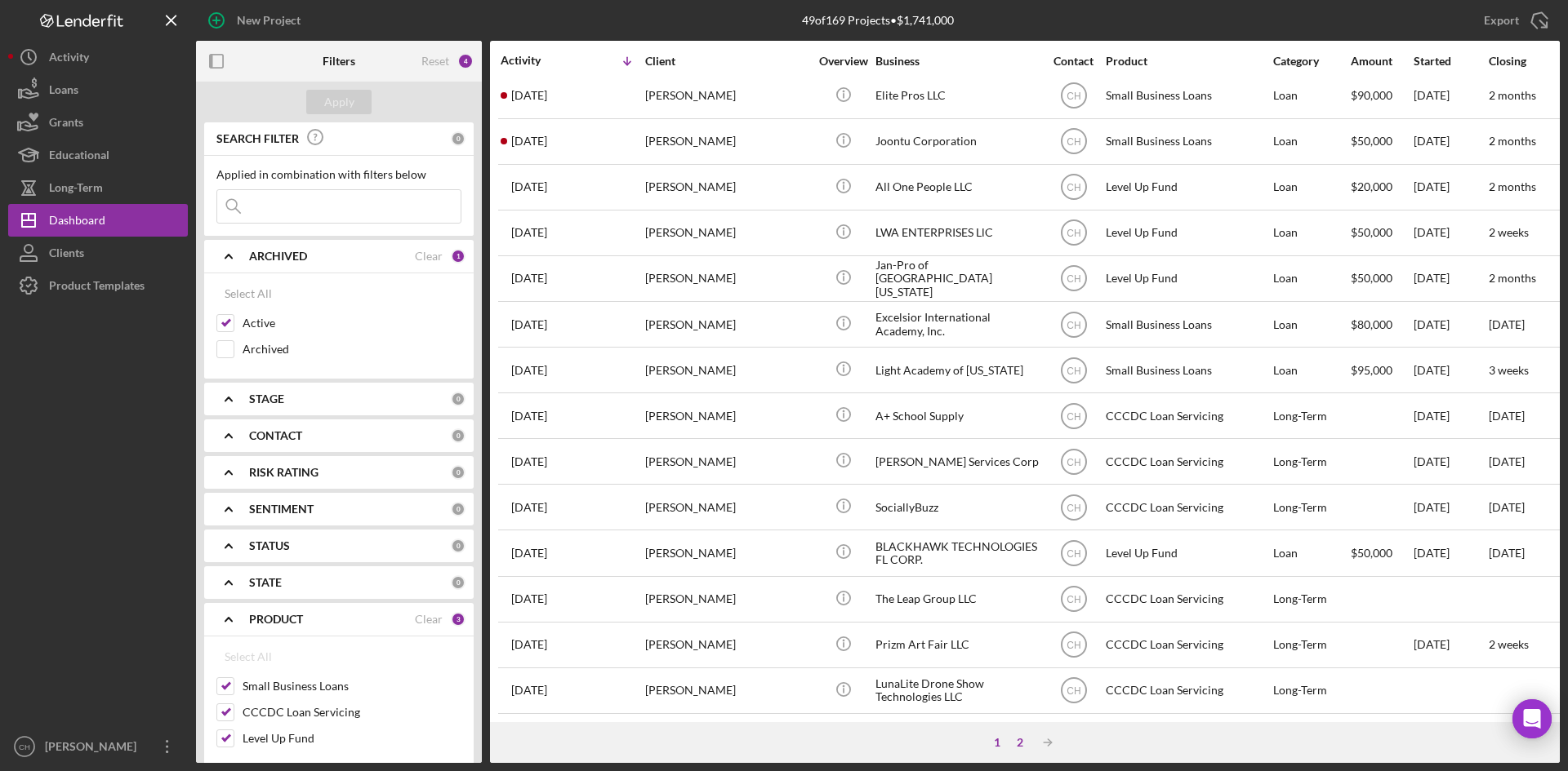
click at [1014, 739] on div "2" at bounding box center [1020, 743] width 23 height 13
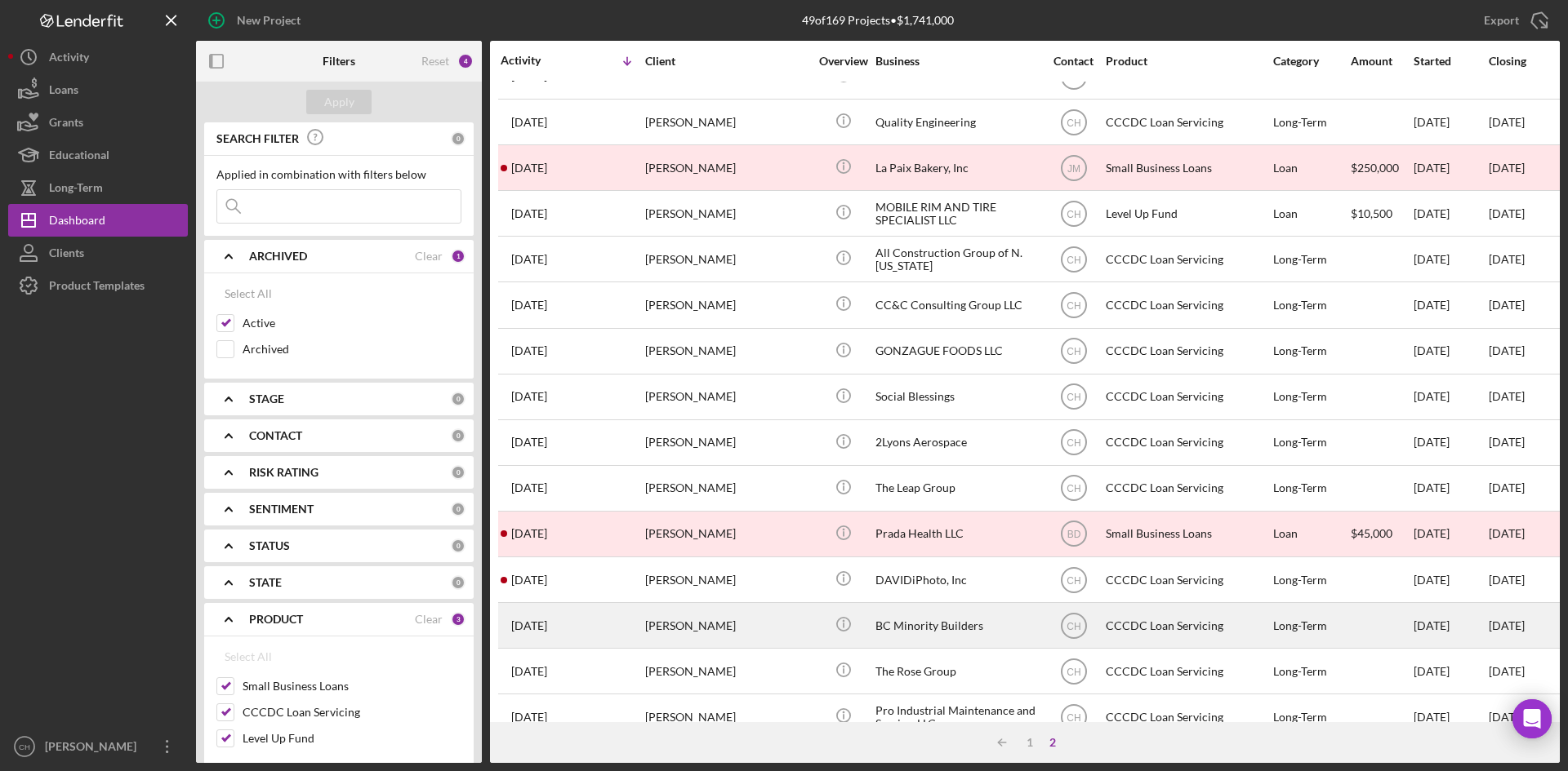
scroll to position [234, 0]
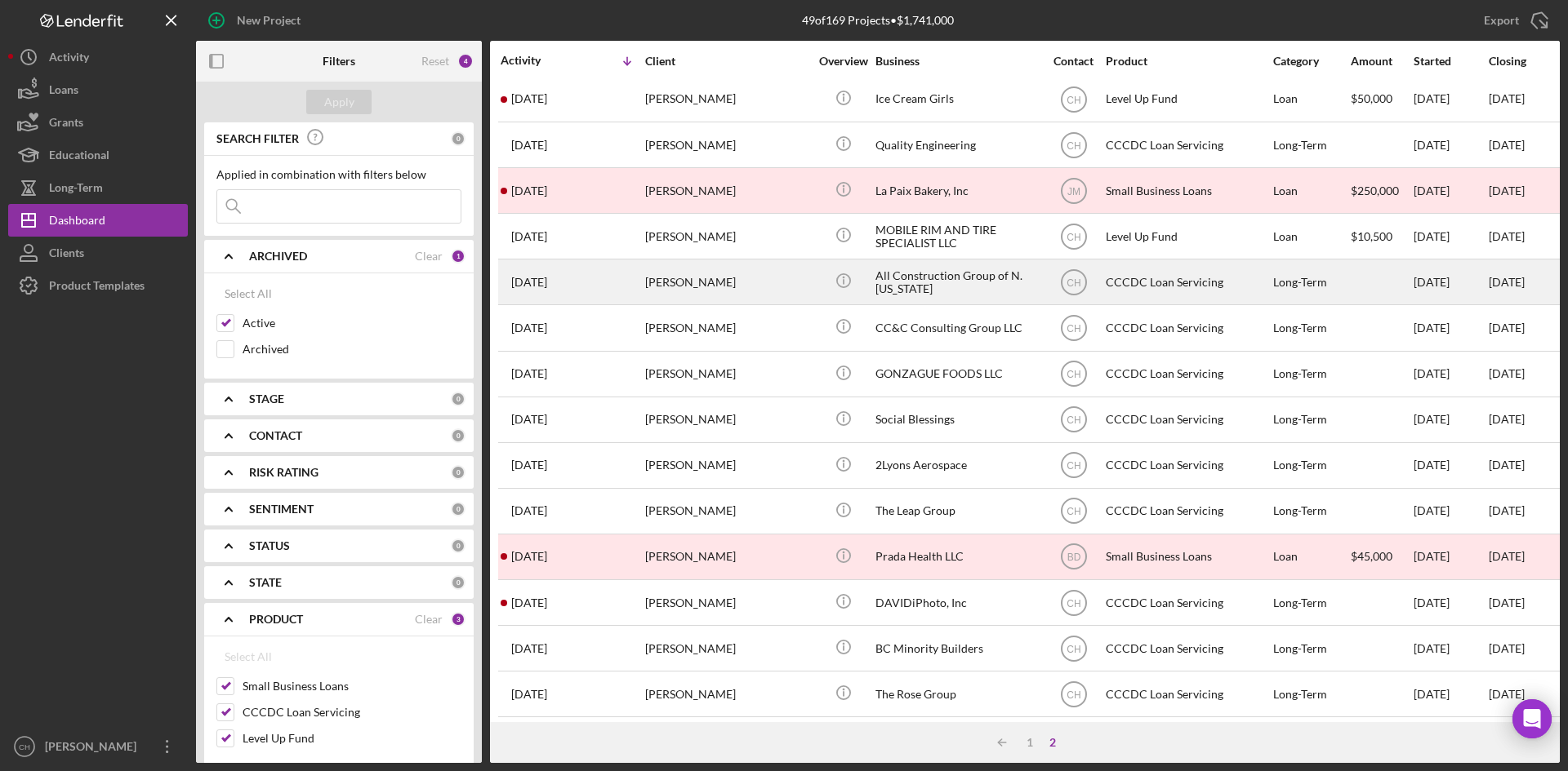
click at [600, 266] on div "2 months ago Dara Davis" at bounding box center [571, 282] width 143 height 43
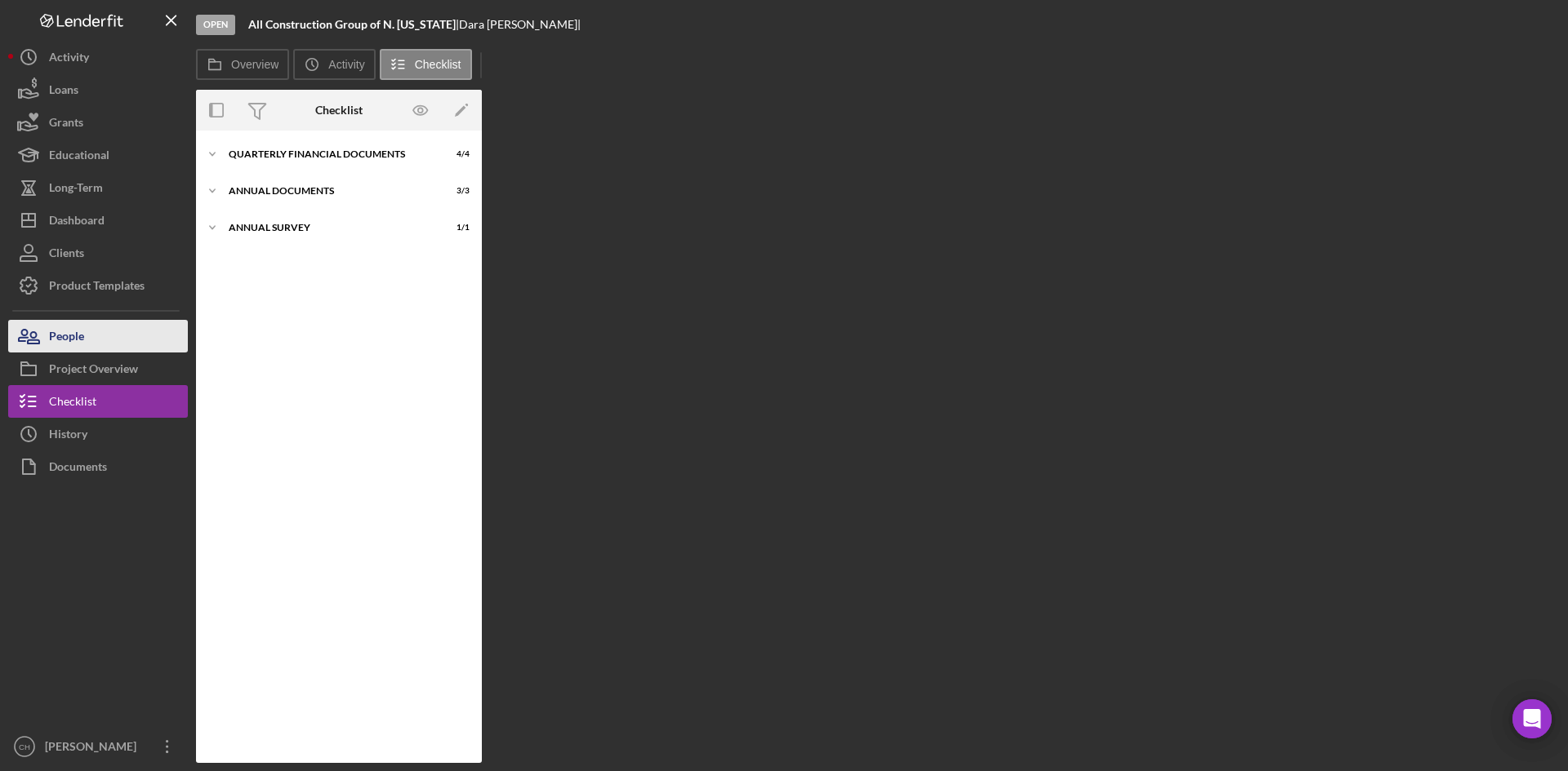
click at [78, 336] on div "People" at bounding box center [66, 338] width 35 height 37
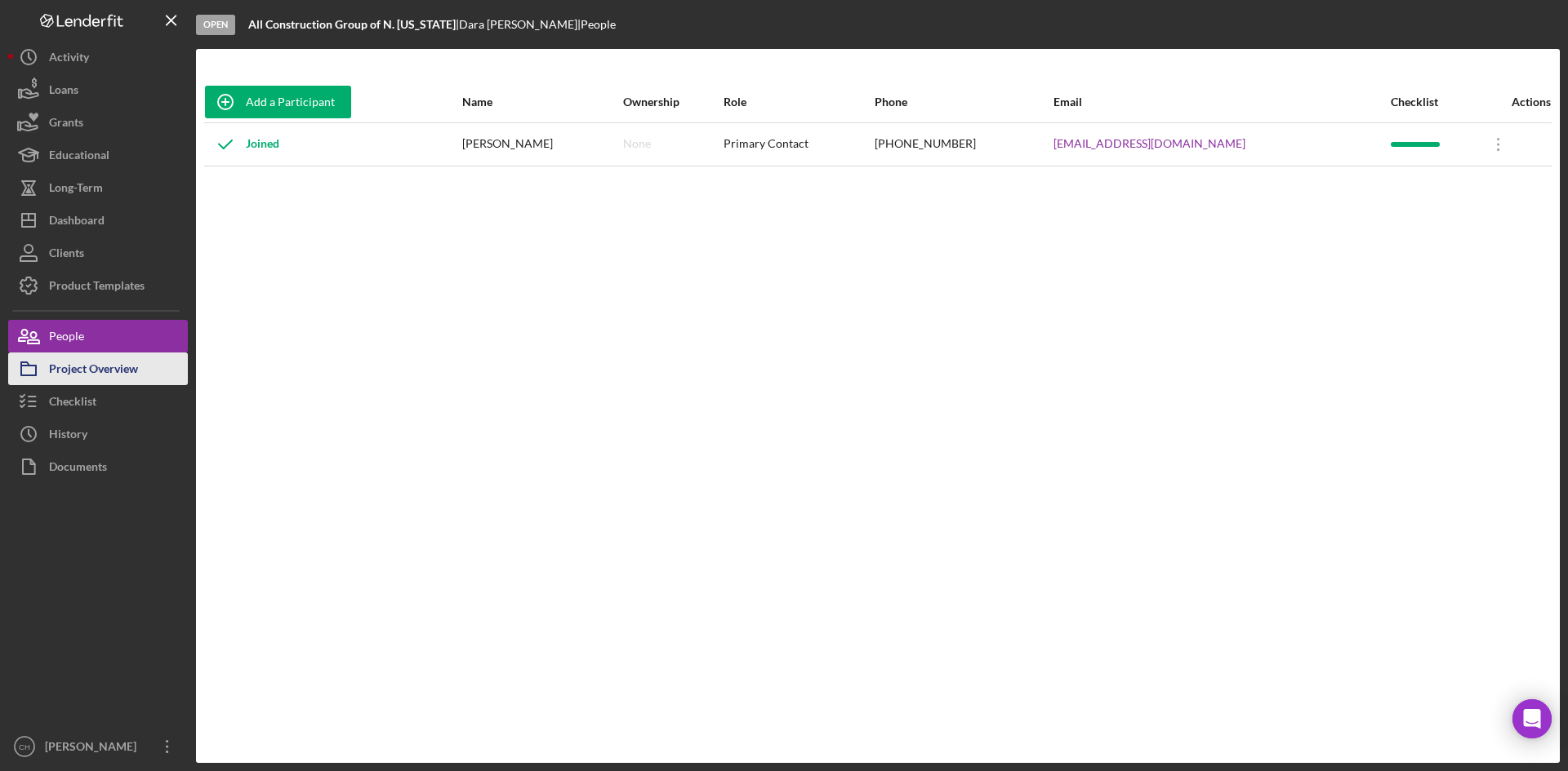
click at [82, 365] on div "Project Overview" at bounding box center [93, 371] width 89 height 37
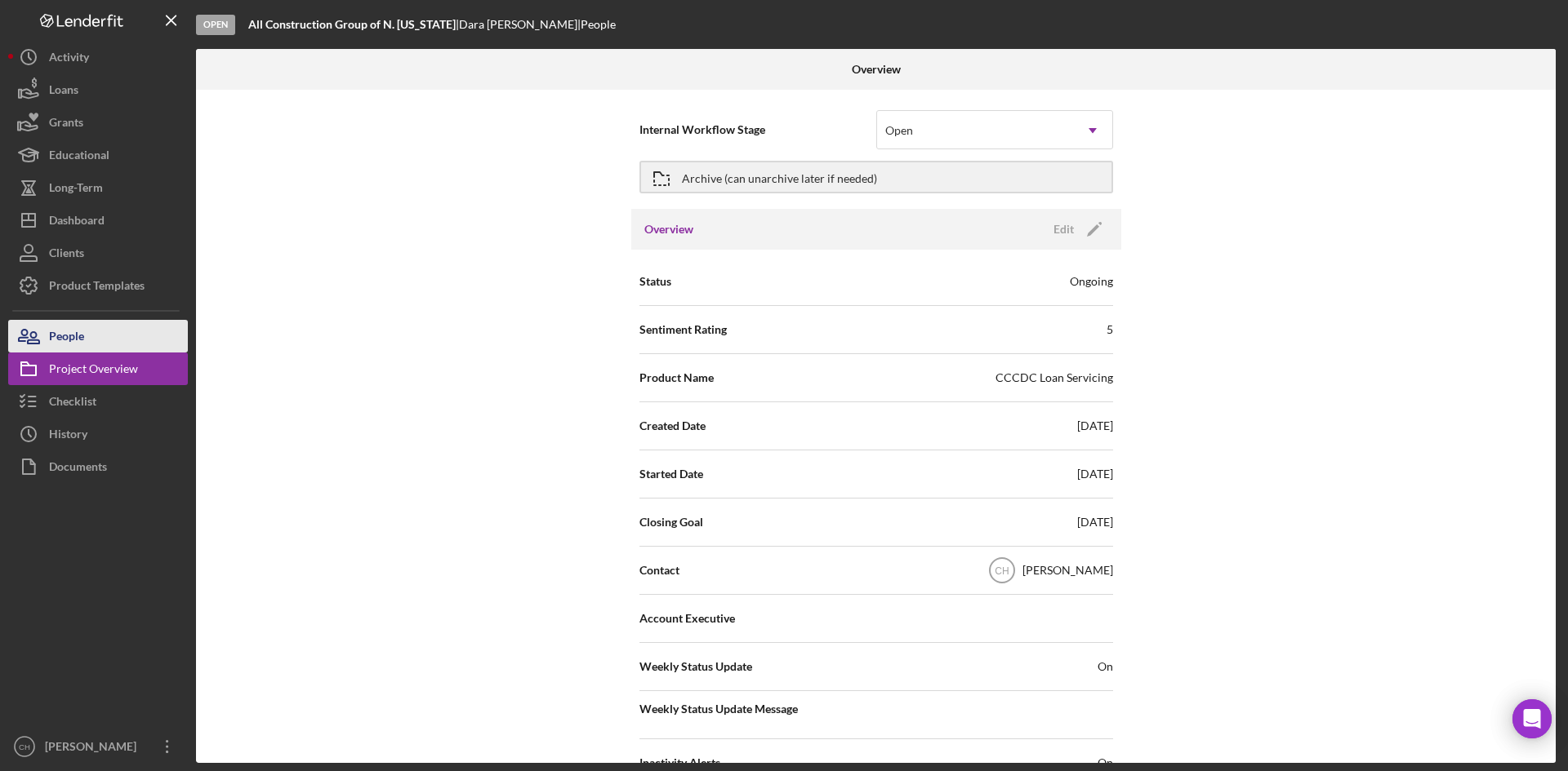
click at [106, 335] on button "People" at bounding box center [98, 336] width 179 height 33
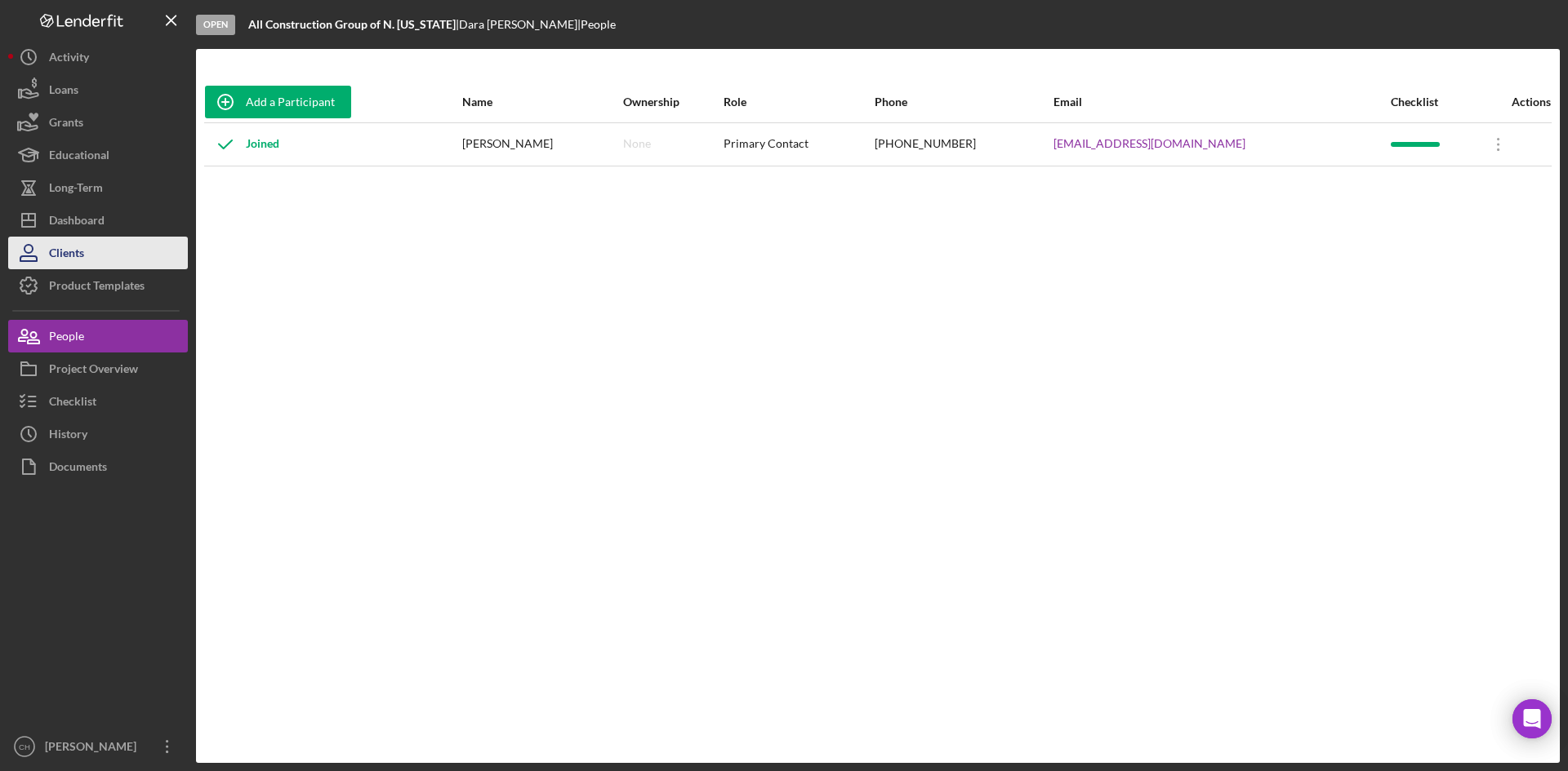
click at [104, 250] on button "Clients" at bounding box center [98, 253] width 179 height 33
